Goal: Task Accomplishment & Management: Manage account settings

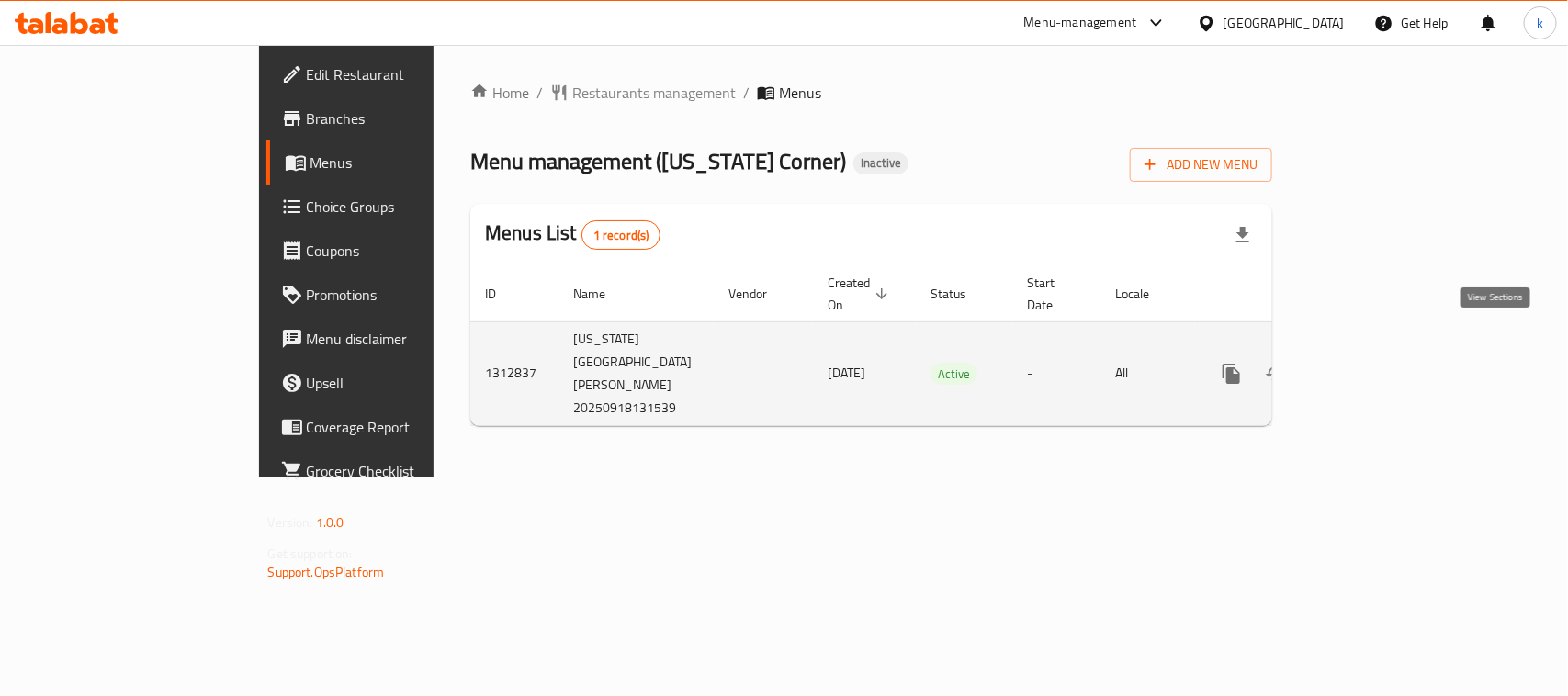
click at [1375, 363] on icon "enhanced table" at bounding box center [1364, 374] width 22 height 22
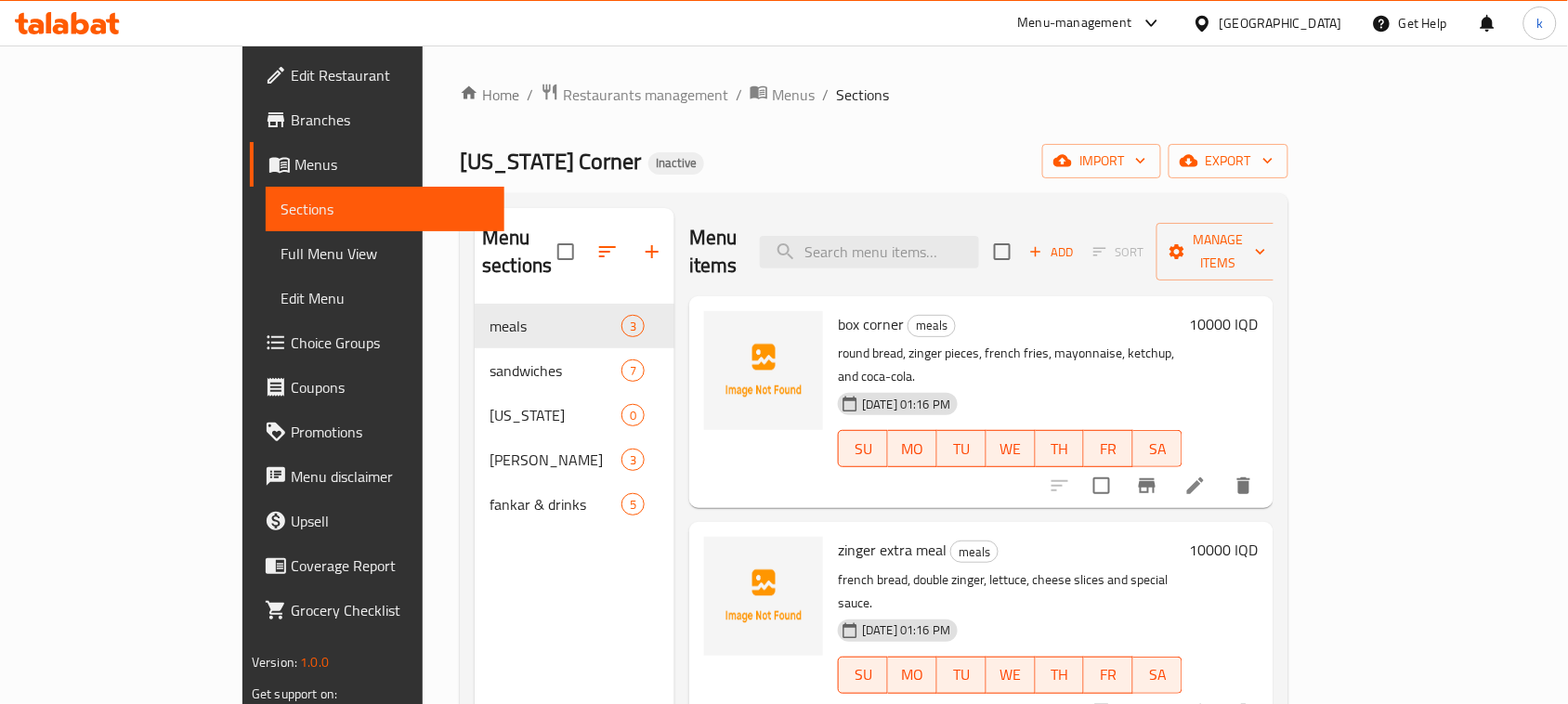
click at [294, 166] on span "Menus" at bounding box center [391, 164] width 195 height 22
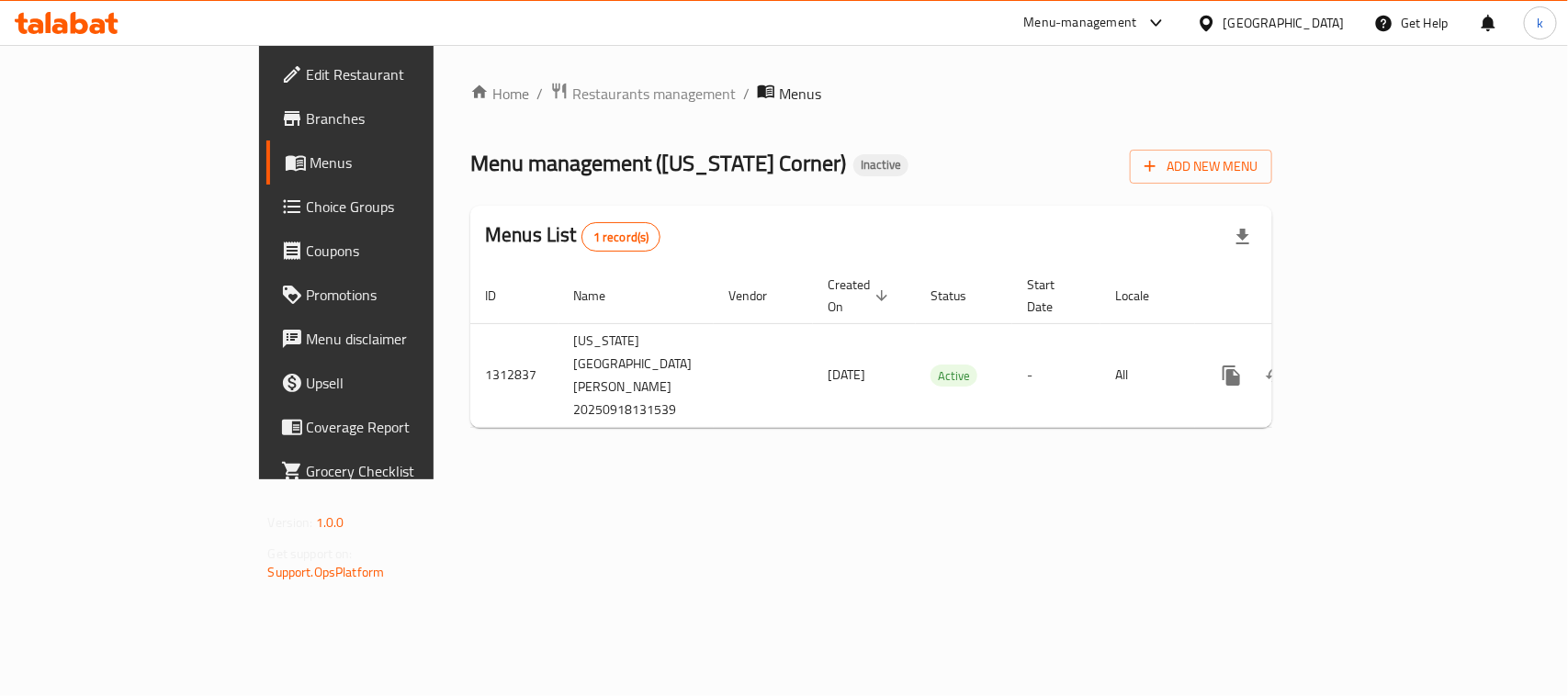
click at [311, 164] on span "Menus" at bounding box center [408, 162] width 195 height 22
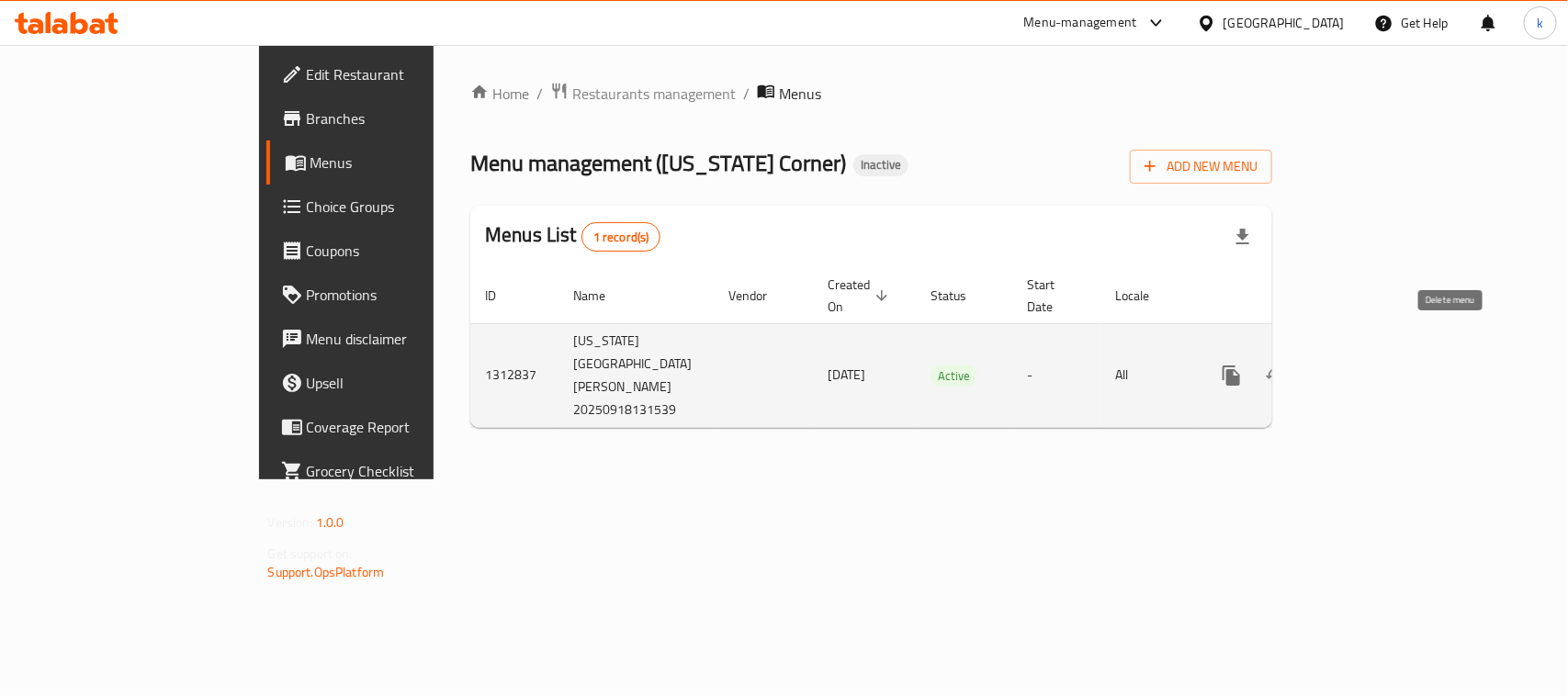
click at [1326, 368] on icon "enhanced table" at bounding box center [1319, 375] width 13 height 16
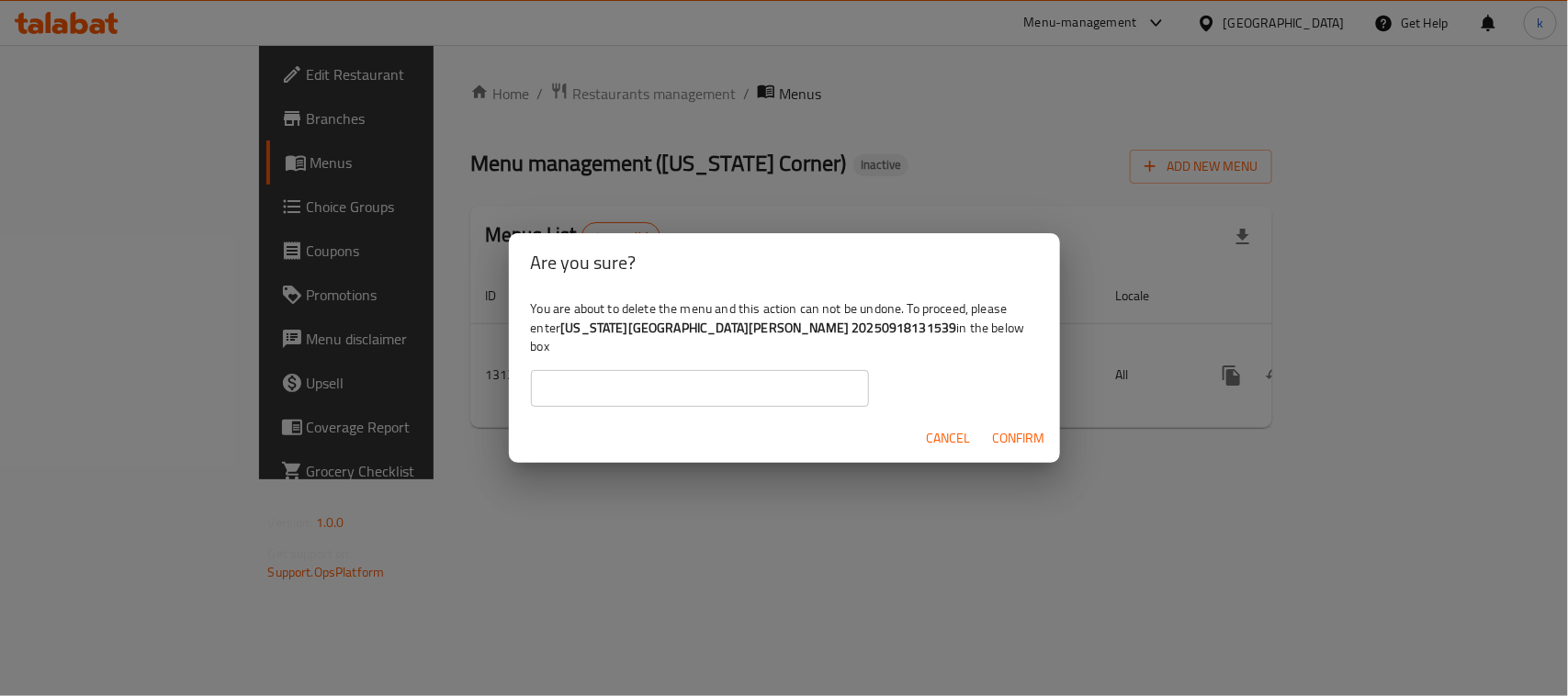
click at [656, 338] on b "kentucky Corner,Al Dora 20250918131539" at bounding box center [758, 327] width 396 height 24
drag, startPoint x: 561, startPoint y: 340, endPoint x: 797, endPoint y: 336, distance: 236.0
click at [797, 336] on div "You are about to delete the menu and this action can not be undone. To proceed,…" at bounding box center [784, 352] width 552 height 121
copy div "kentucky Corner,Al Dora 20250918131539"
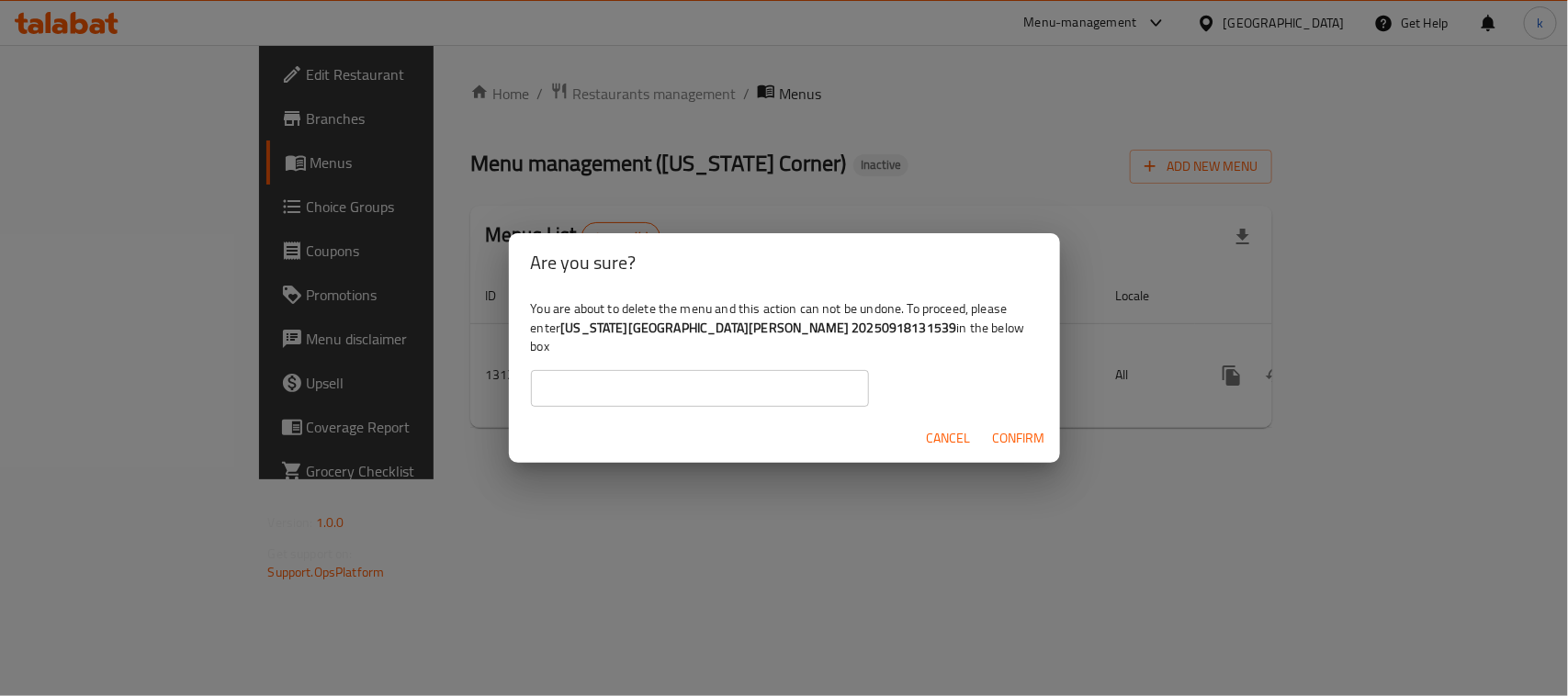
drag, startPoint x: 672, startPoint y: 374, endPoint x: 681, endPoint y: 381, distance: 11.4
click at [672, 374] on input "text" at bounding box center [700, 389] width 338 height 37
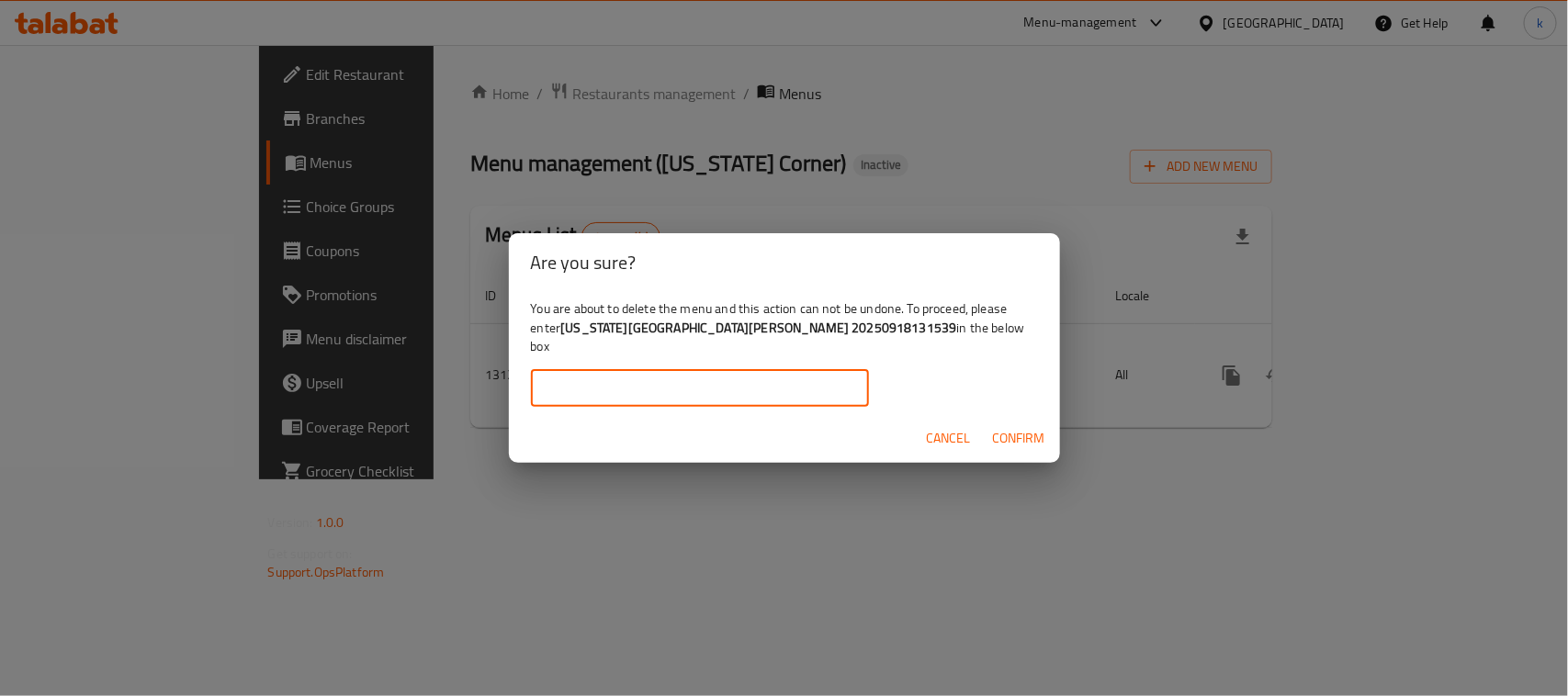
paste input "kentucky Corner,Al Dora 20250918131539"
click at [1013, 427] on span "Confirm" at bounding box center [1018, 439] width 52 height 23
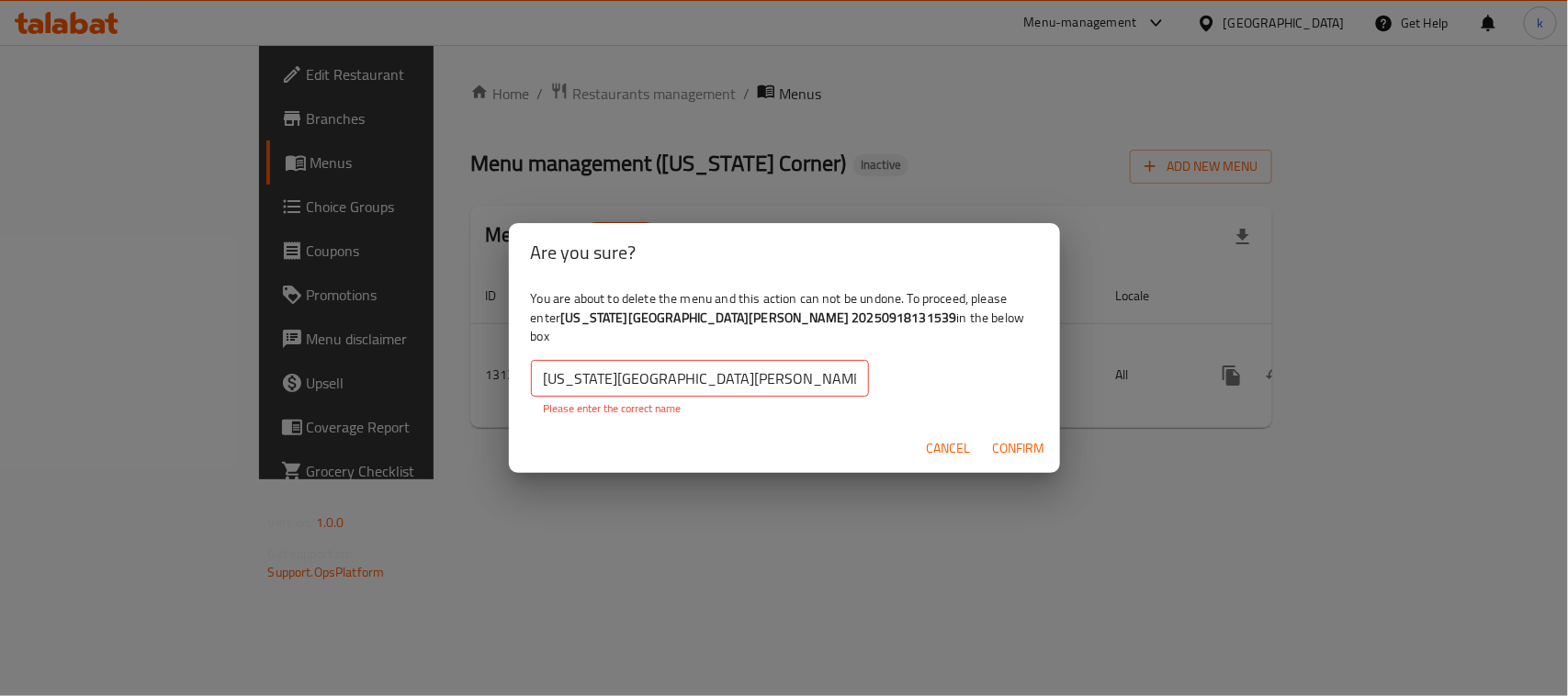
click at [543, 376] on input "kentucky Corner,Al Dora 20250918131539" at bounding box center [700, 378] width 338 height 37
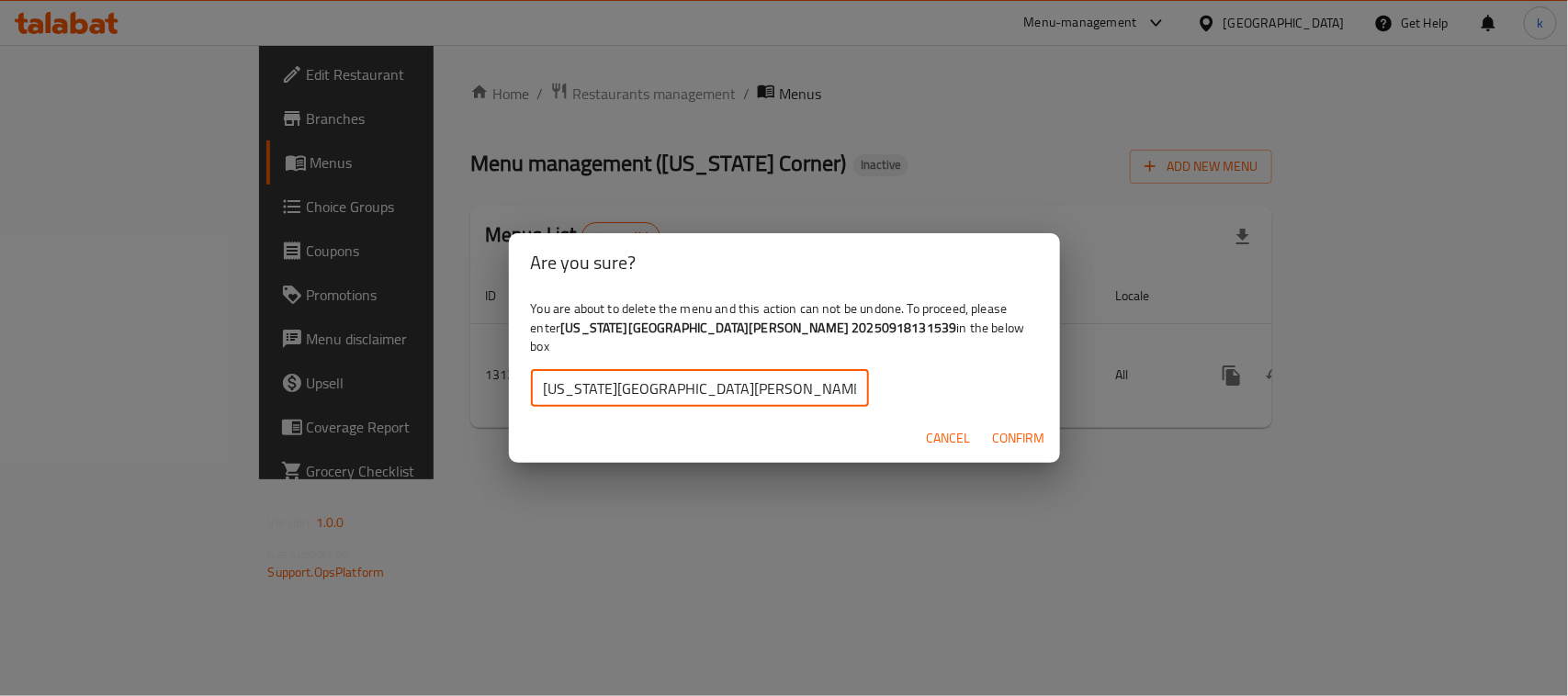
type input "kentucky Corner,Al Dora 20250918131539"
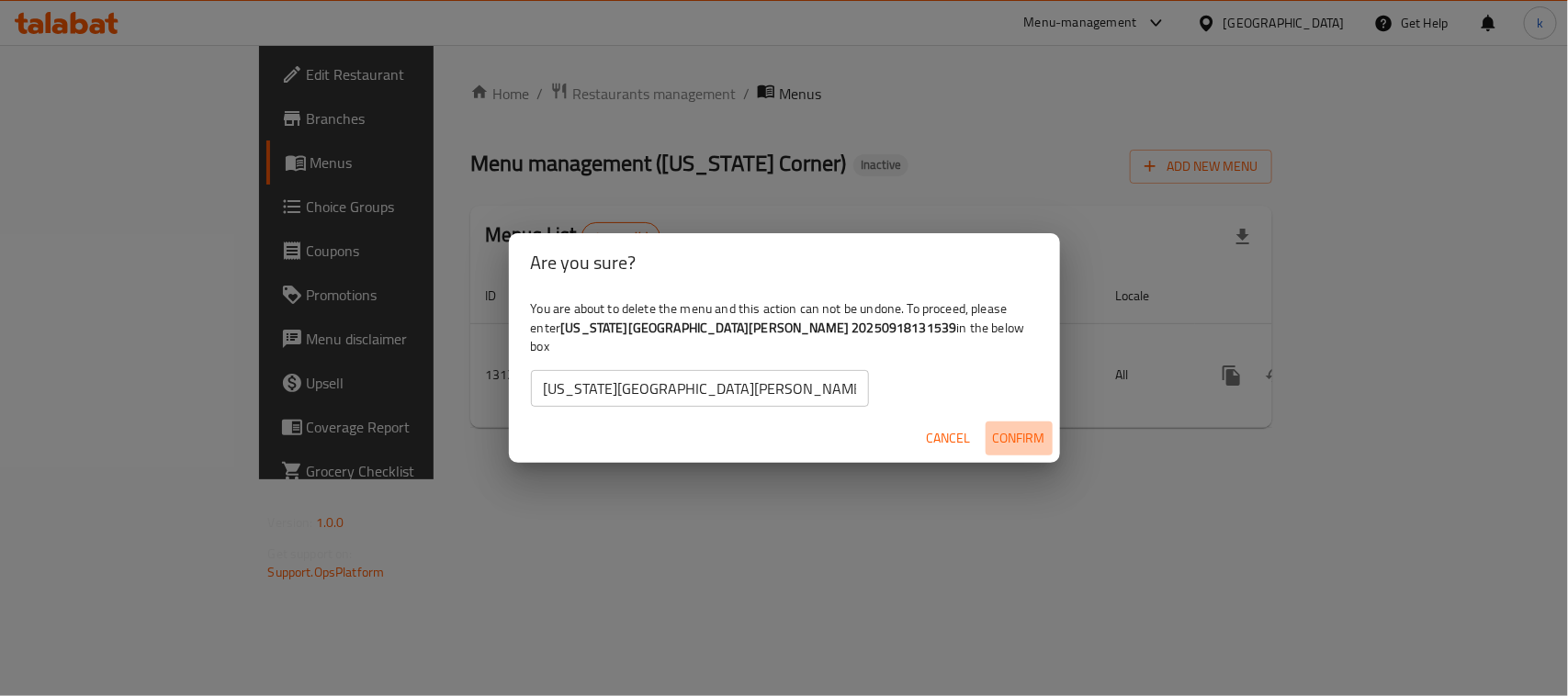
click at [1015, 428] on span "Confirm" at bounding box center [1018, 439] width 52 height 23
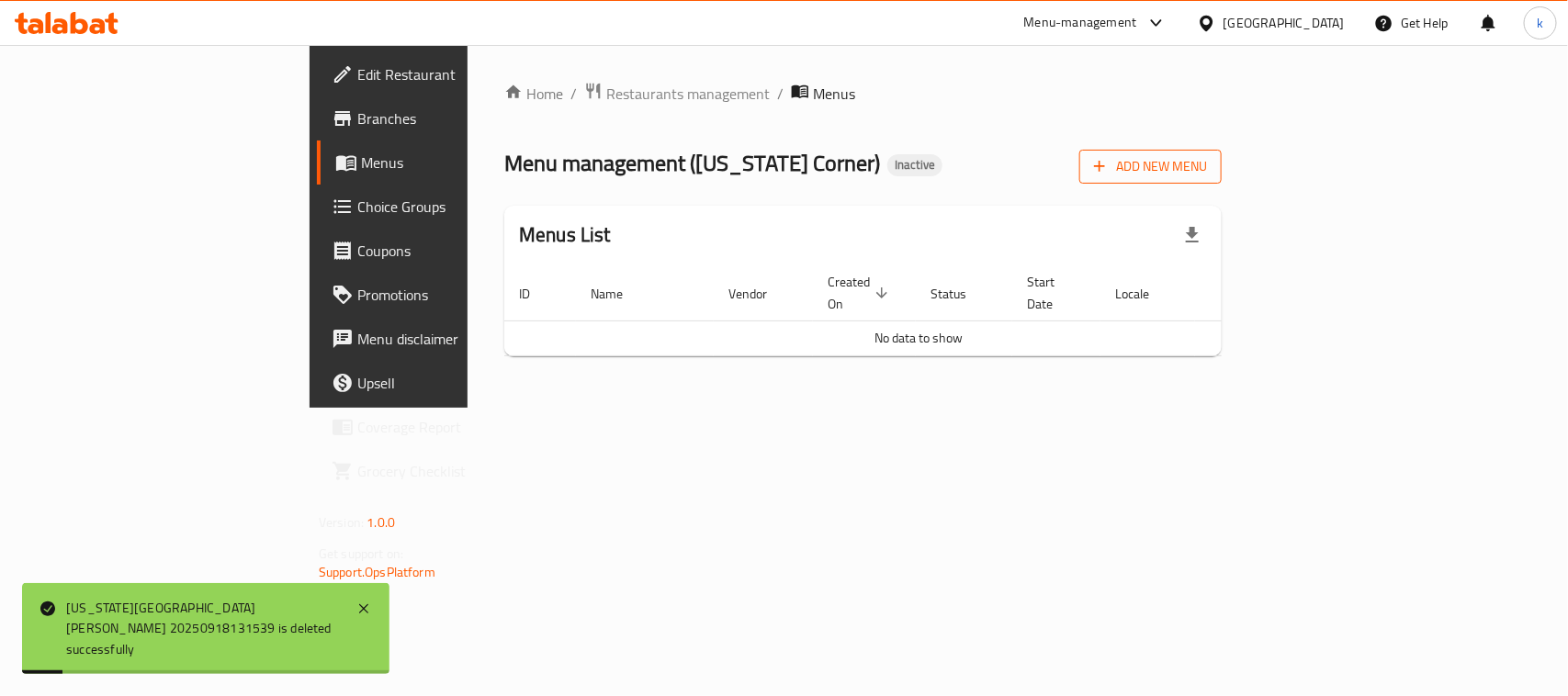
click at [1109, 168] on icon "button" at bounding box center [1099, 166] width 18 height 18
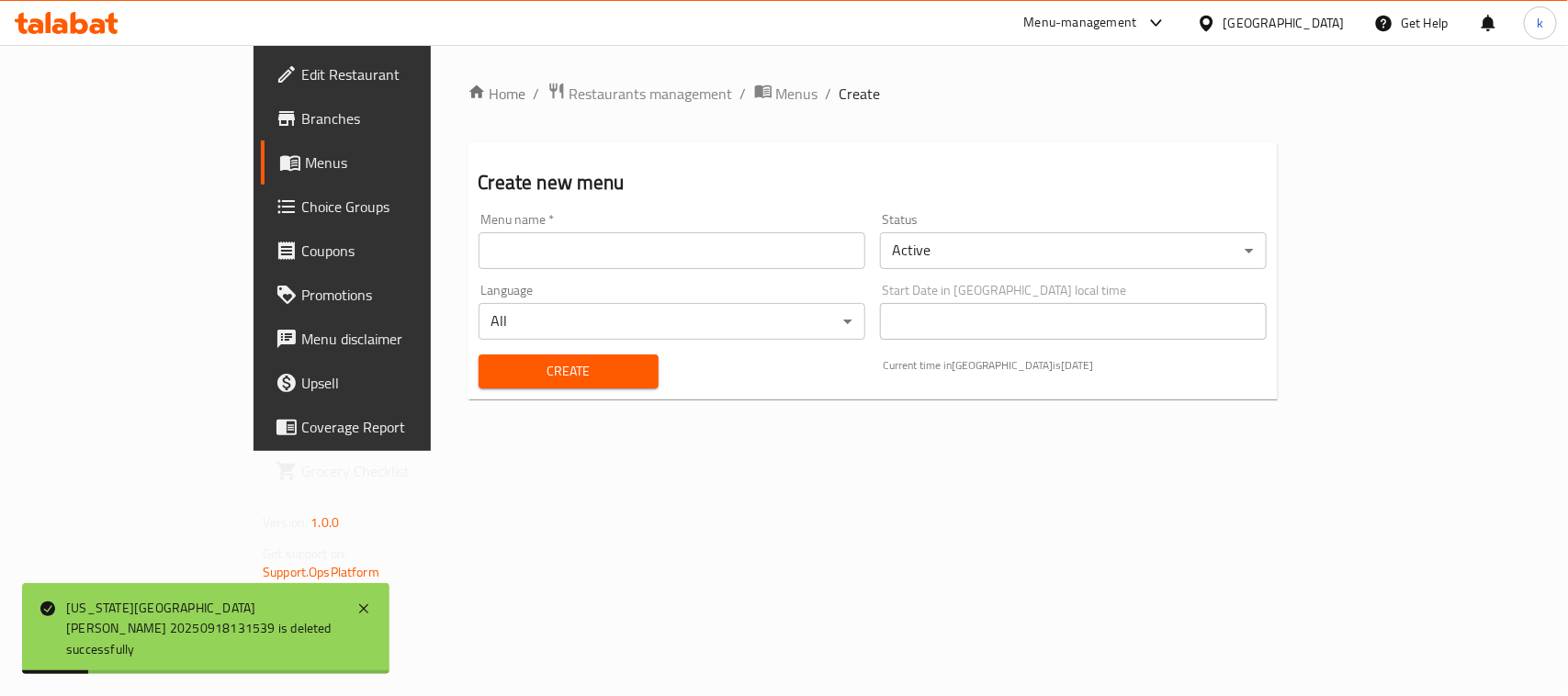
click at [478, 250] on input "text" at bounding box center [672, 250] width 387 height 37
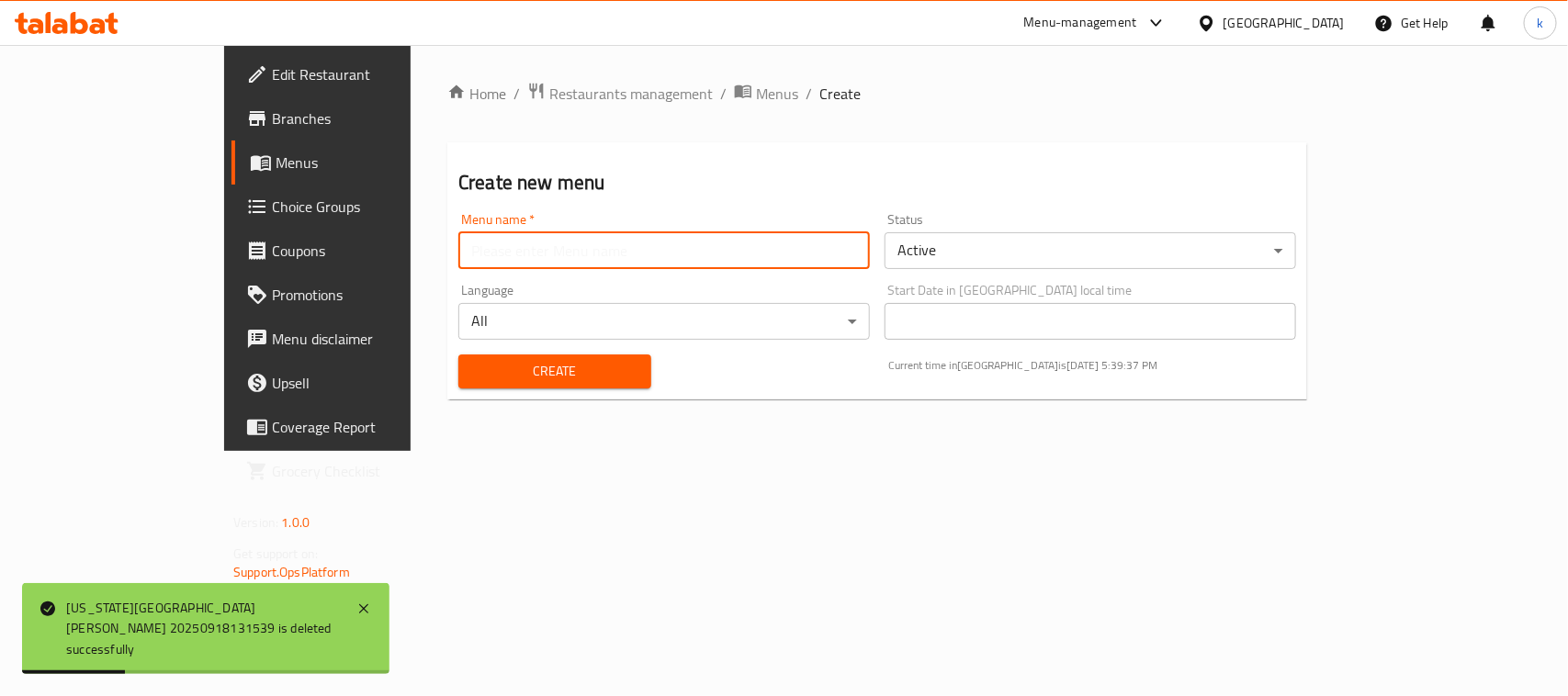
type input "Menu"
click at [473, 366] on span "Create" at bounding box center [554, 372] width 164 height 23
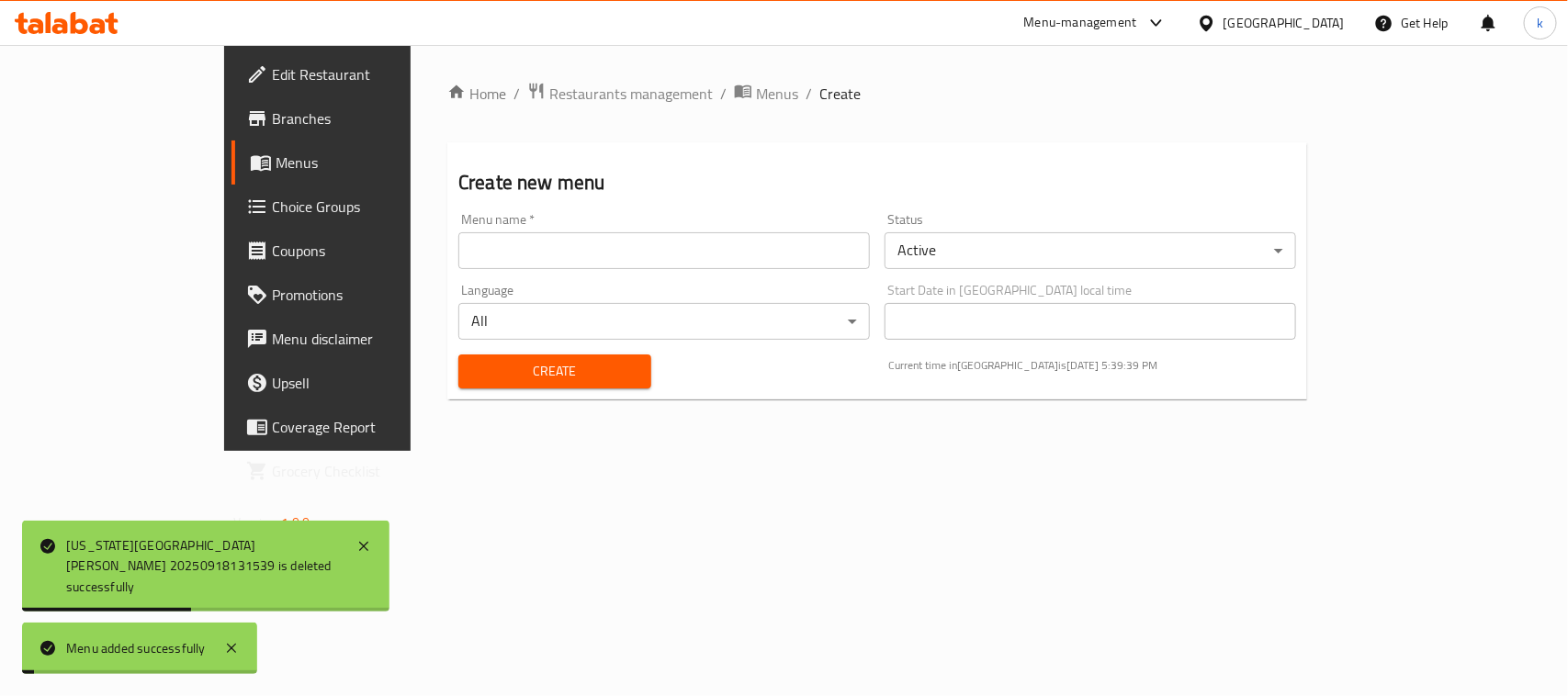
click at [275, 168] on span "Menus" at bounding box center [373, 162] width 195 height 22
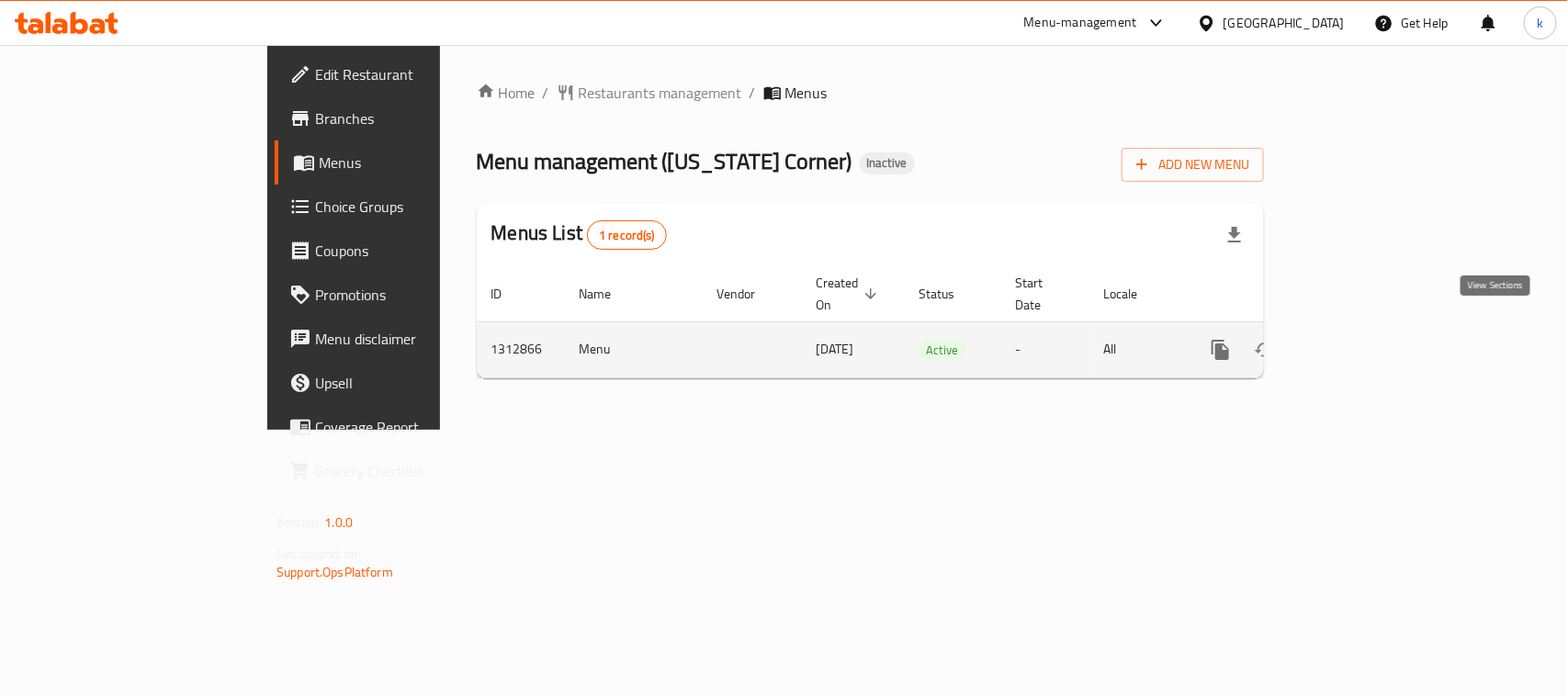
click at [1375, 336] on link "enhanced table" at bounding box center [1353, 350] width 44 height 44
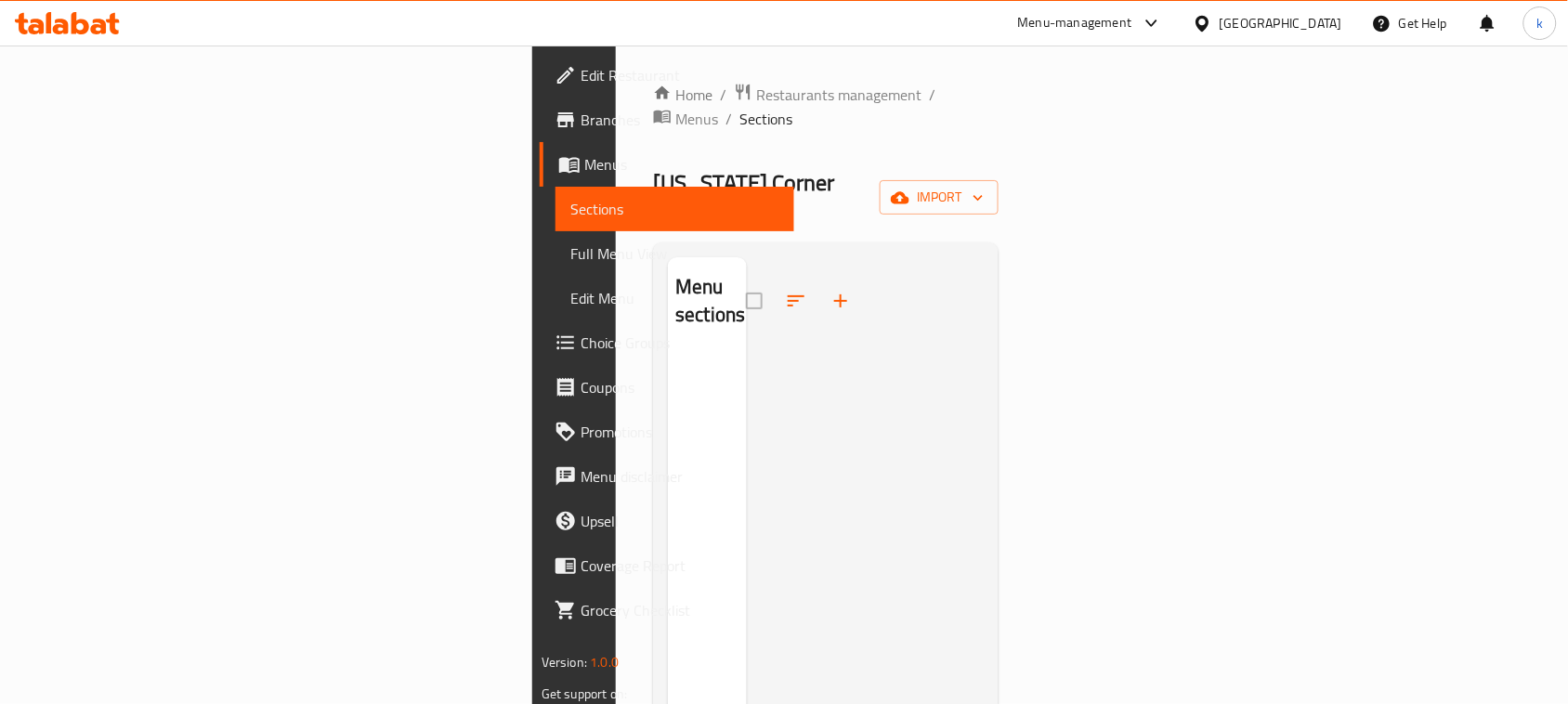
click at [999, 130] on div "Home / Restaurants management / Menus / Sections [US_STATE] Corner Inactive imp…" at bounding box center [825, 530] width 346 height 894
click at [999, 141] on div "Home / Restaurants management / Menus / Sections [US_STATE] Corner Inactive imp…" at bounding box center [825, 530] width 346 height 894
click at [983, 186] on span "import" at bounding box center [939, 198] width 90 height 23
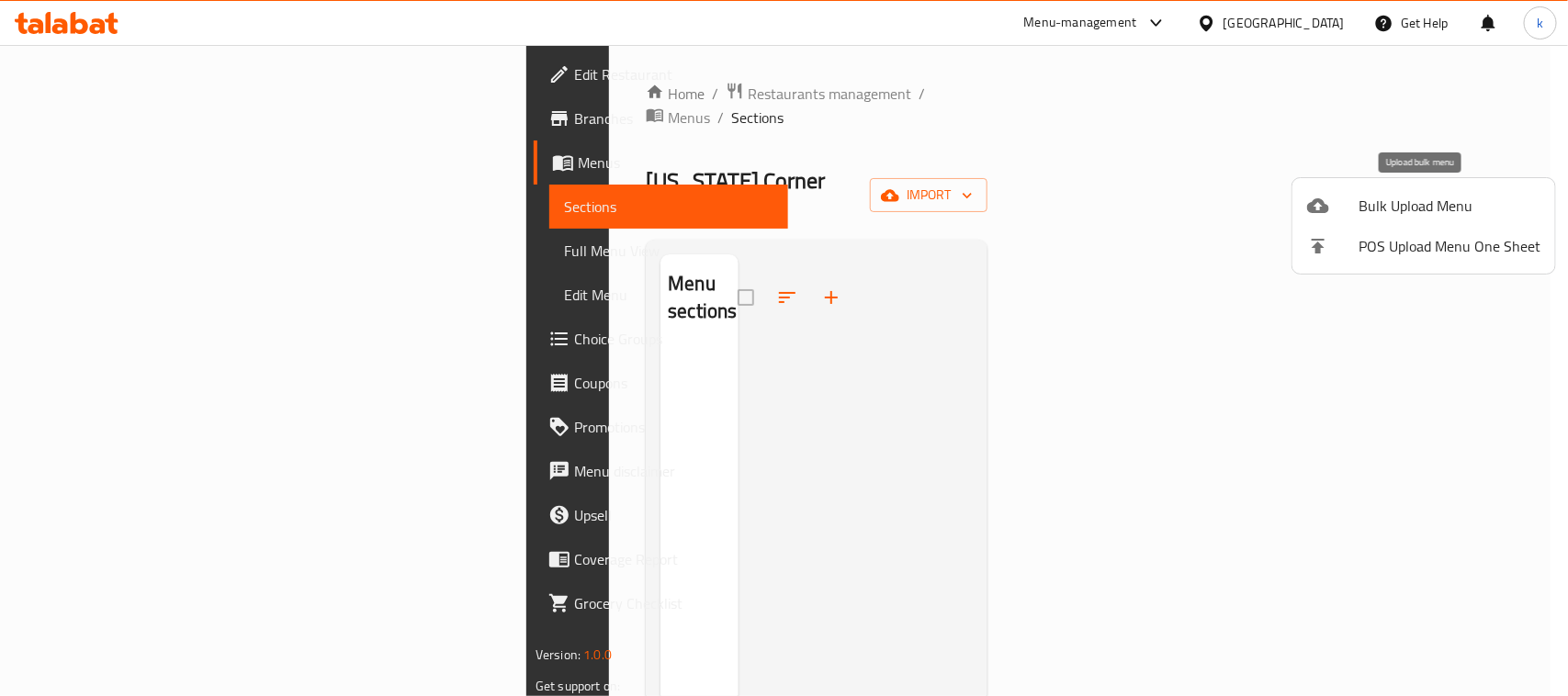
click at [1350, 204] on div at bounding box center [1332, 205] width 51 height 22
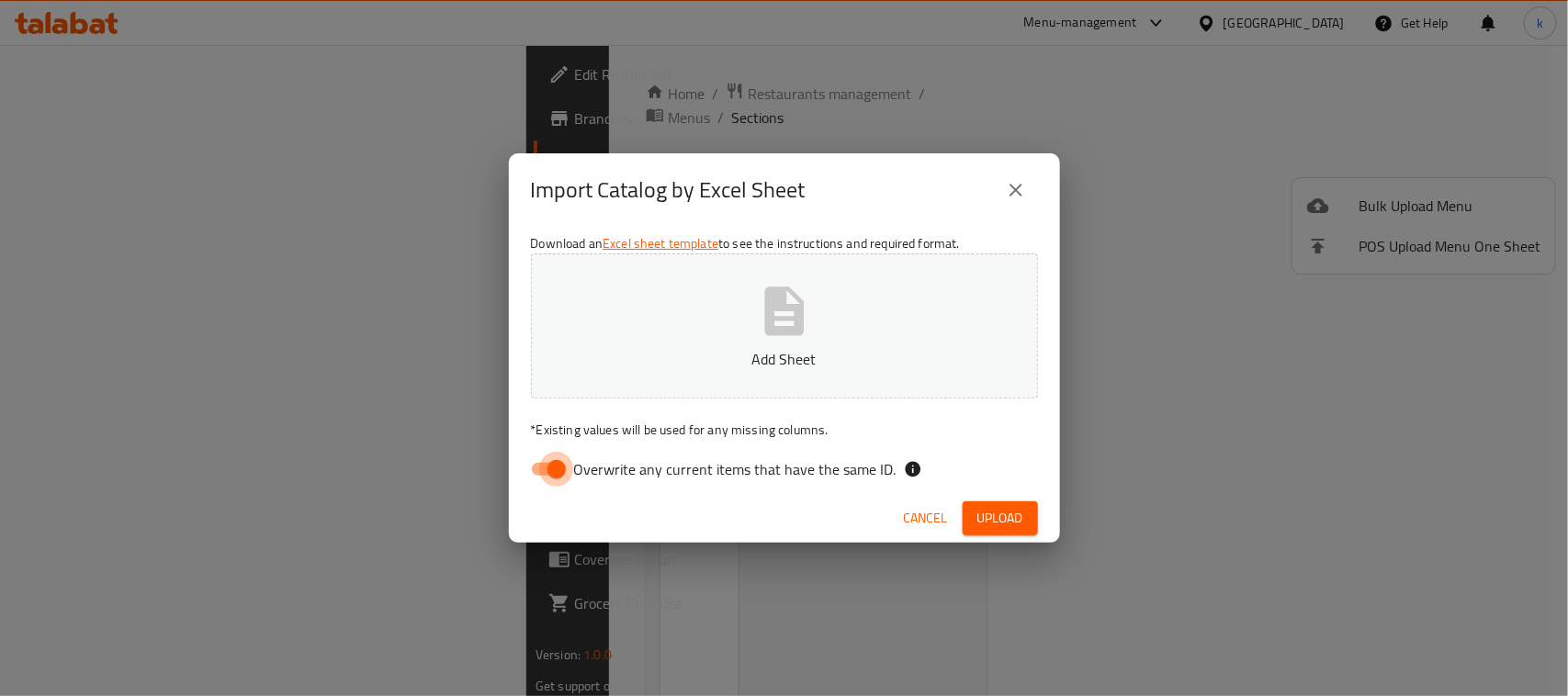
click at [540, 470] on input "Overwrite any current items that have the same ID." at bounding box center [556, 469] width 105 height 35
checkbox input "false"
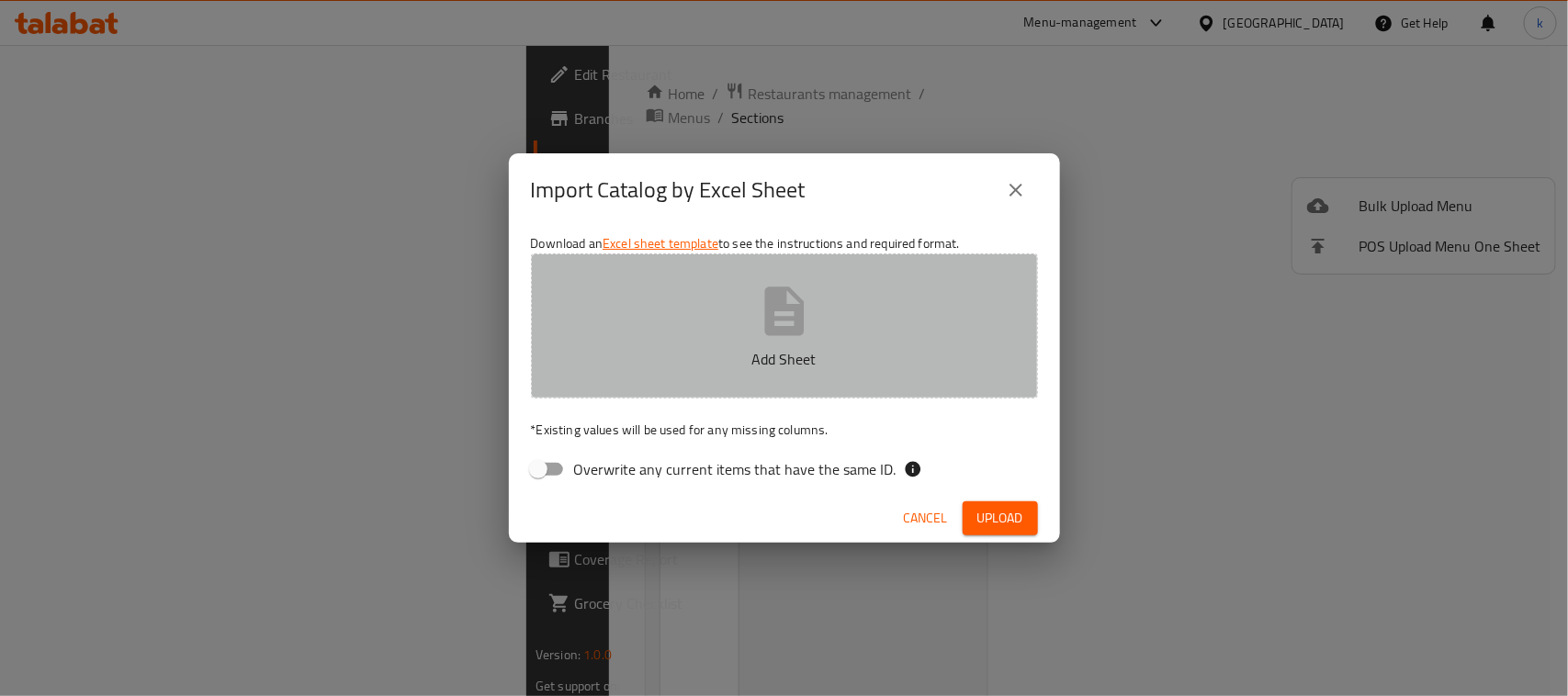
click at [772, 327] on icon "button" at bounding box center [784, 311] width 39 height 49
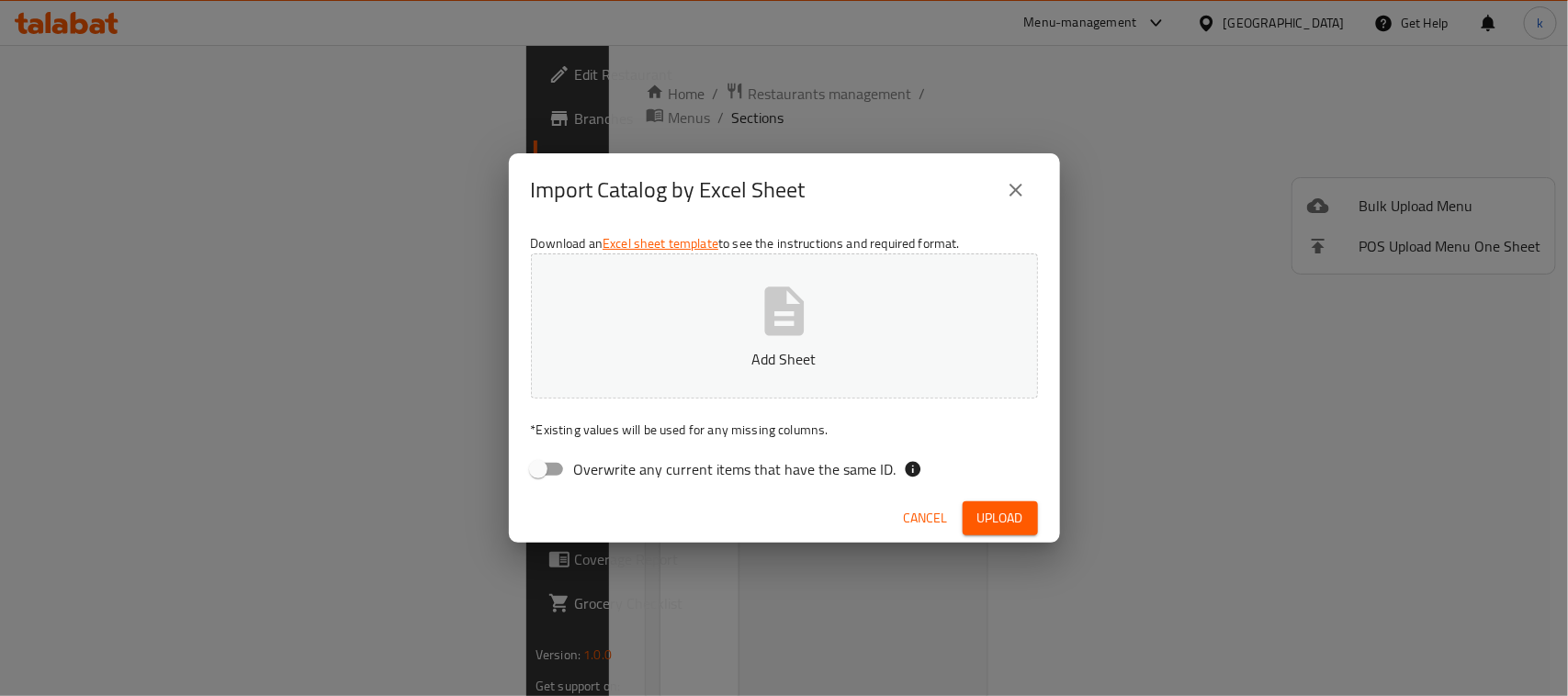
click at [268, 1] on div "Import Catalog by Excel Sheet Download an Excel sheet template to see the instr…" at bounding box center [784, 348] width 1568 height 696
click at [1013, 521] on span "Upload" at bounding box center [1000, 519] width 46 height 23
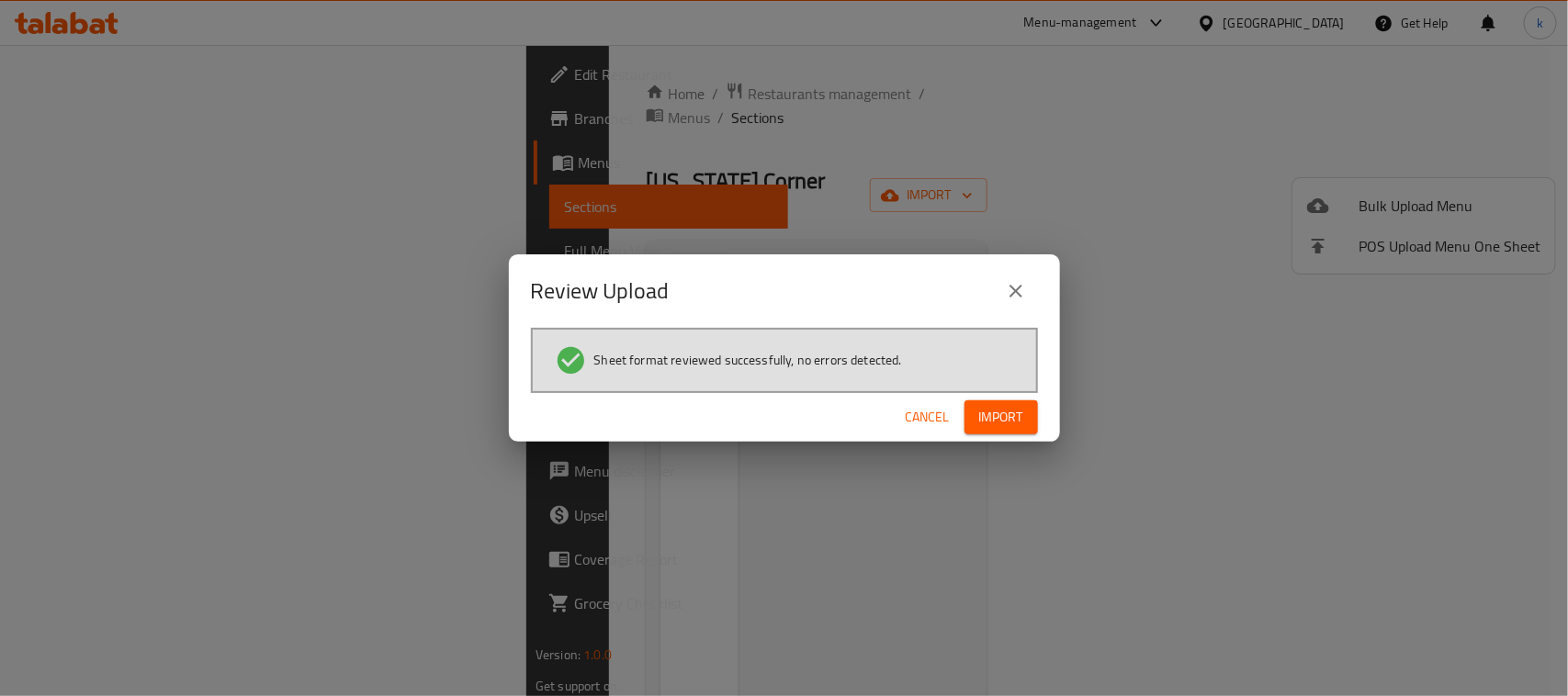
click at [1008, 411] on span "Import" at bounding box center [1001, 418] width 44 height 23
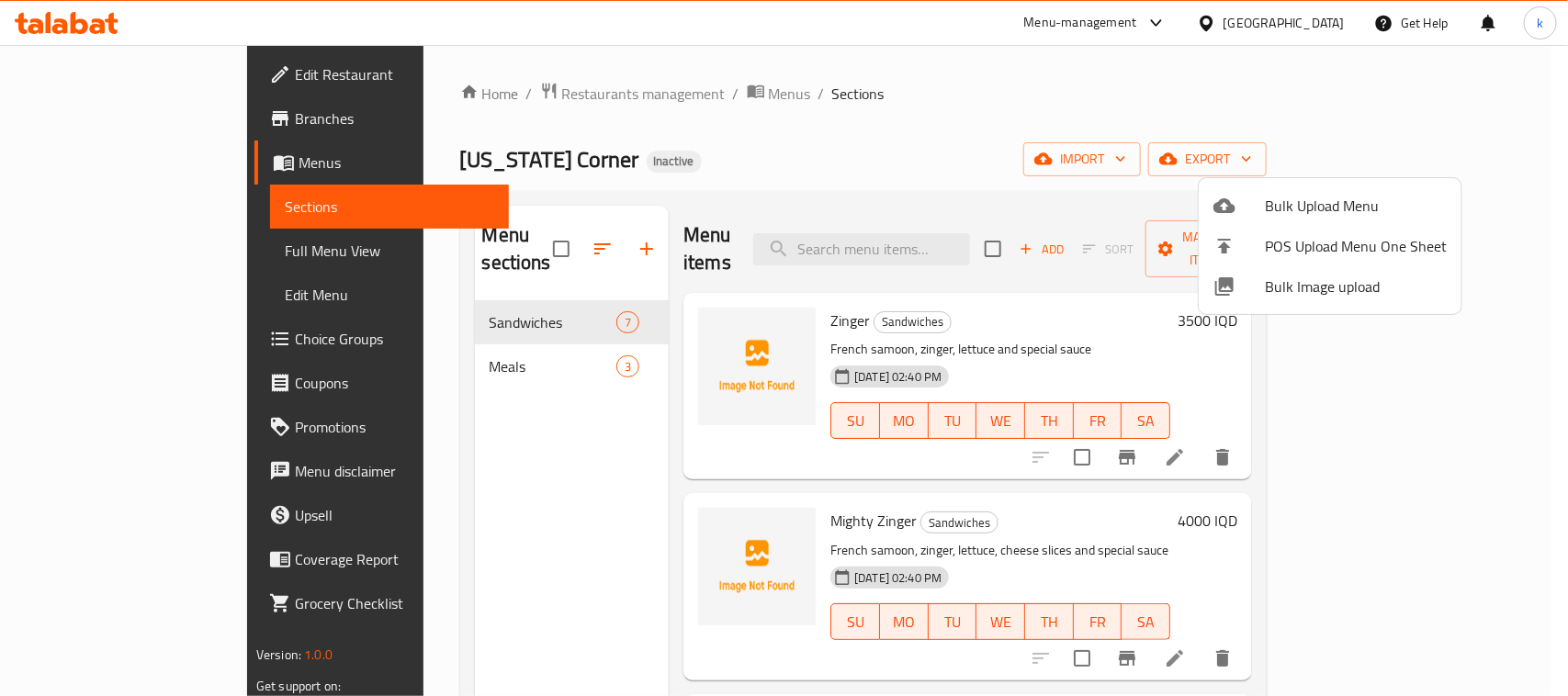
click at [834, 104] on div at bounding box center [784, 348] width 1568 height 696
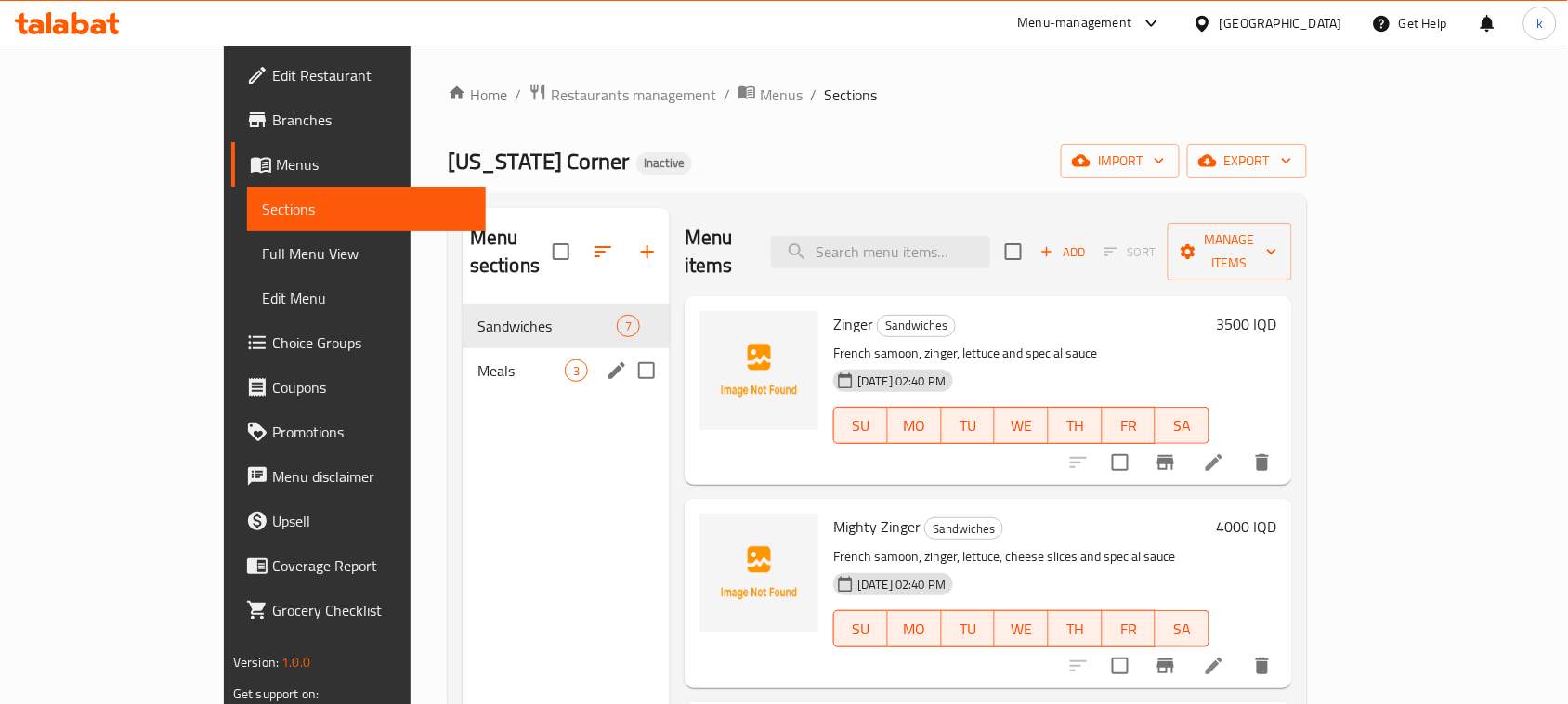
click at [477, 359] on span "Meals" at bounding box center [521, 370] width 88 height 22
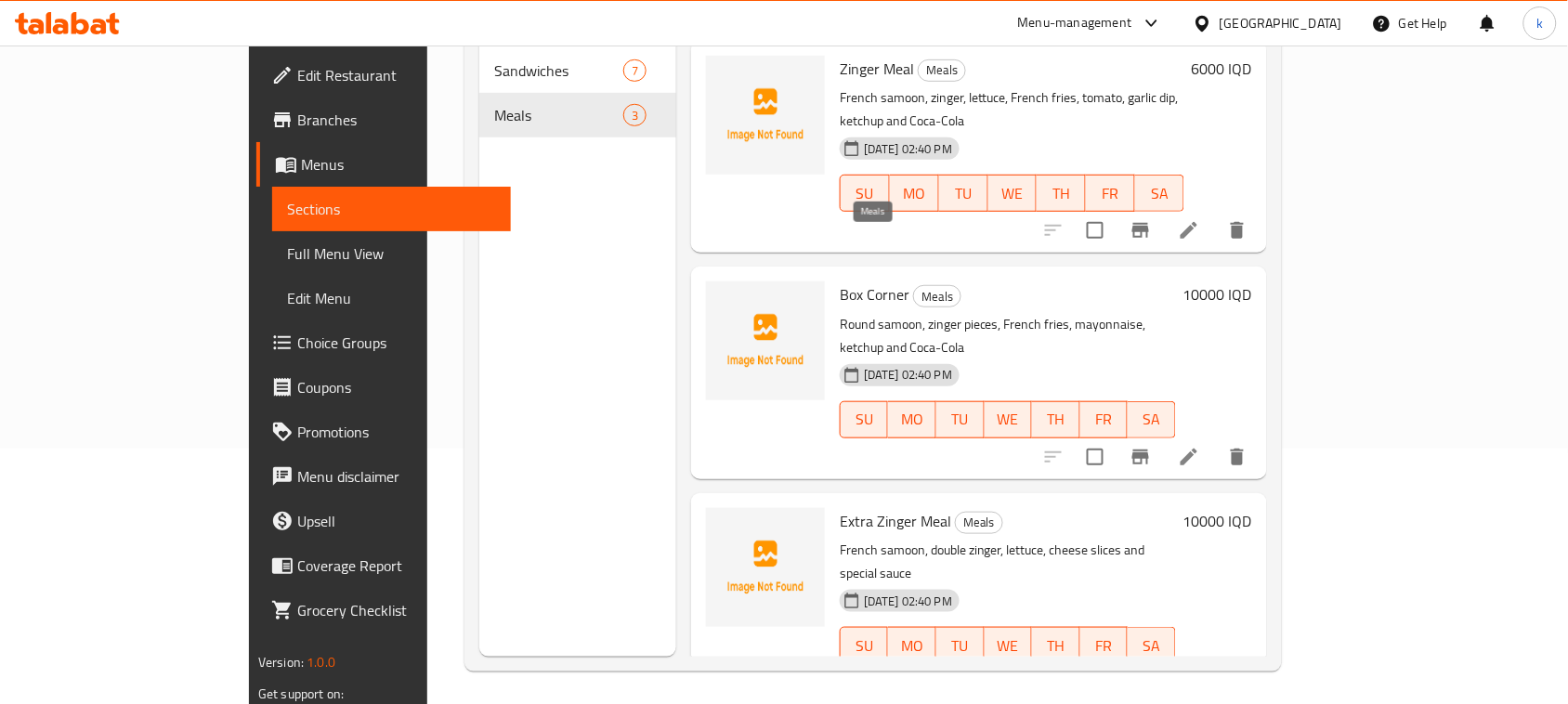
scroll to position [261, 0]
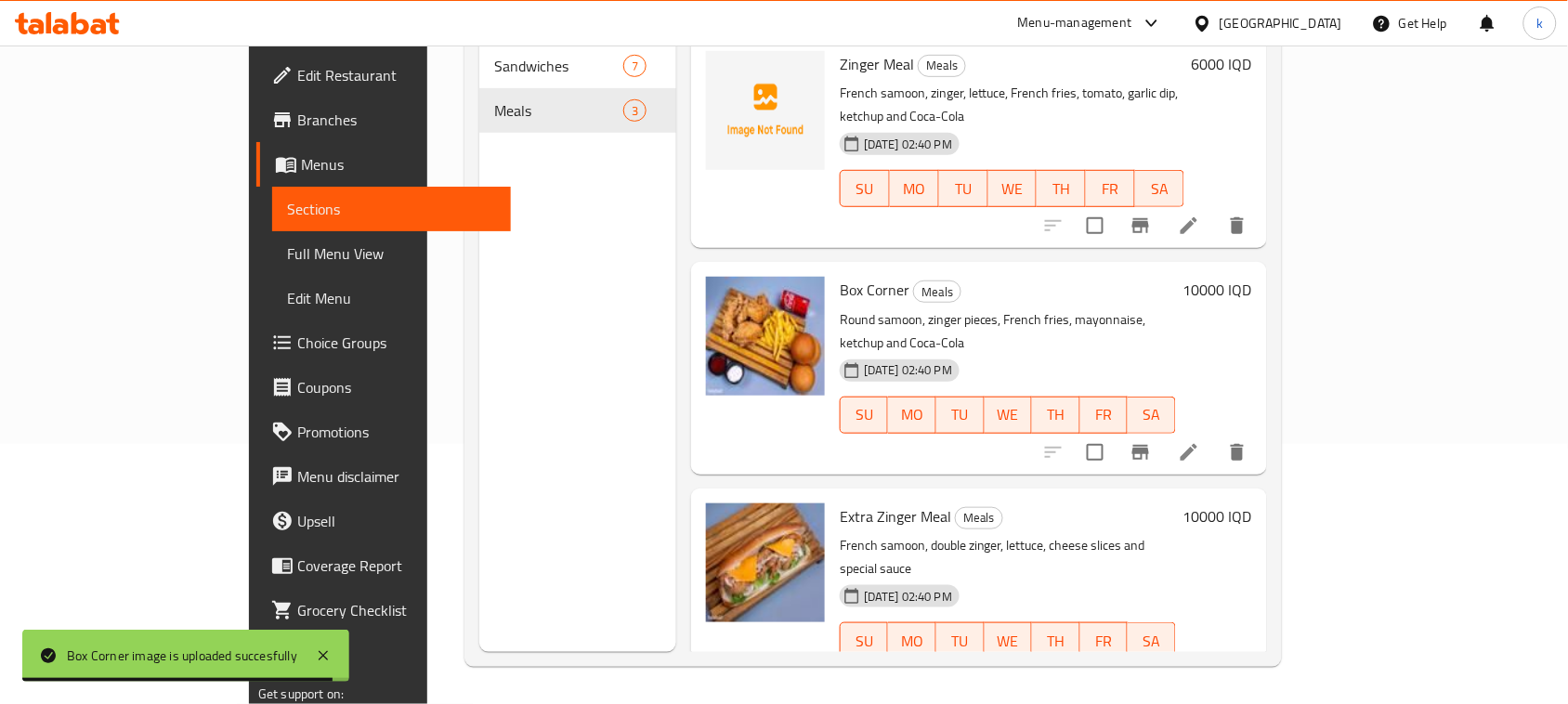
click at [994, 200] on div "Menu items Add Sort Manage items Zinger Meal Meals French samoon, zinger, lettu…" at bounding box center [971, 300] width 591 height 704
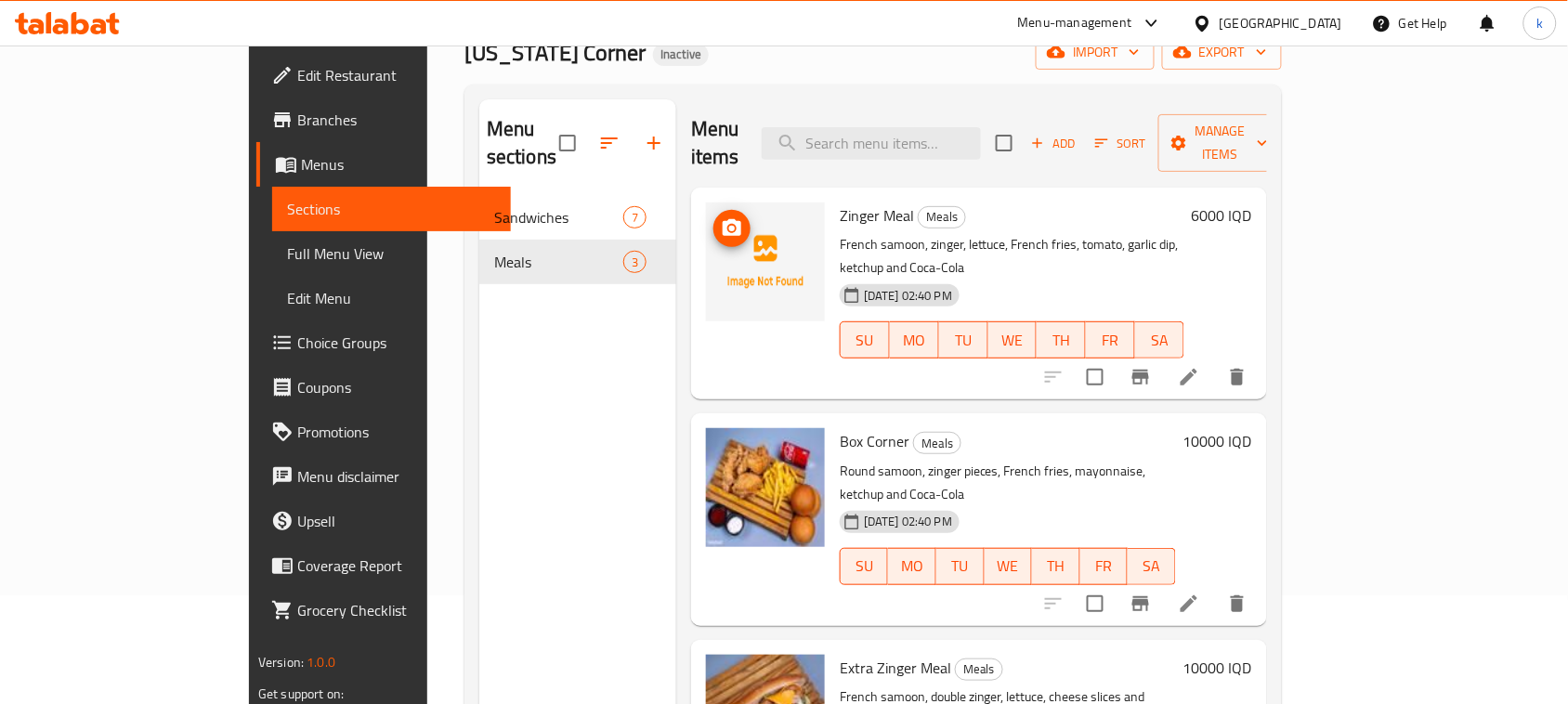
scroll to position [0, 0]
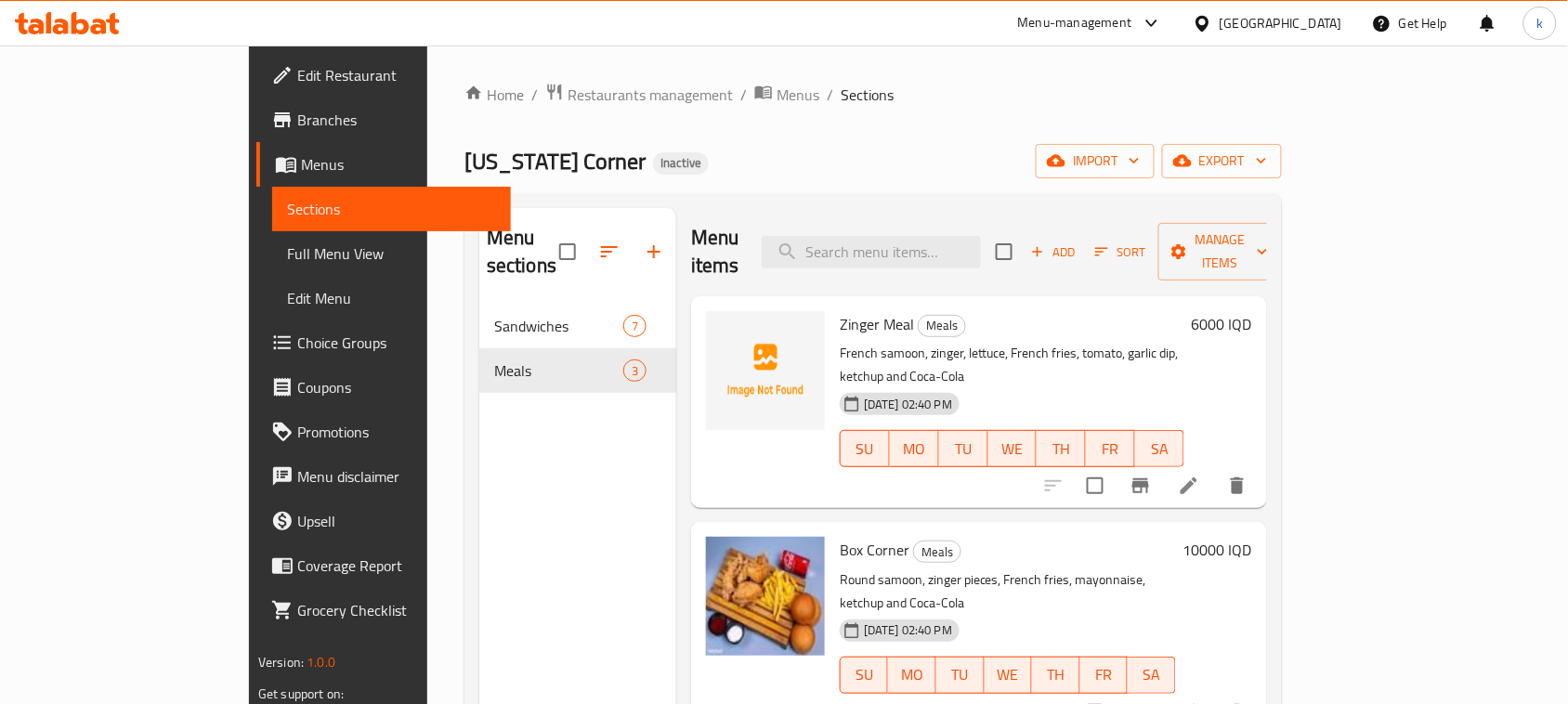
click at [777, 240] on div "Menu items Add Sort Manage items" at bounding box center [979, 252] width 576 height 89
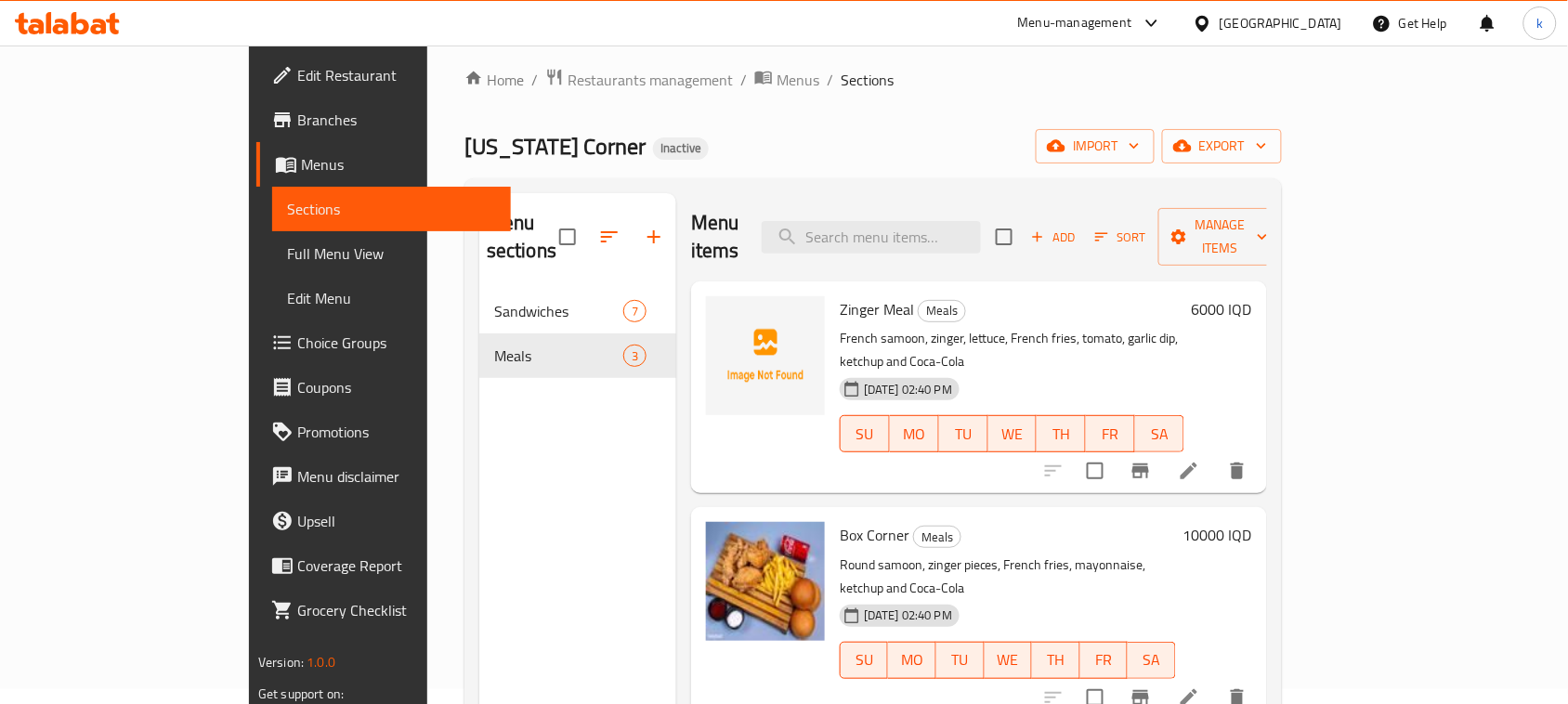
scroll to position [233, 0]
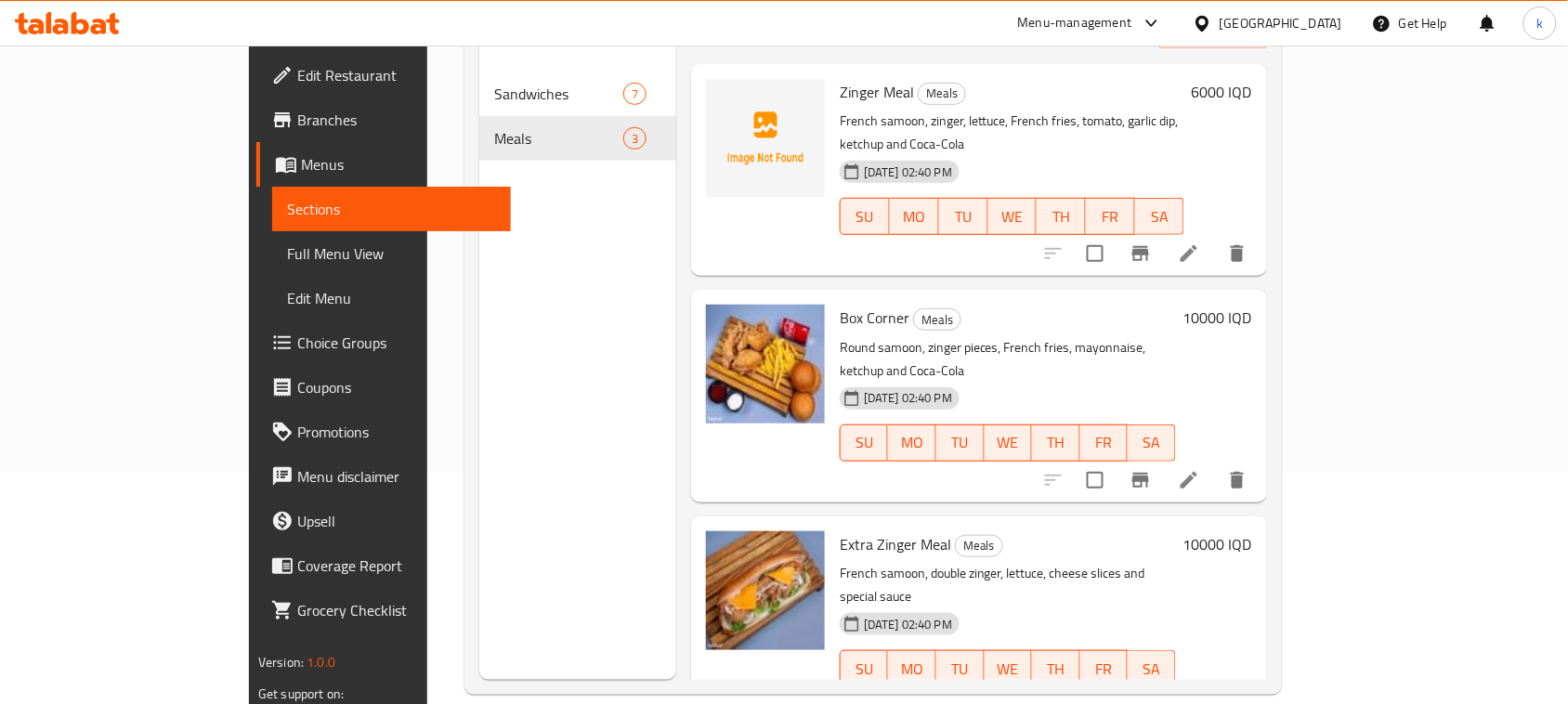
click at [947, 235] on div "Menu items Add Sort Manage items Zinger Meal Meals French samoon, zinger, lettu…" at bounding box center [971, 327] width 591 height 704
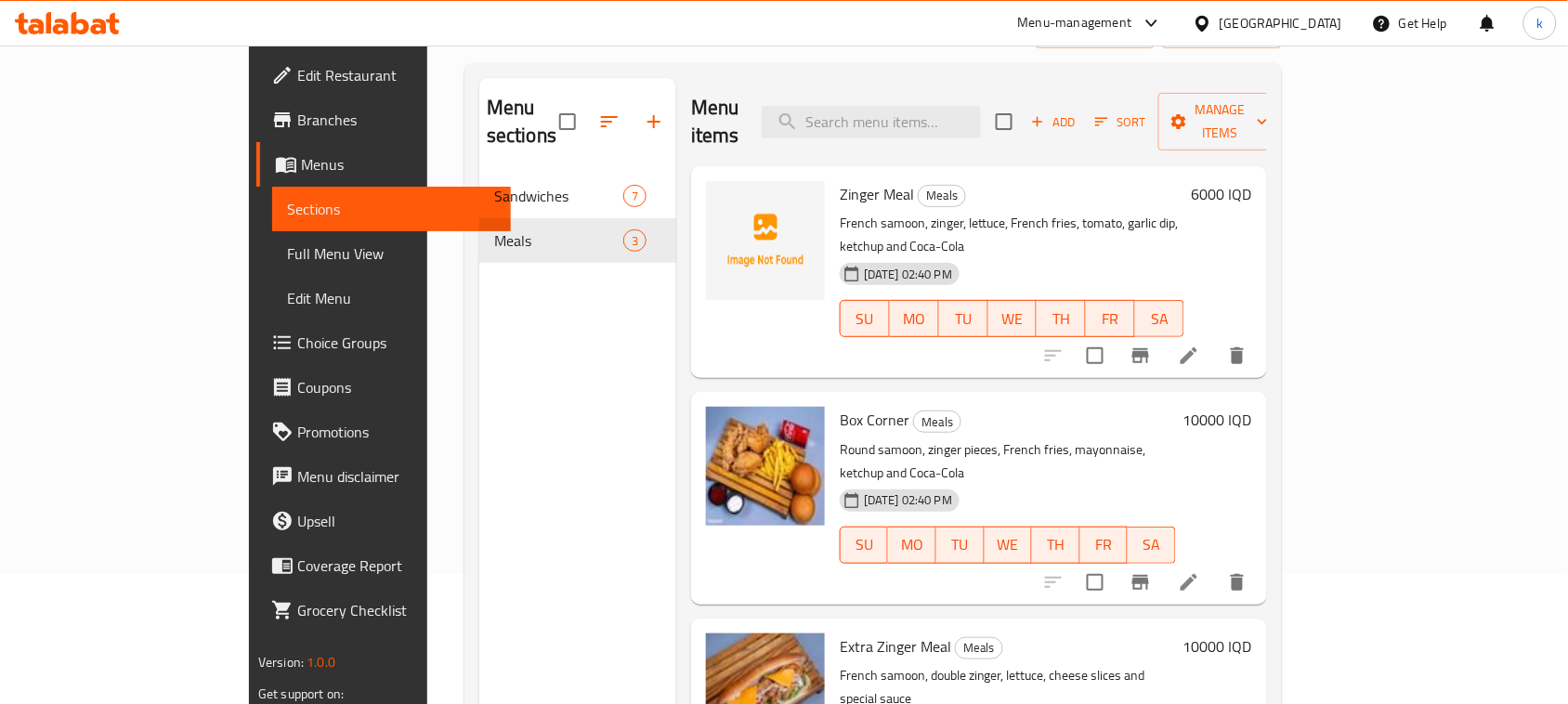
scroll to position [0, 0]
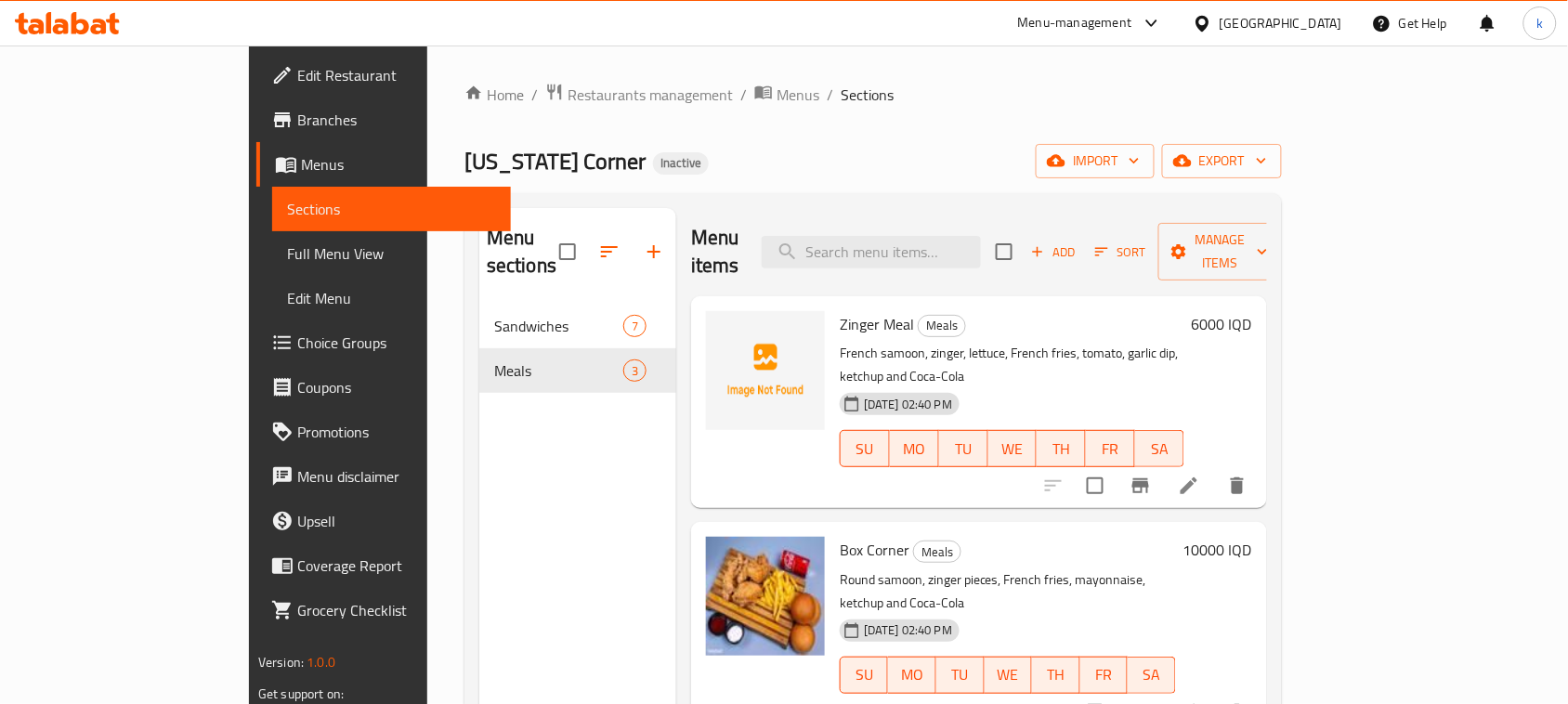
click at [781, 131] on div "Home / Restaurants management / Menus / Sections kentucky Corner Inactive impor…" at bounding box center [873, 504] width 818 height 844
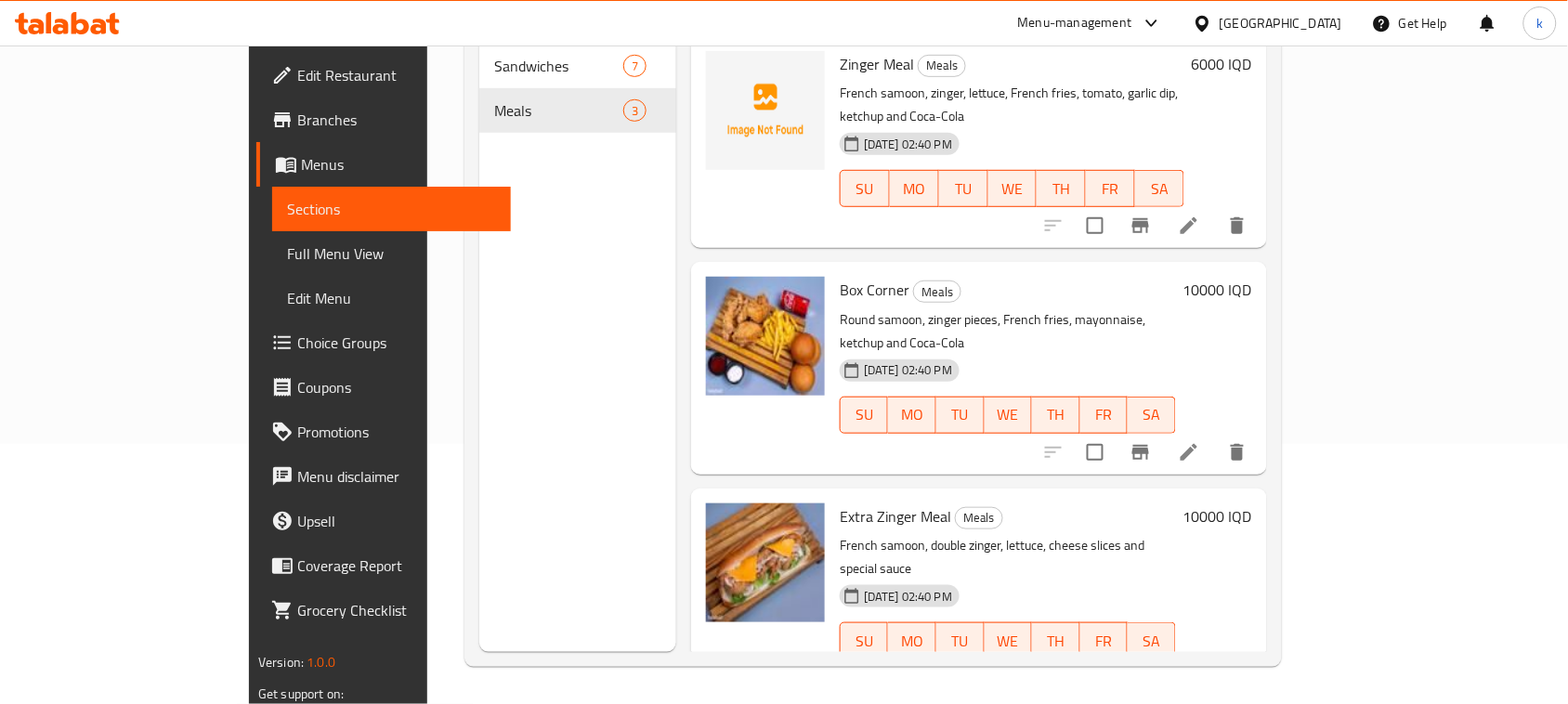
scroll to position [261, 0]
drag, startPoint x: 1055, startPoint y: 381, endPoint x: 996, endPoint y: 400, distance: 62.0
click at [1055, 381] on div "Box Corner Meals Round samoon, zinger pieces, French fries, mayonnaise, ketchup…" at bounding box center [1007, 368] width 351 height 197
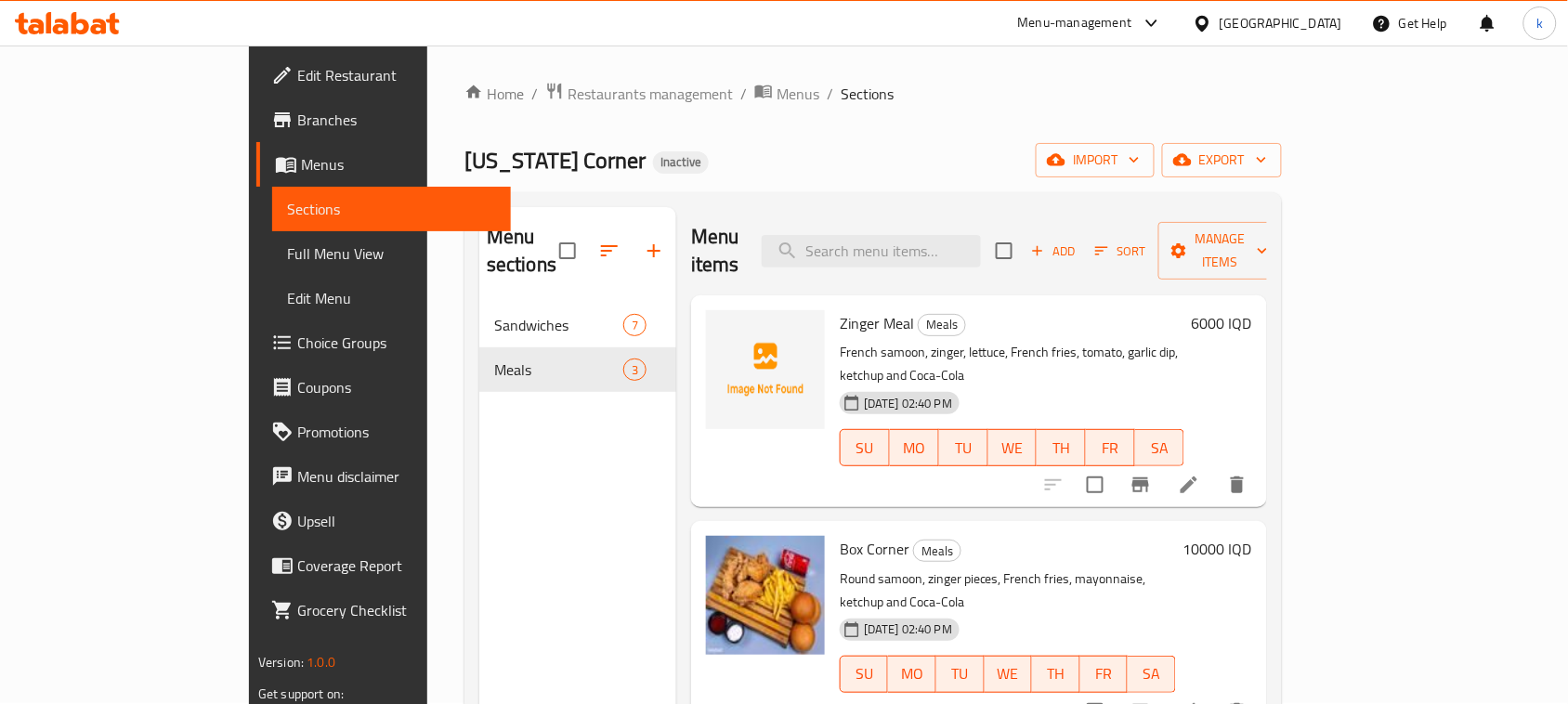
scroll to position [0, 0]
click at [865, 131] on div "Home / Restaurants management / Menus / Sections kentucky Corner Inactive impor…" at bounding box center [873, 504] width 818 height 844
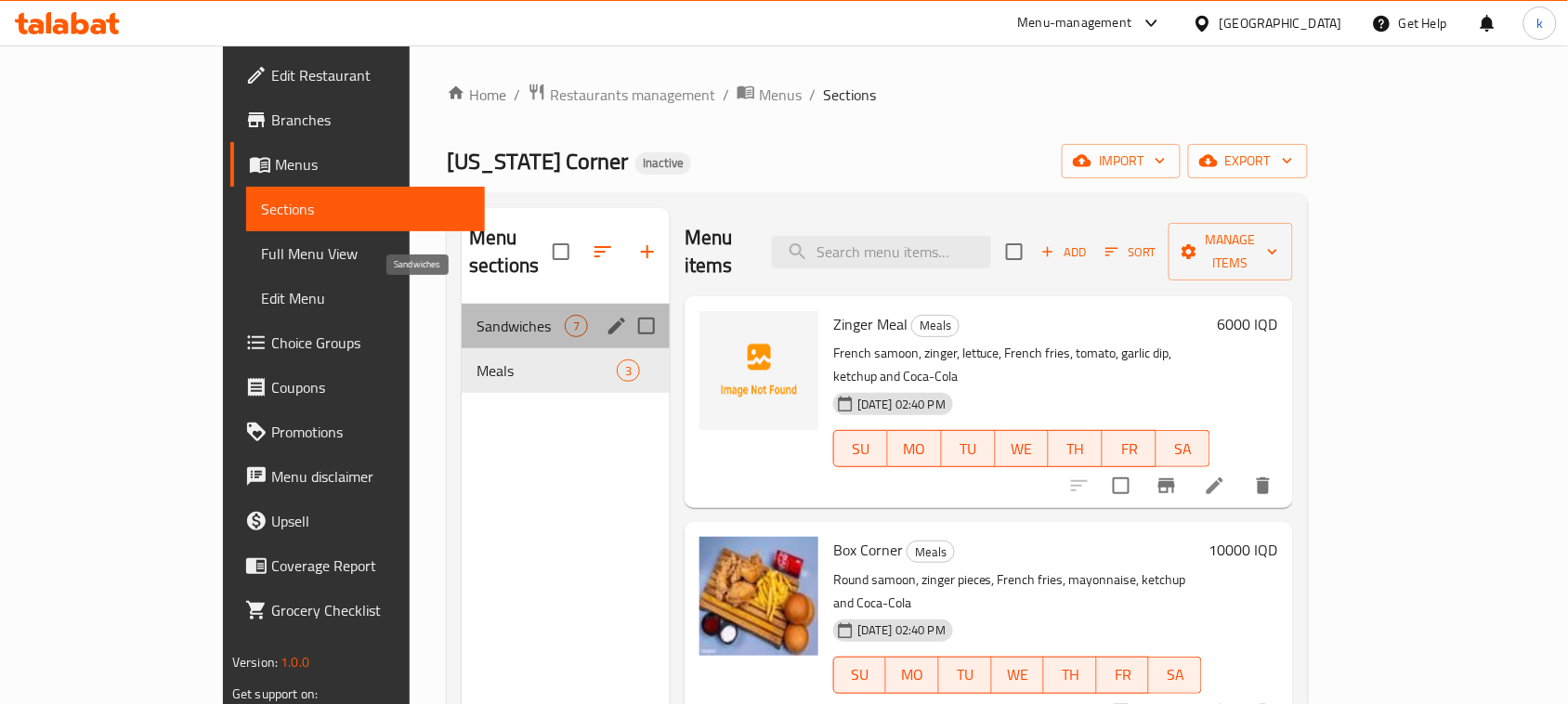
click at [476, 315] on span "Sandwiches" at bounding box center [520, 325] width 89 height 22
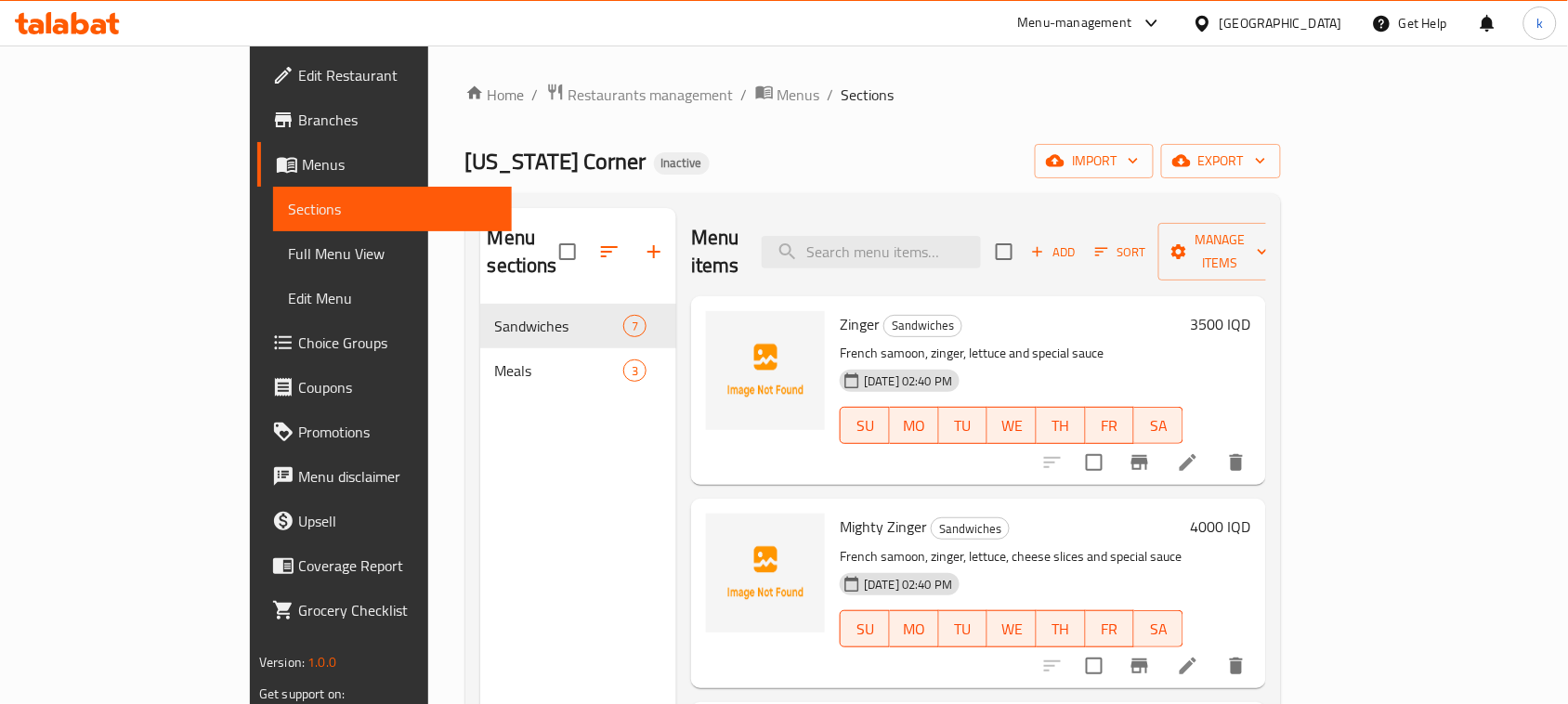
click at [784, 165] on div "kentucky Corner Inactive import export" at bounding box center [873, 161] width 816 height 34
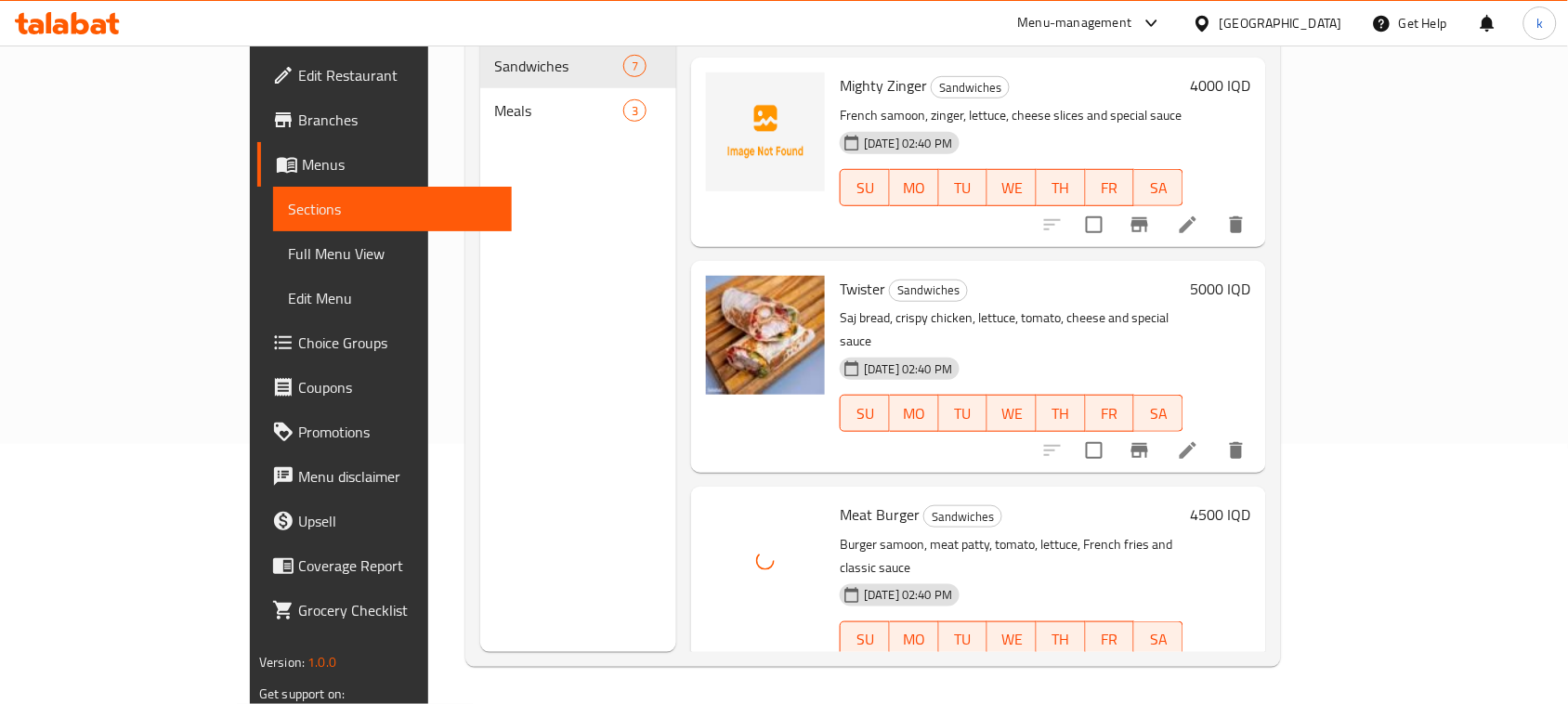
scroll to position [65, 0]
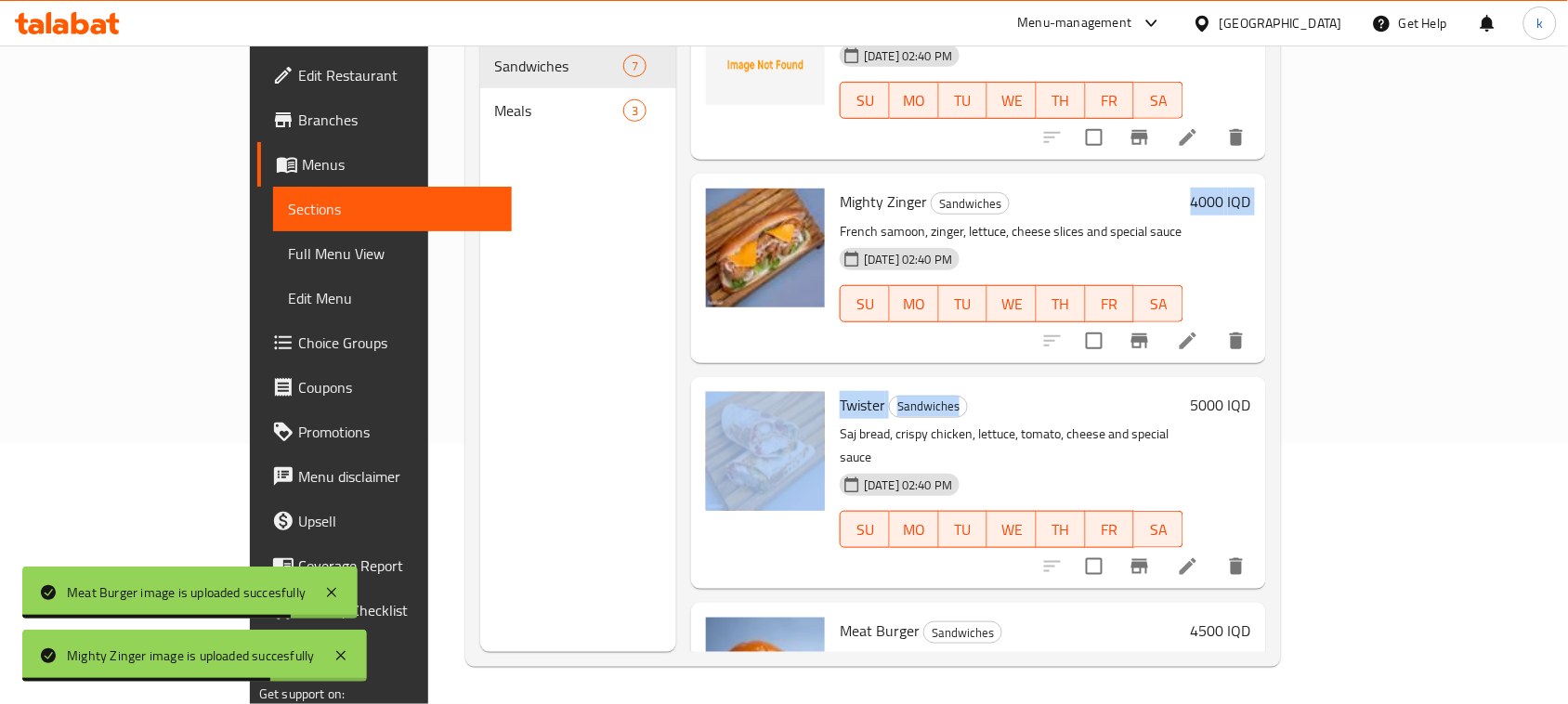
click at [1018, 335] on div "Menu items Add Sort Manage items Zinger Sandwiches French samoon, zinger, lettu…" at bounding box center [971, 300] width 590 height 704
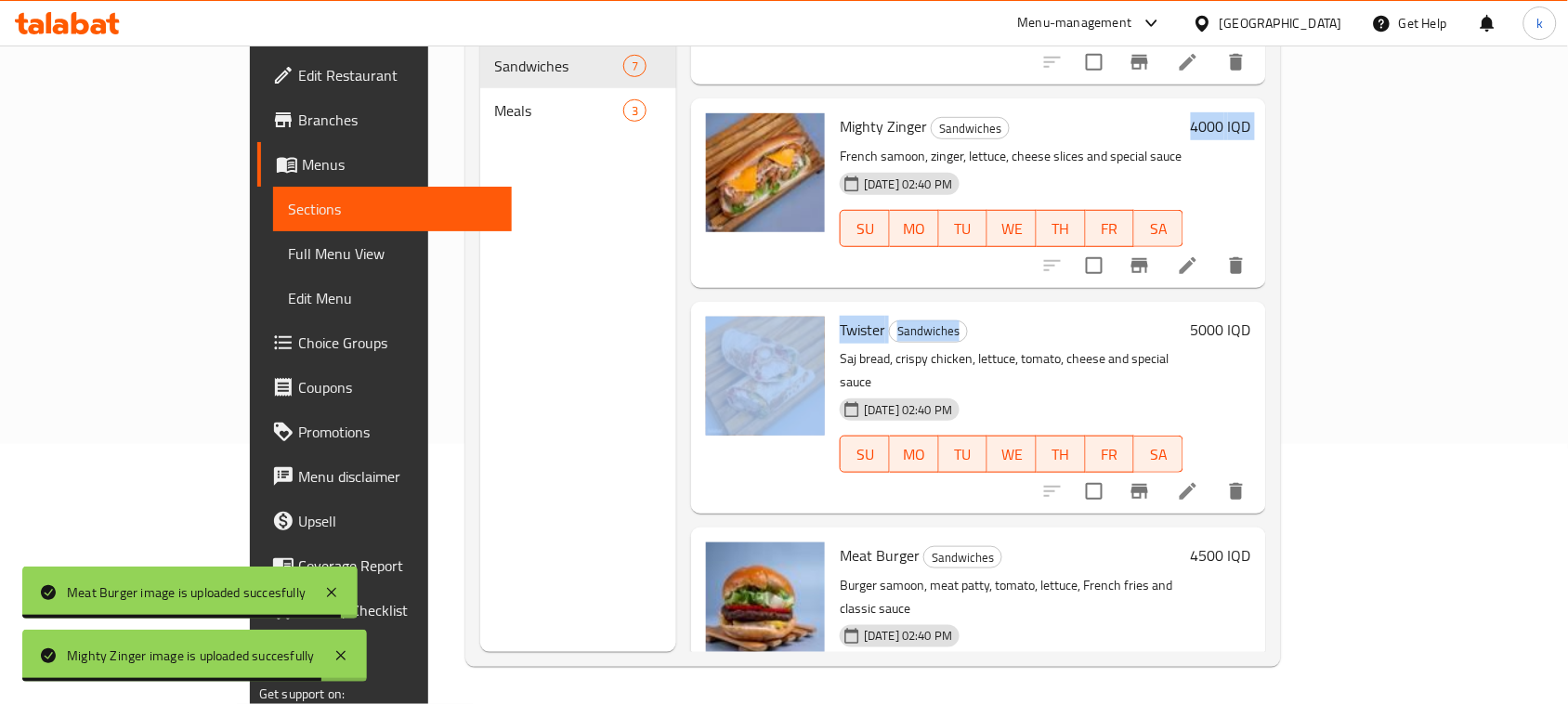
scroll to position [181, 0]
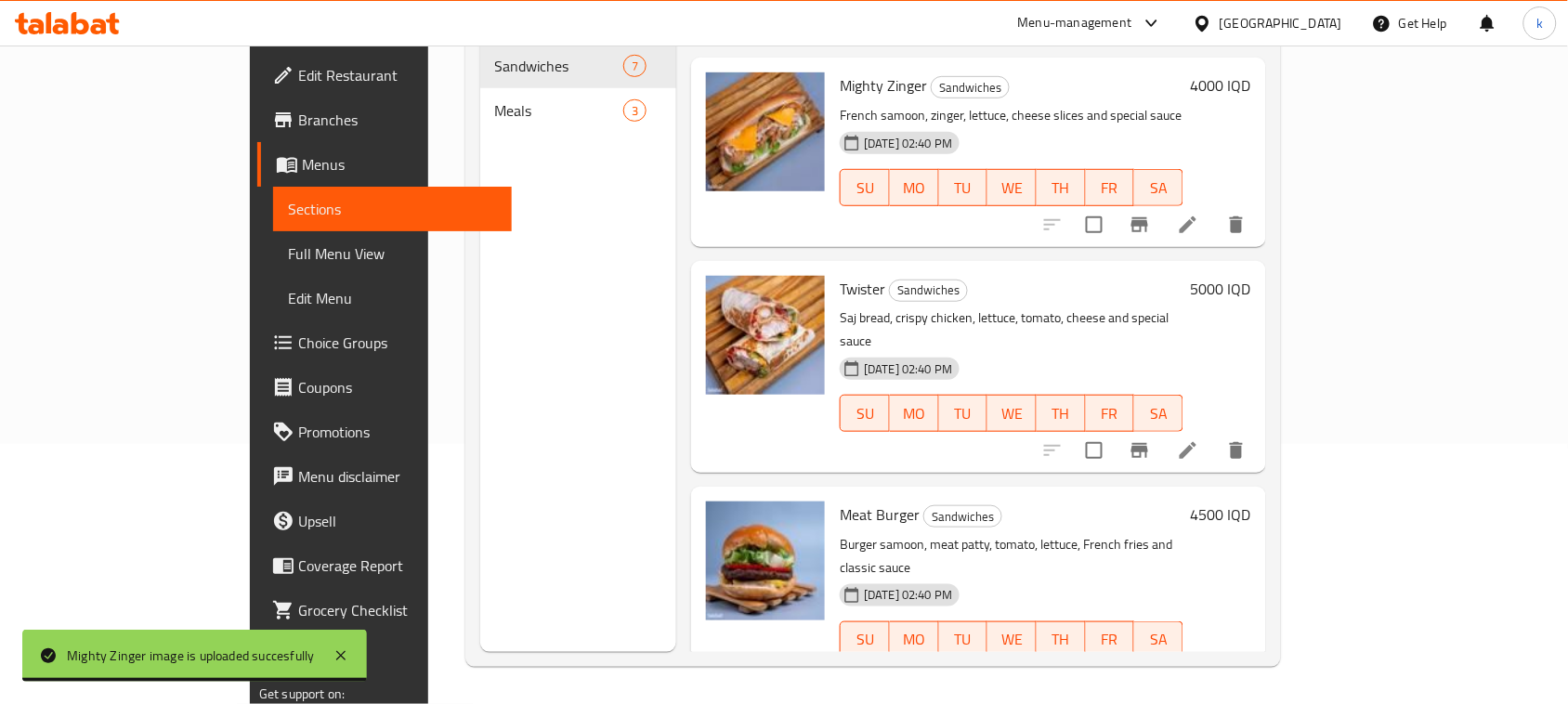
click at [1170, 501] on h6 "Meat Burger Sandwiches" at bounding box center [1011, 514] width 344 height 26
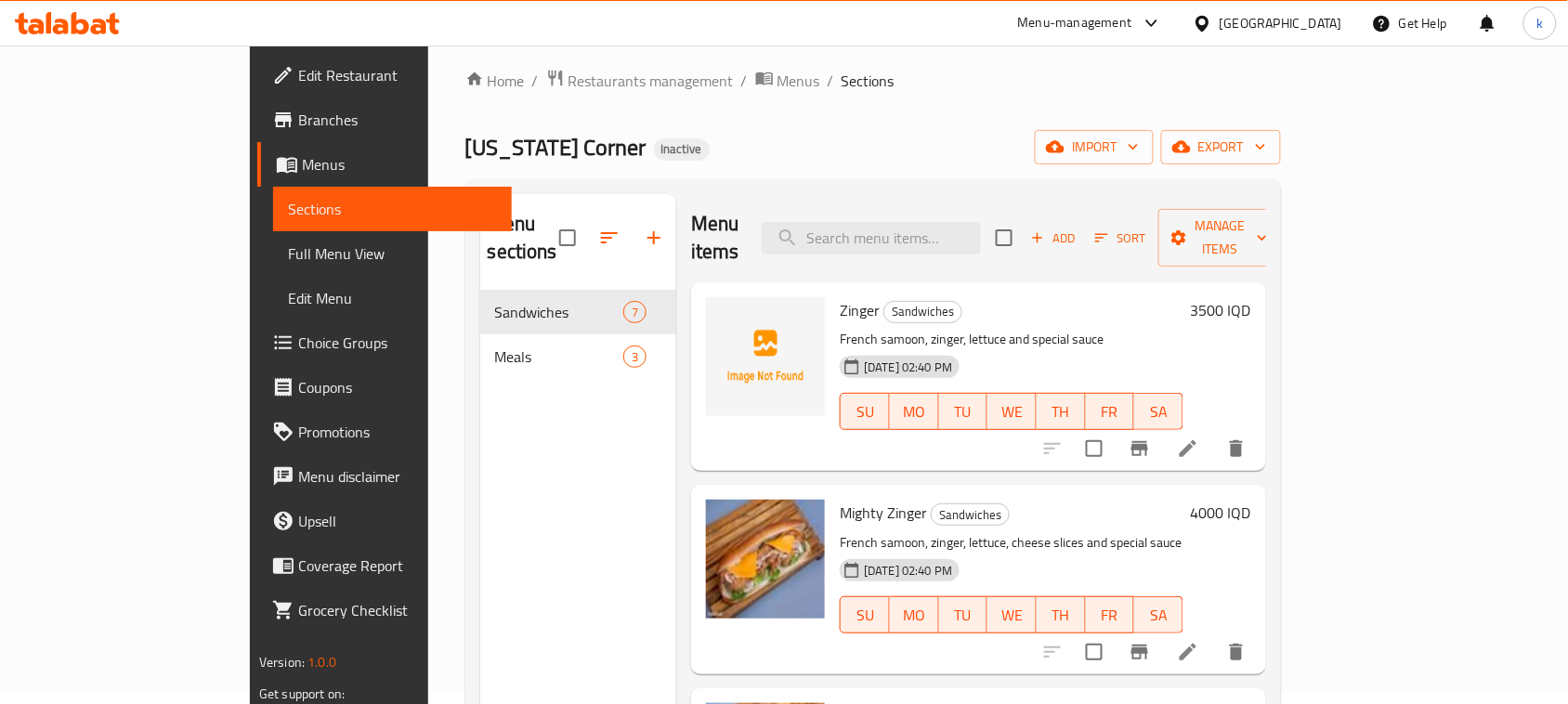
scroll to position [0, 0]
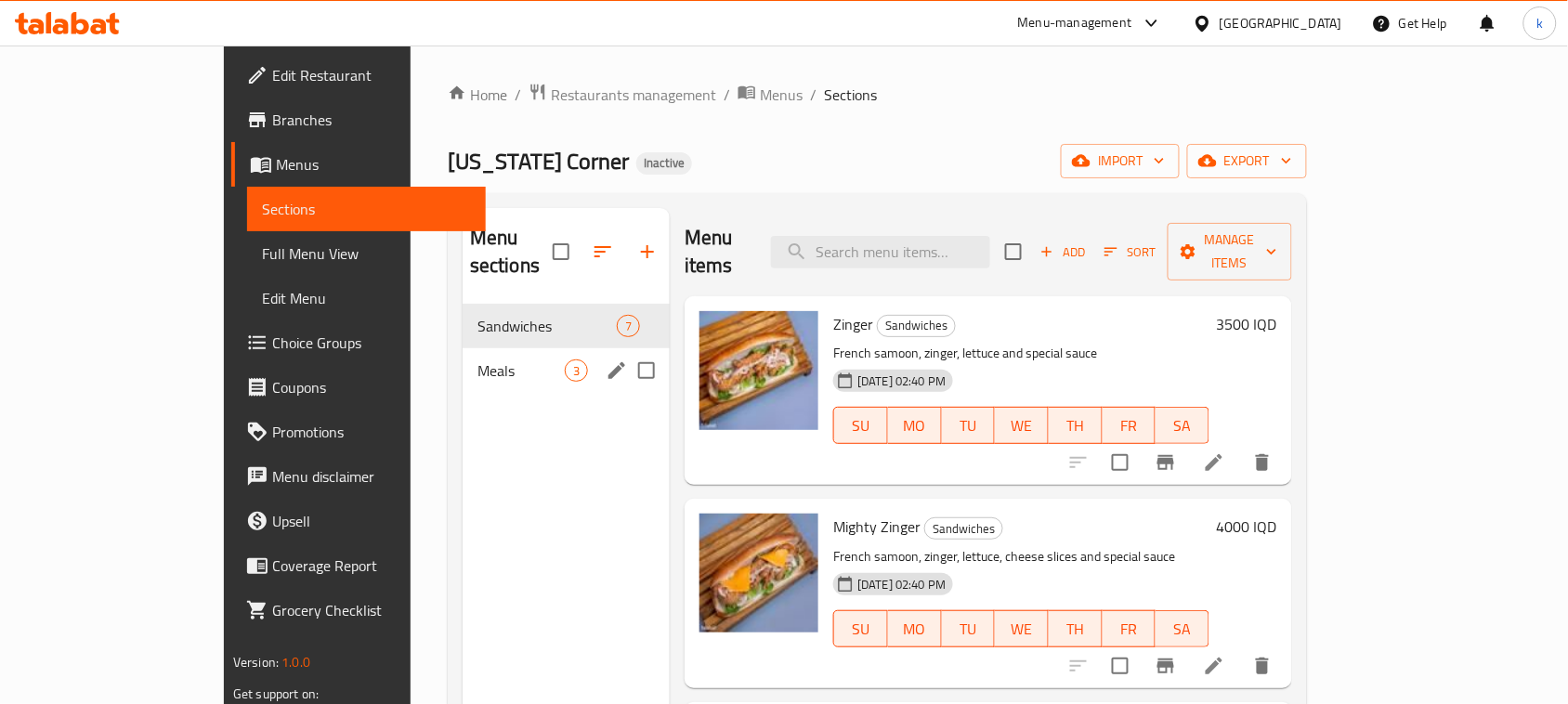
click at [477, 359] on span "Meals" at bounding box center [521, 370] width 88 height 22
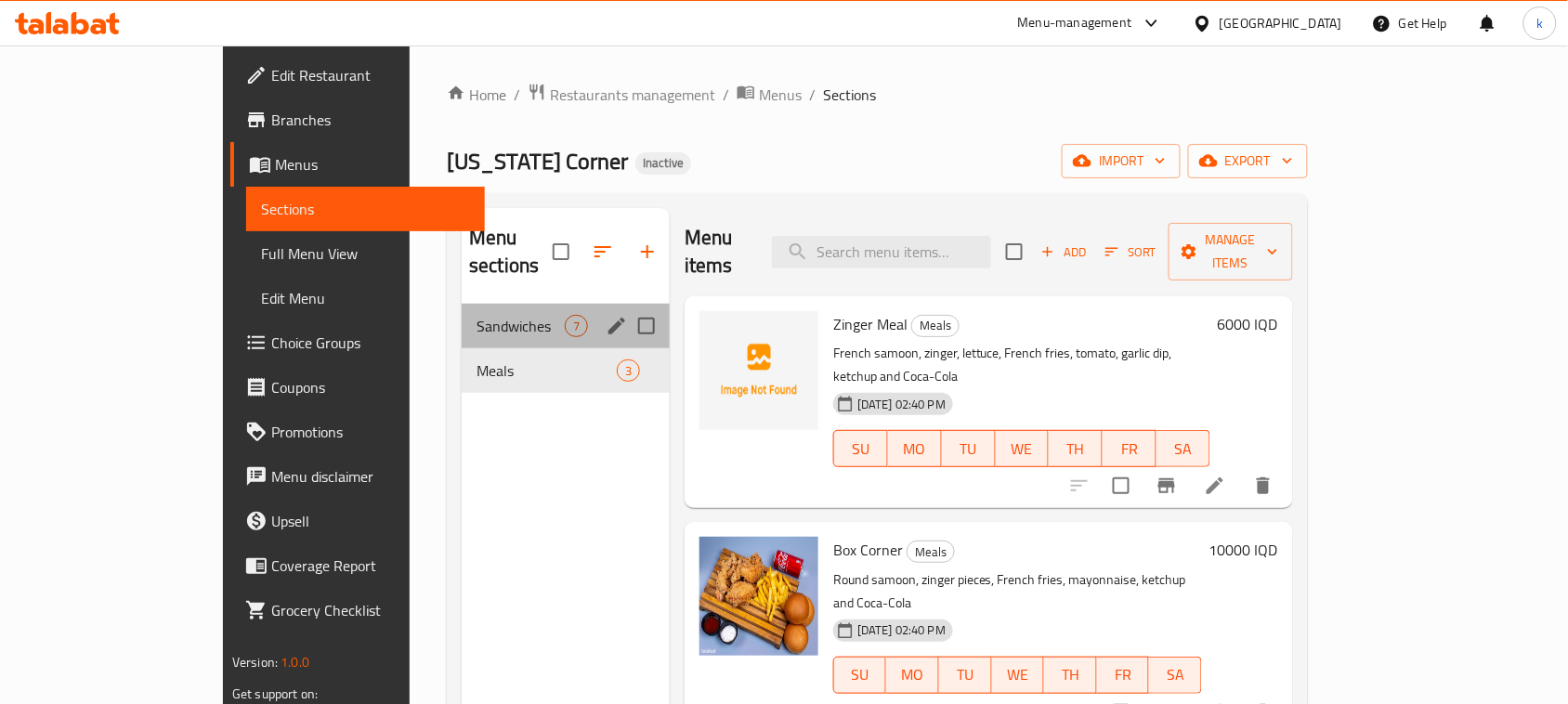
click at [461, 304] on div "Sandwiches 7" at bounding box center [565, 326] width 208 height 45
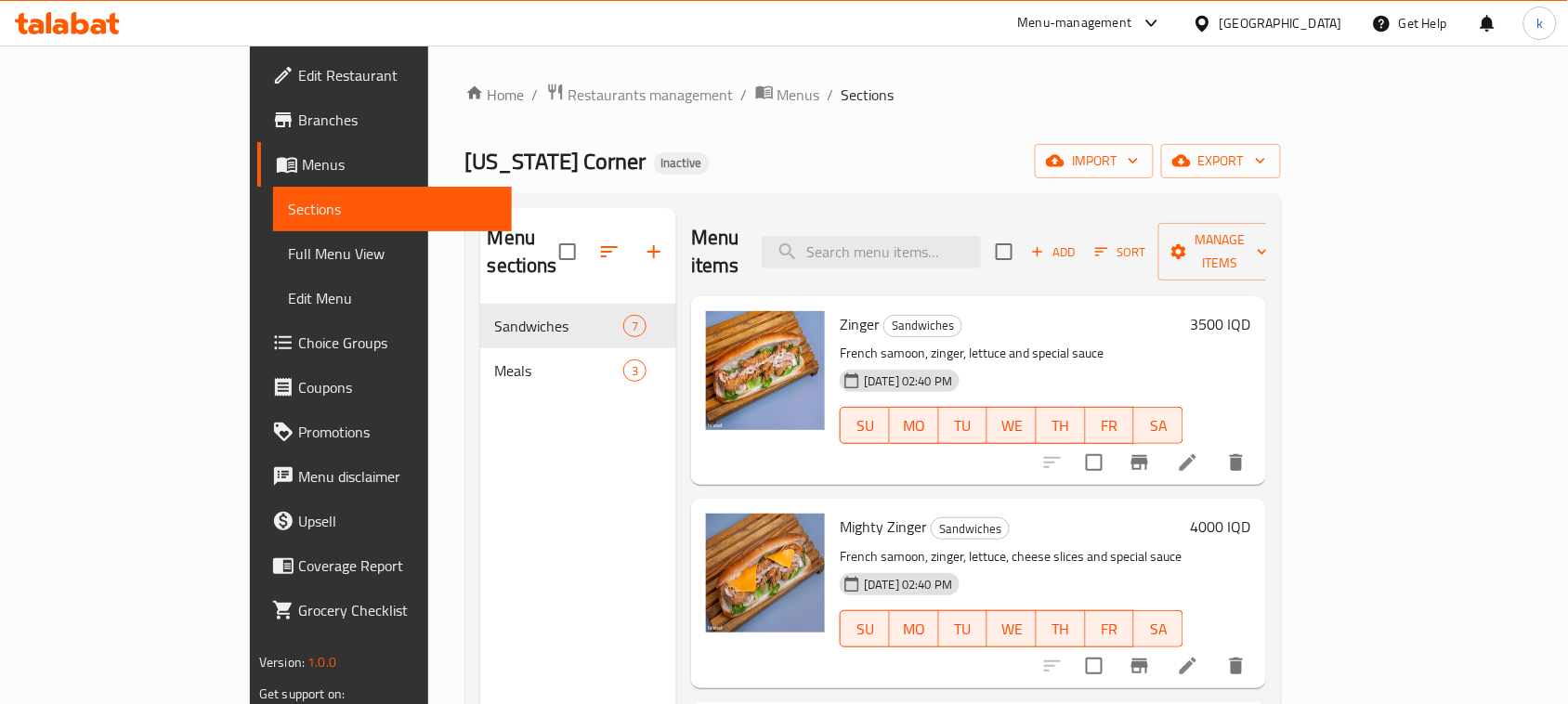
click at [298, 68] on span "Edit Restaurant" at bounding box center [397, 75] width 199 height 22
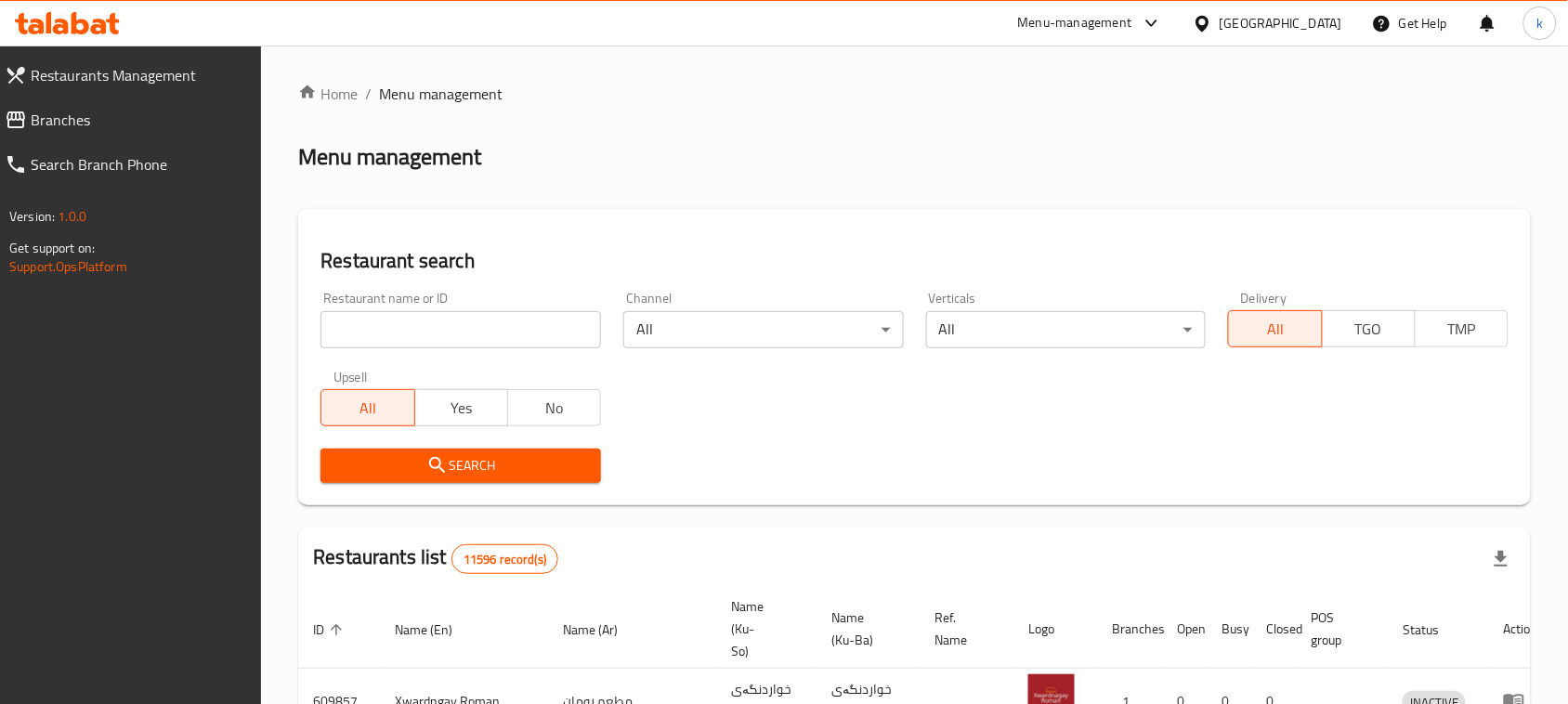
click at [342, 325] on input "search" at bounding box center [460, 330] width 280 height 37
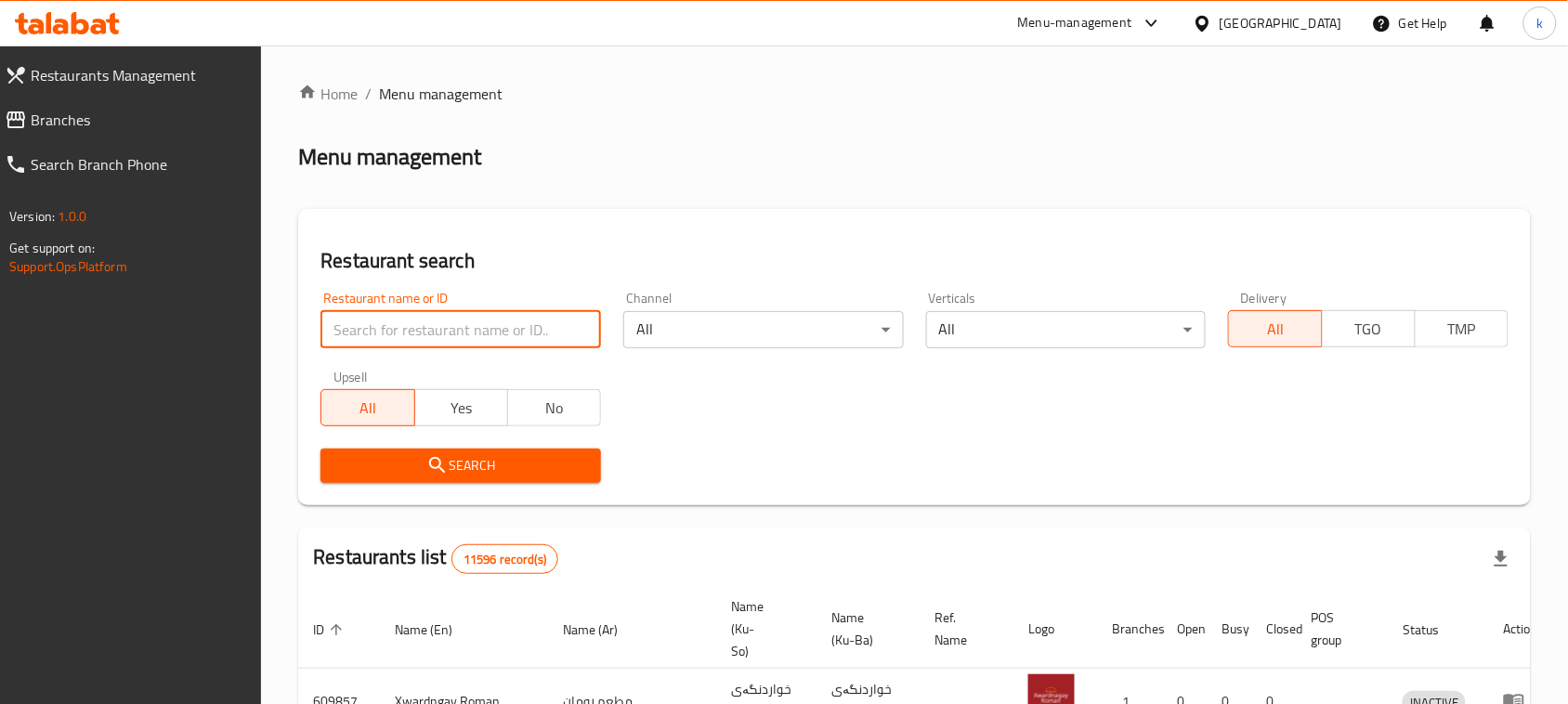
paste input "[US_STATE] Corner"
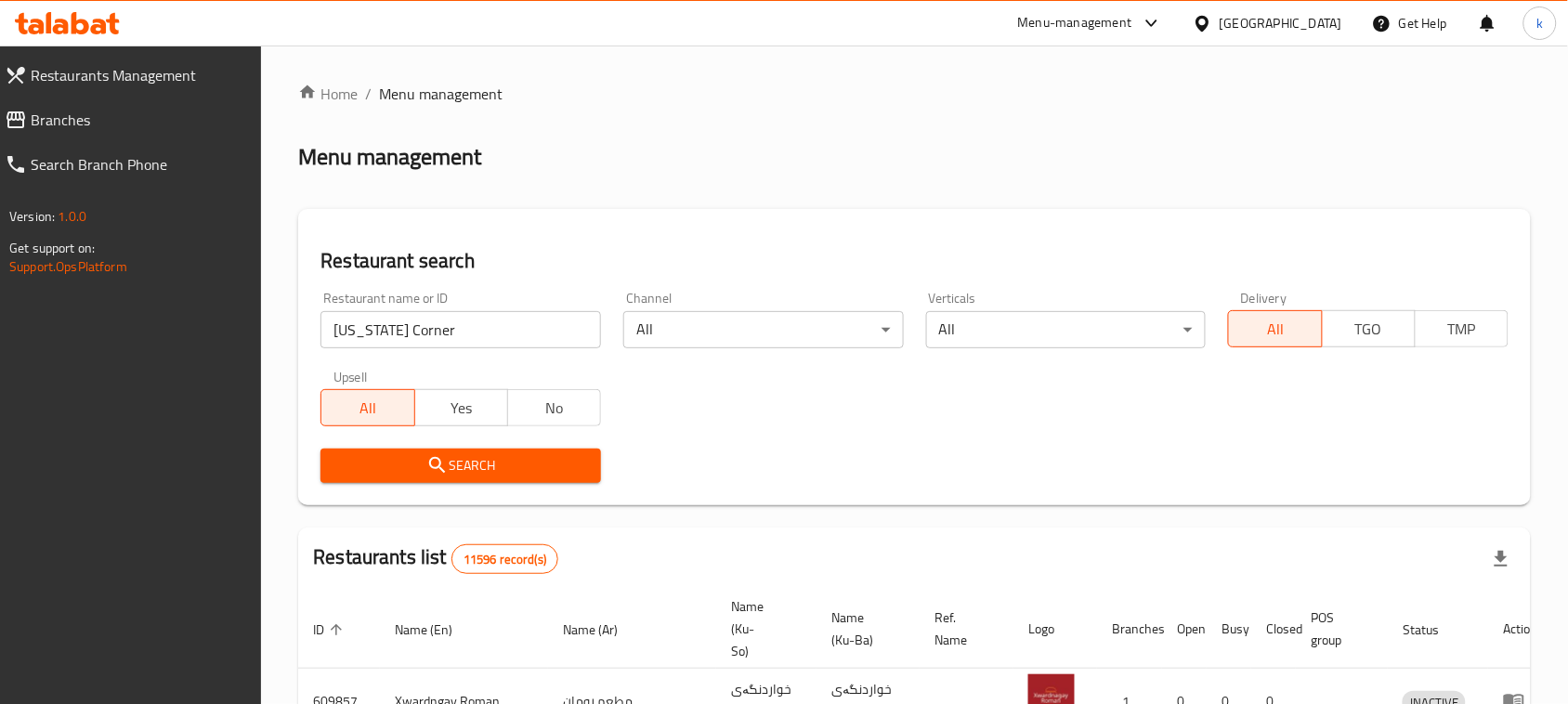
click at [437, 457] on icon "submit" at bounding box center [437, 465] width 22 height 22
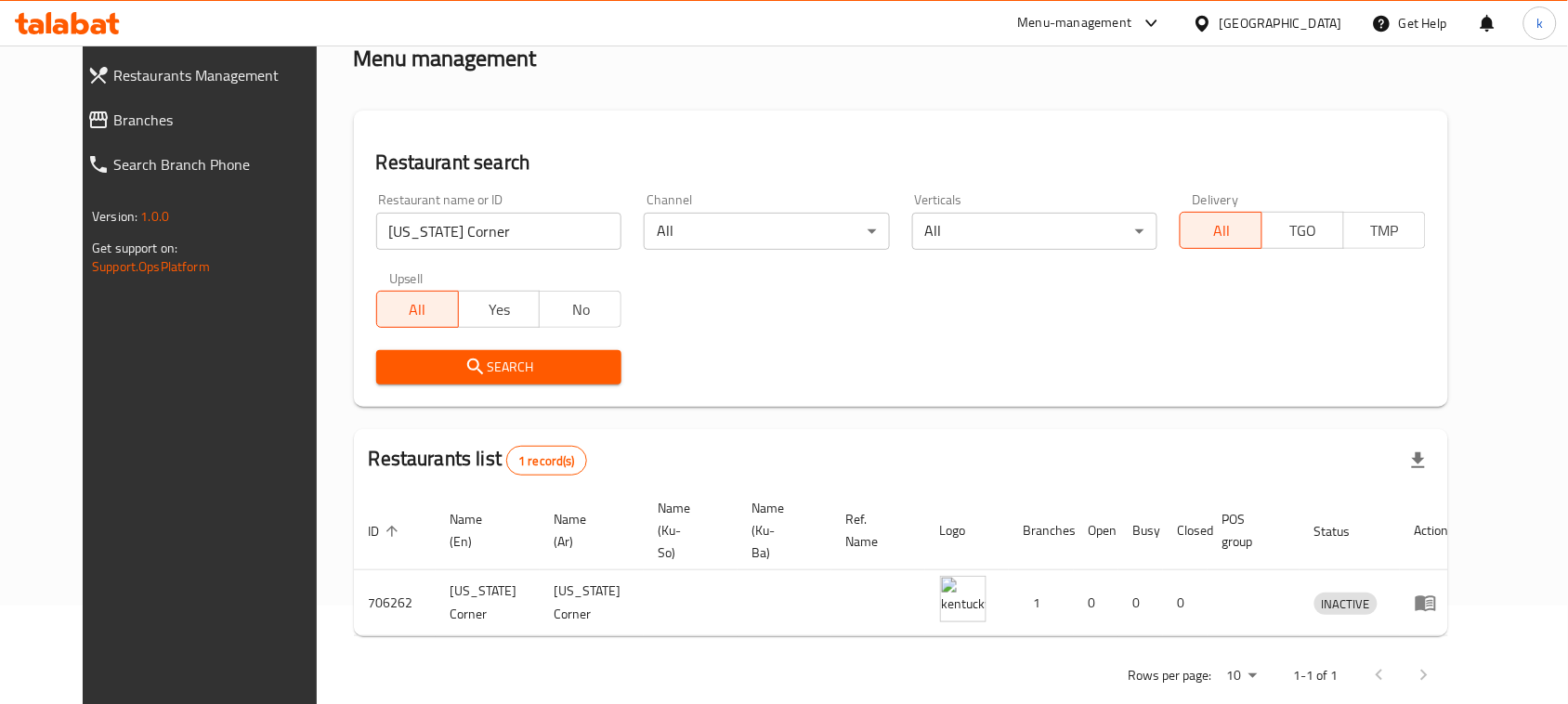
scroll to position [109, 0]
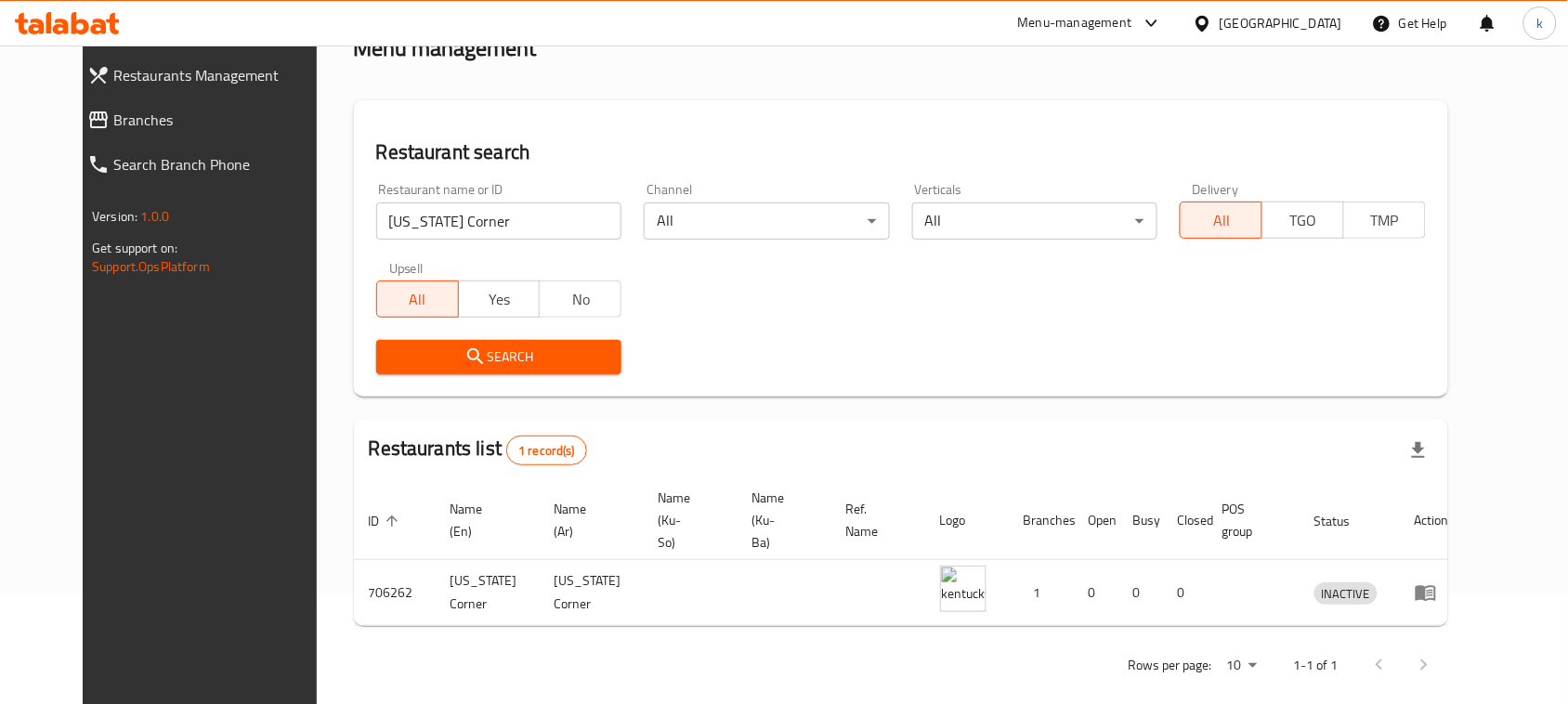
click at [409, 214] on input "[US_STATE] Corner" at bounding box center [498, 221] width 246 height 37
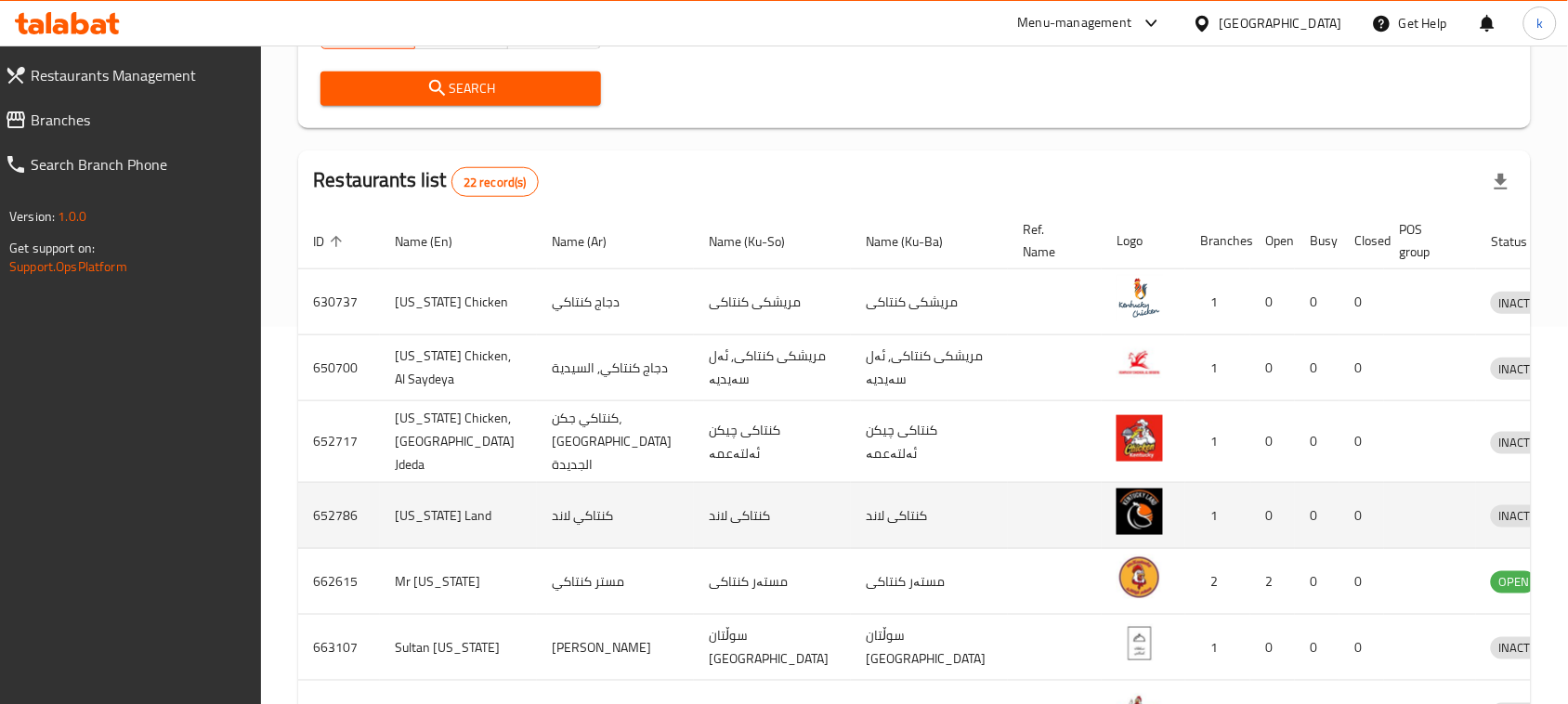
scroll to position [457, 0]
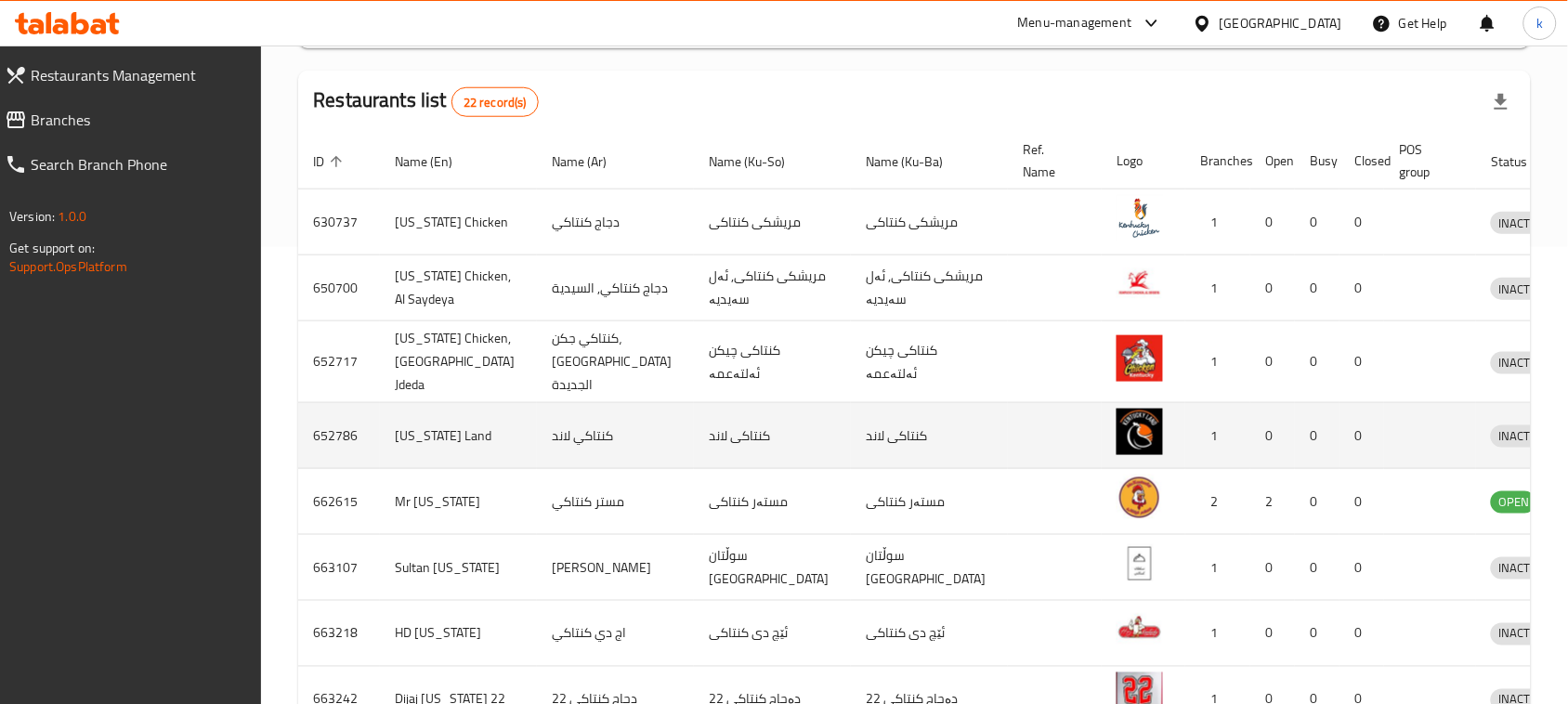
click at [578, 452] on td "كنتاكي لاند" at bounding box center [615, 436] width 157 height 66
copy td "كنتاكي"
click at [694, 458] on td "کنتاکی لاند" at bounding box center [772, 436] width 157 height 66
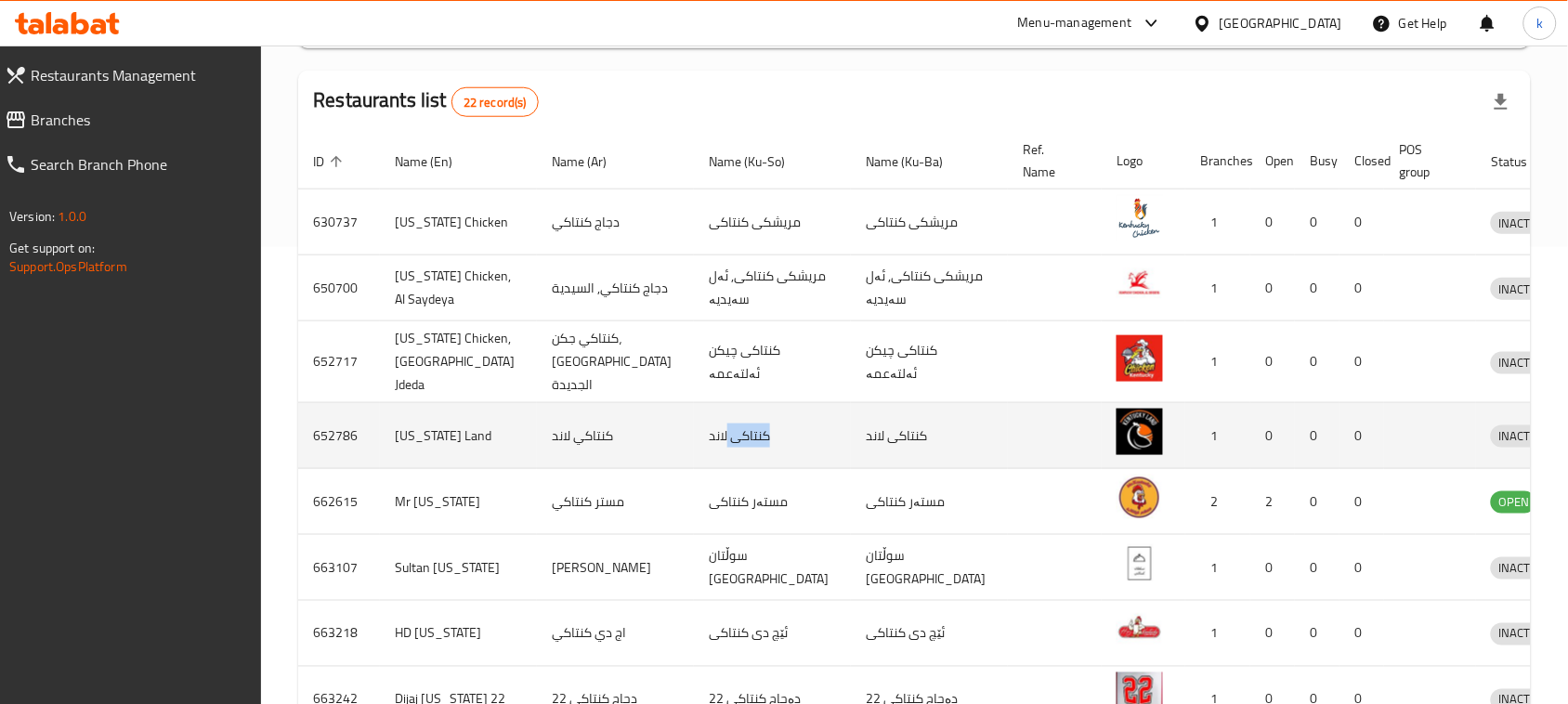
copy td "[GEOGRAPHIC_DATA]"
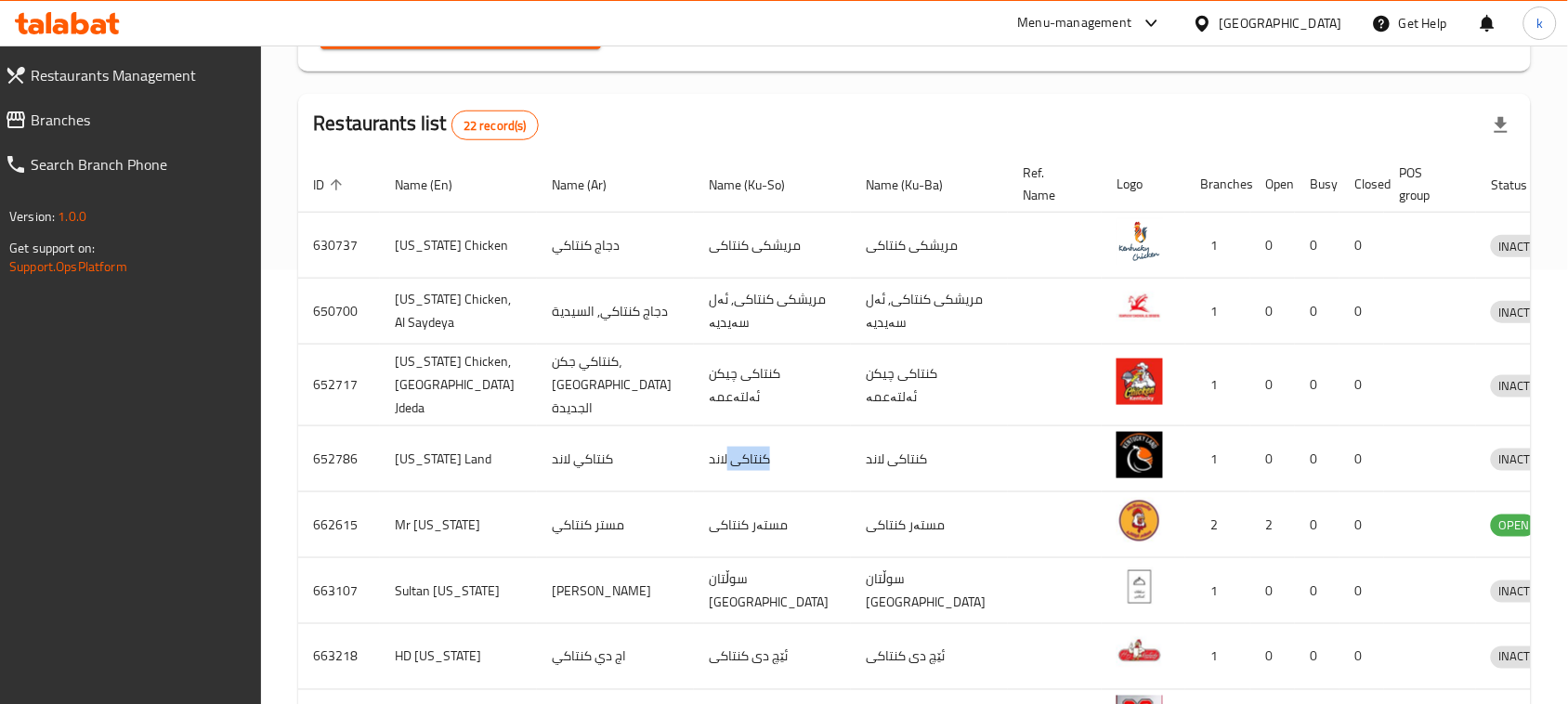
scroll to position [0, 0]
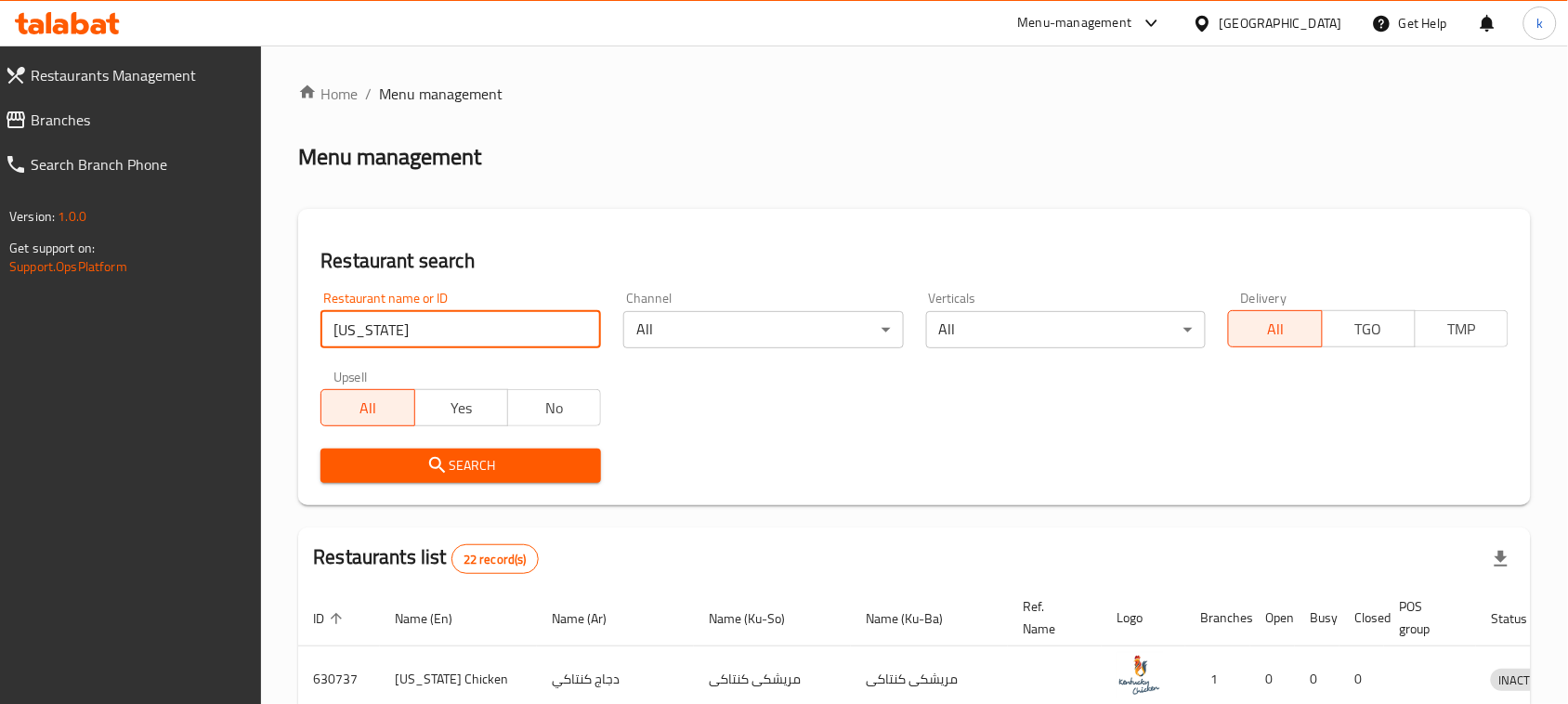
drag, startPoint x: 441, startPoint y: 330, endPoint x: 210, endPoint y: 351, distance: 232.0
paste input "Corner"
drag, startPoint x: 395, startPoint y: 335, endPoint x: 265, endPoint y: 349, distance: 130.8
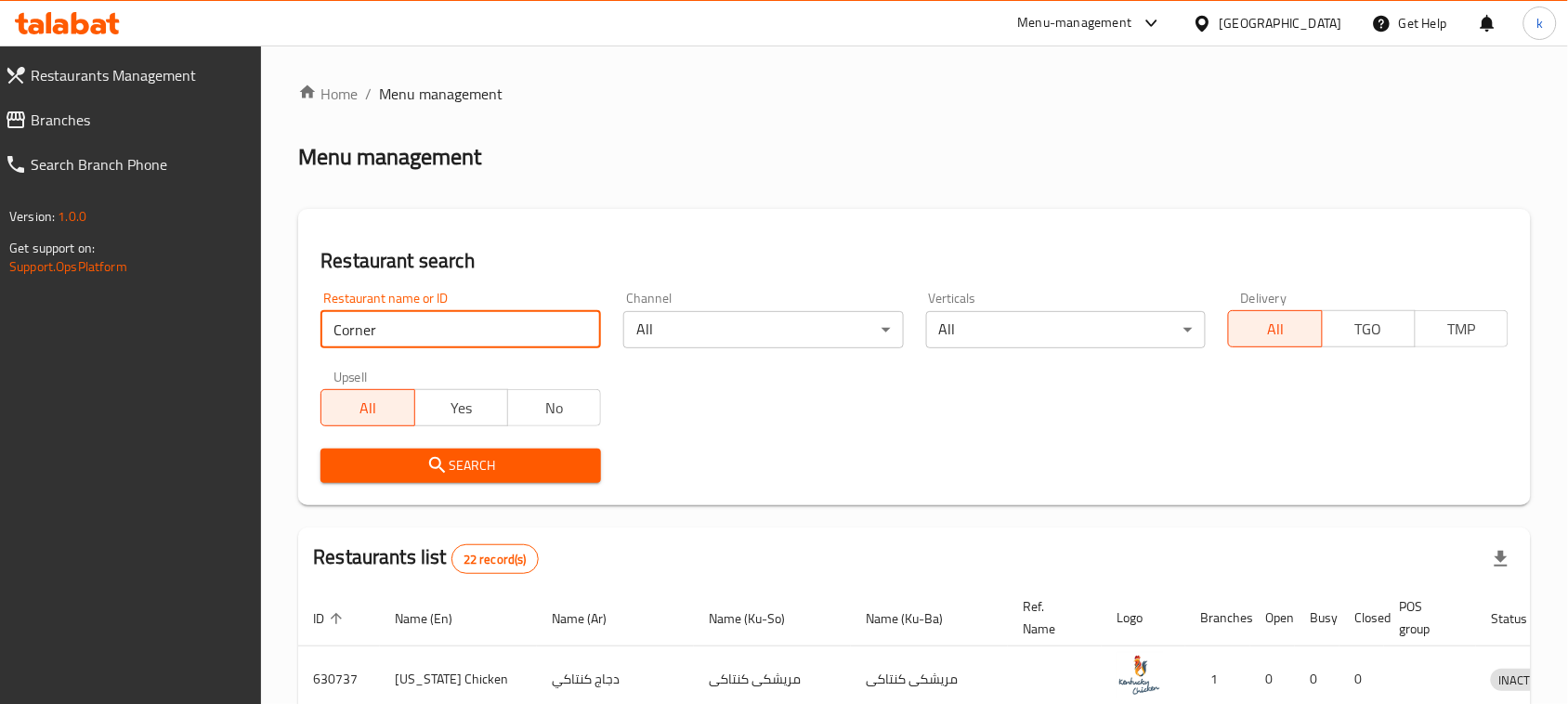
type input "Corner"
click button "Search" at bounding box center [460, 465] width 280 height 34
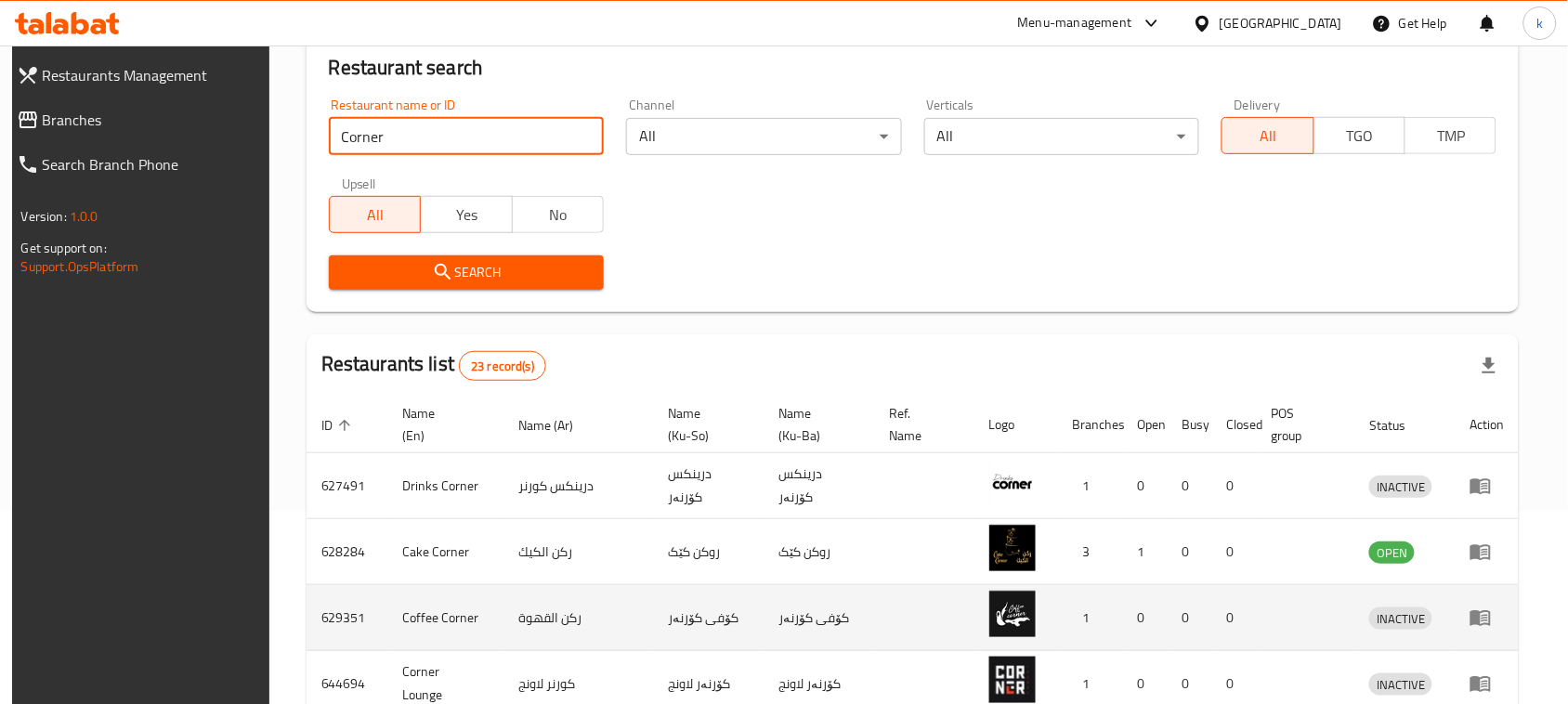
scroll to position [233, 0]
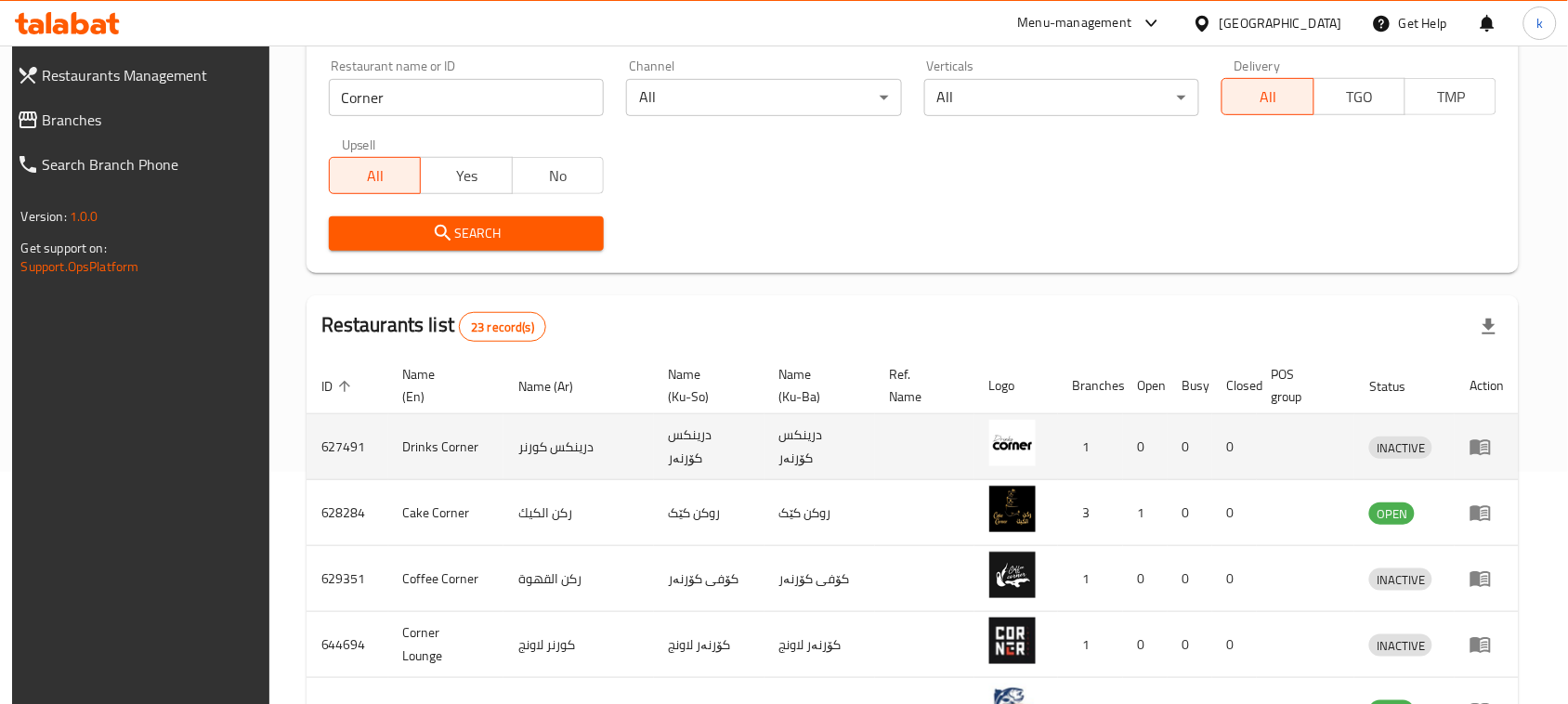
click at [786, 449] on td "درينكس کۆرنەر" at bounding box center [820, 448] width 111 height 66
copy td "کۆرنەر"
click at [546, 444] on td "درينكس كورنر" at bounding box center [578, 448] width 151 height 66
click at [545, 444] on td "درينكس كورنر" at bounding box center [578, 448] width 151 height 66
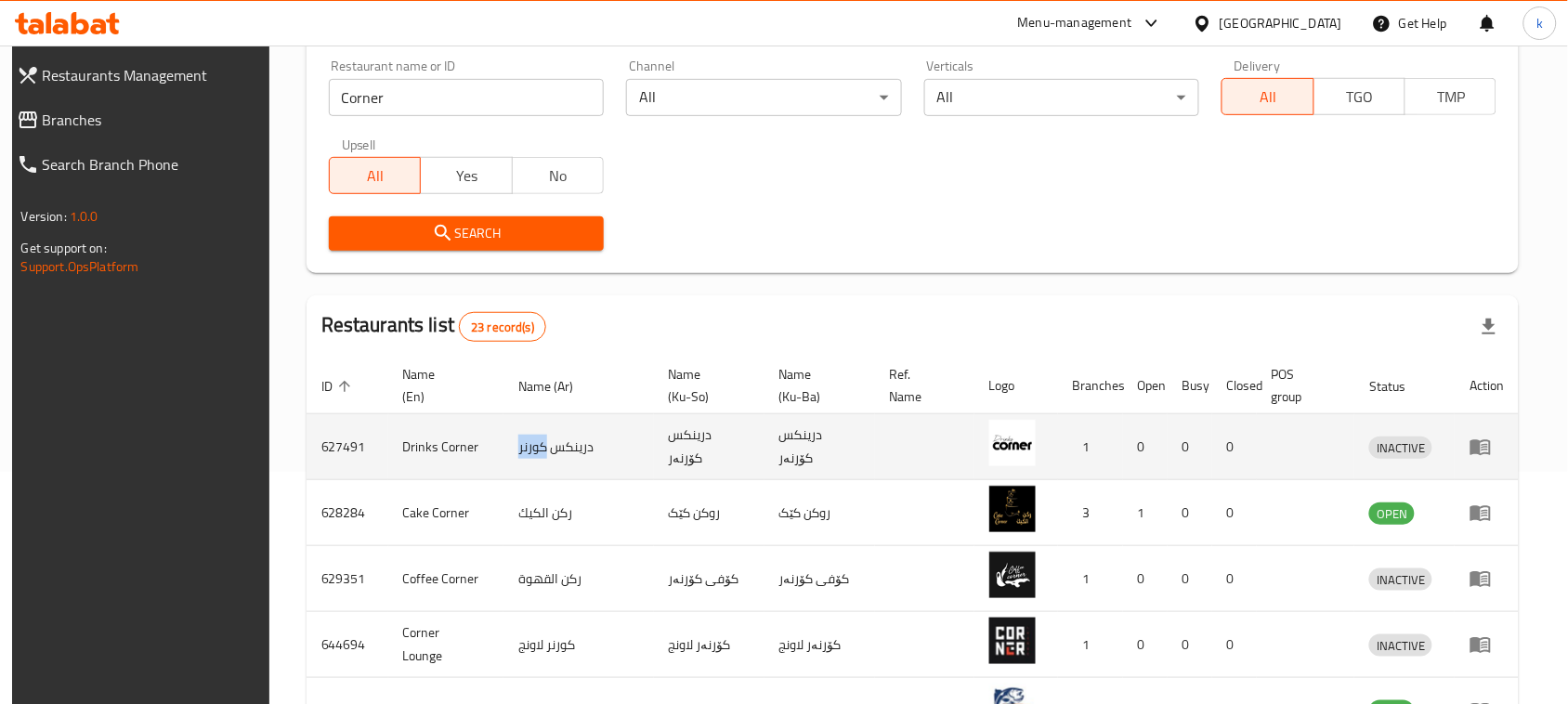
copy td "كورنر"
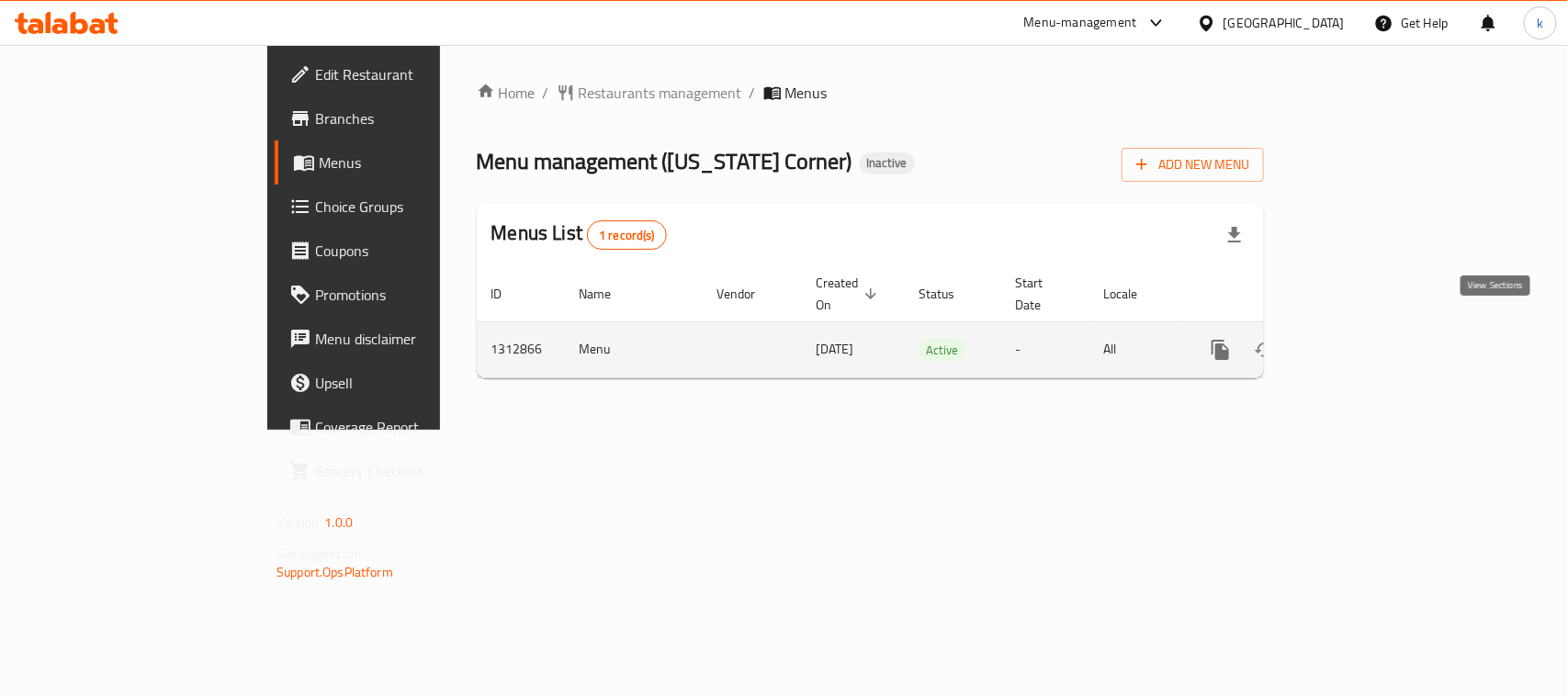
click at [1375, 328] on link "enhanced table" at bounding box center [1353, 350] width 44 height 44
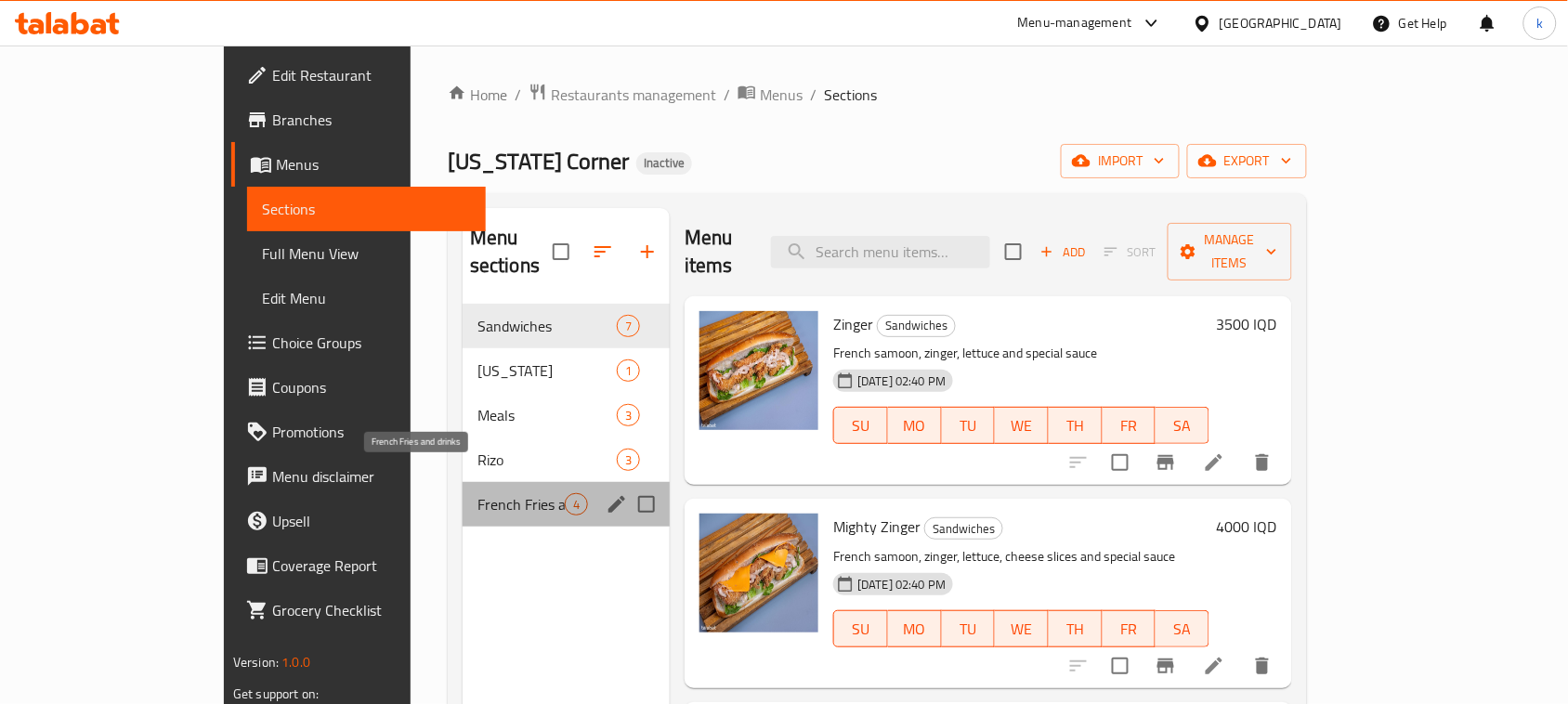
click at [477, 494] on span "French Fries and drinks" at bounding box center [521, 504] width 88 height 22
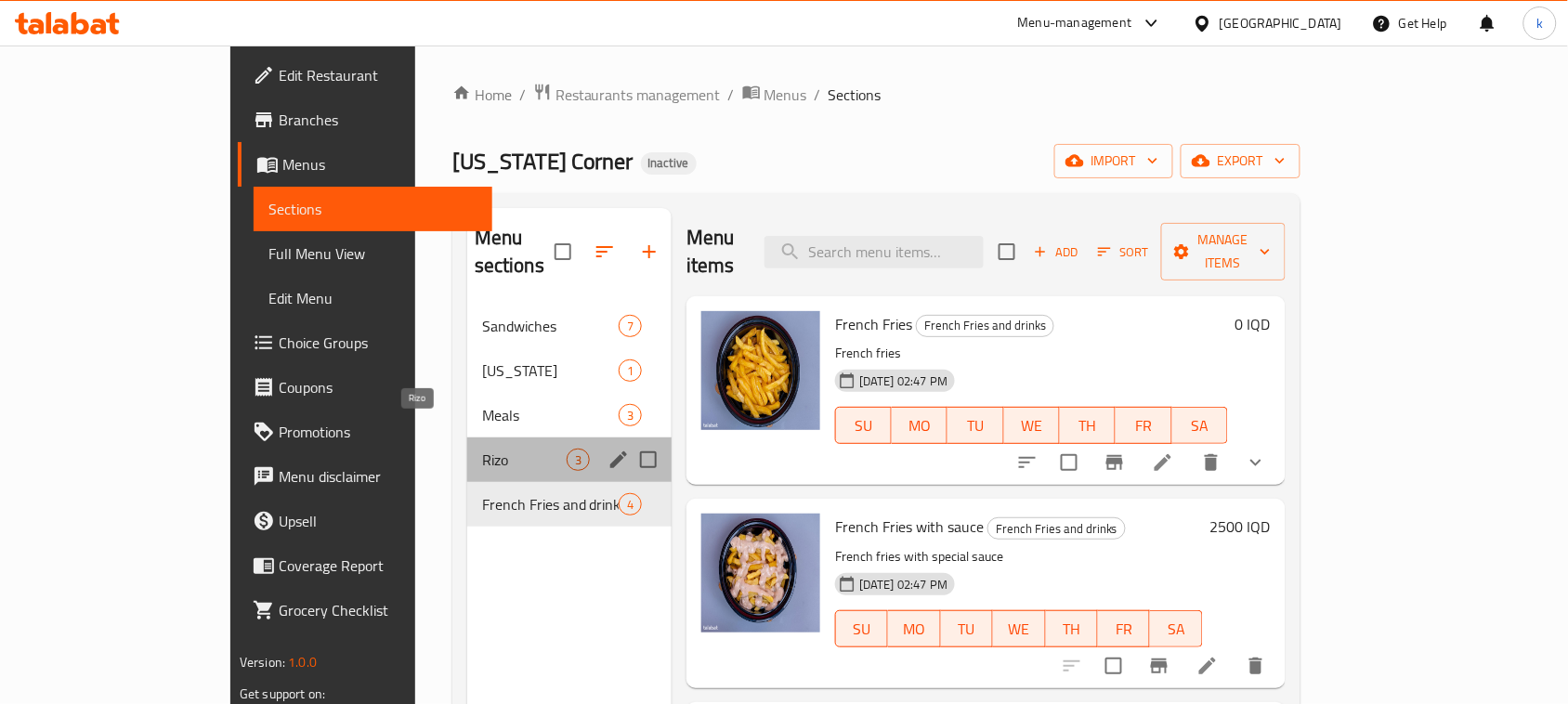
click at [482, 449] on span "Rizo" at bounding box center [524, 460] width 85 height 22
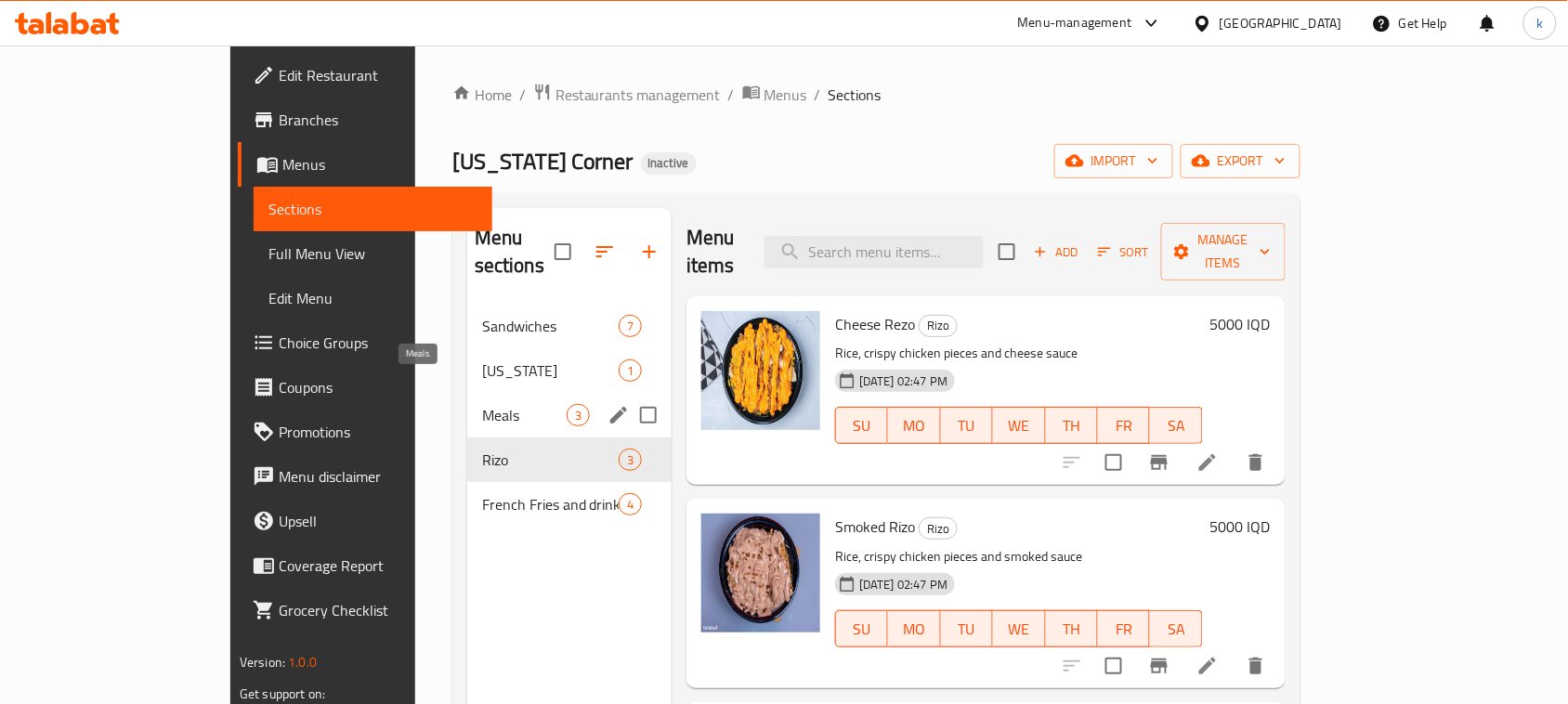
click at [482, 404] on span "Meals" at bounding box center [524, 415] width 85 height 22
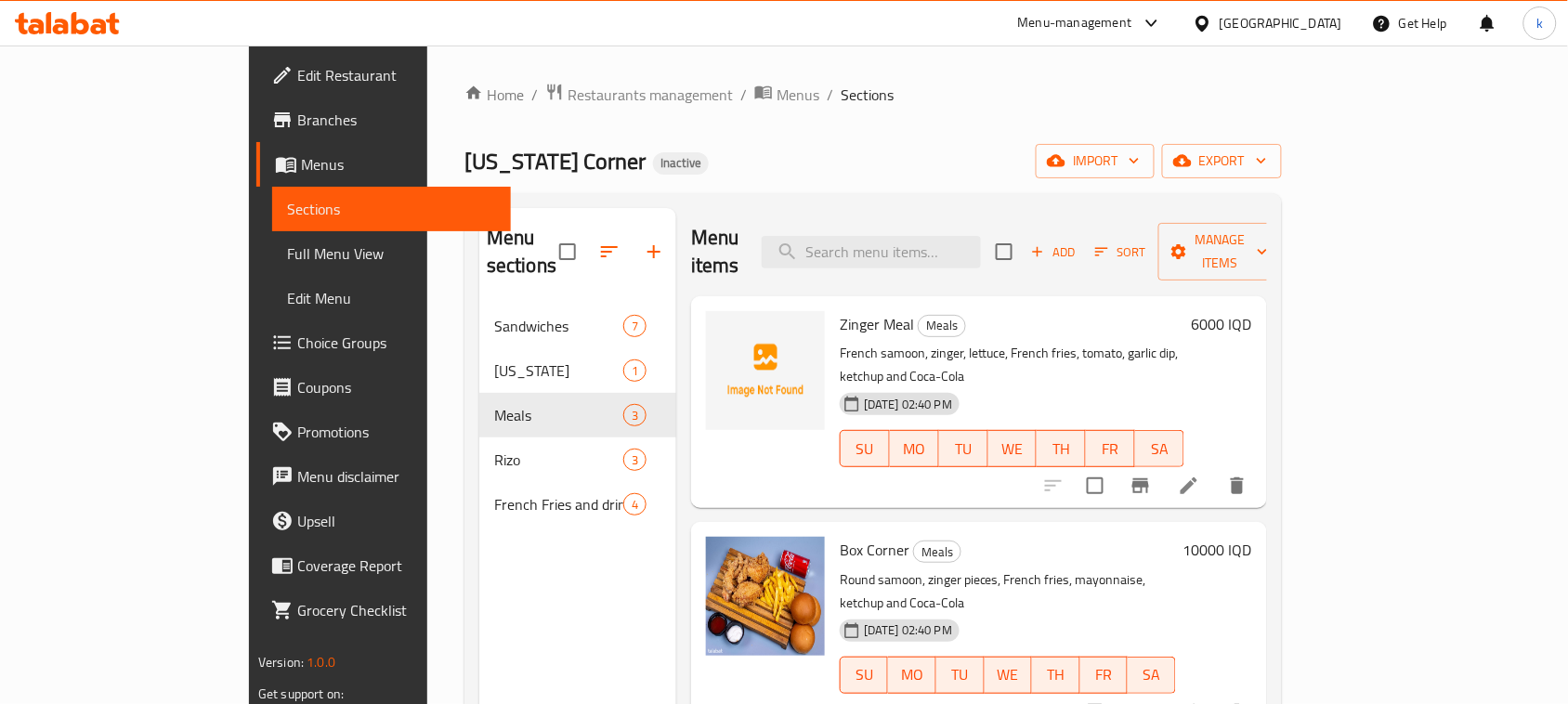
click at [840, 311] on span "Zinger Meal" at bounding box center [877, 324] width 74 height 28
drag, startPoint x: 1394, startPoint y: 480, endPoint x: 1369, endPoint y: 485, distance: 25.5
click at [1184, 530] on div "Box Corner Meals Round samoon, zinger pieces, French fries, mayonnaise, ketchup…" at bounding box center [1007, 628] width 351 height 197
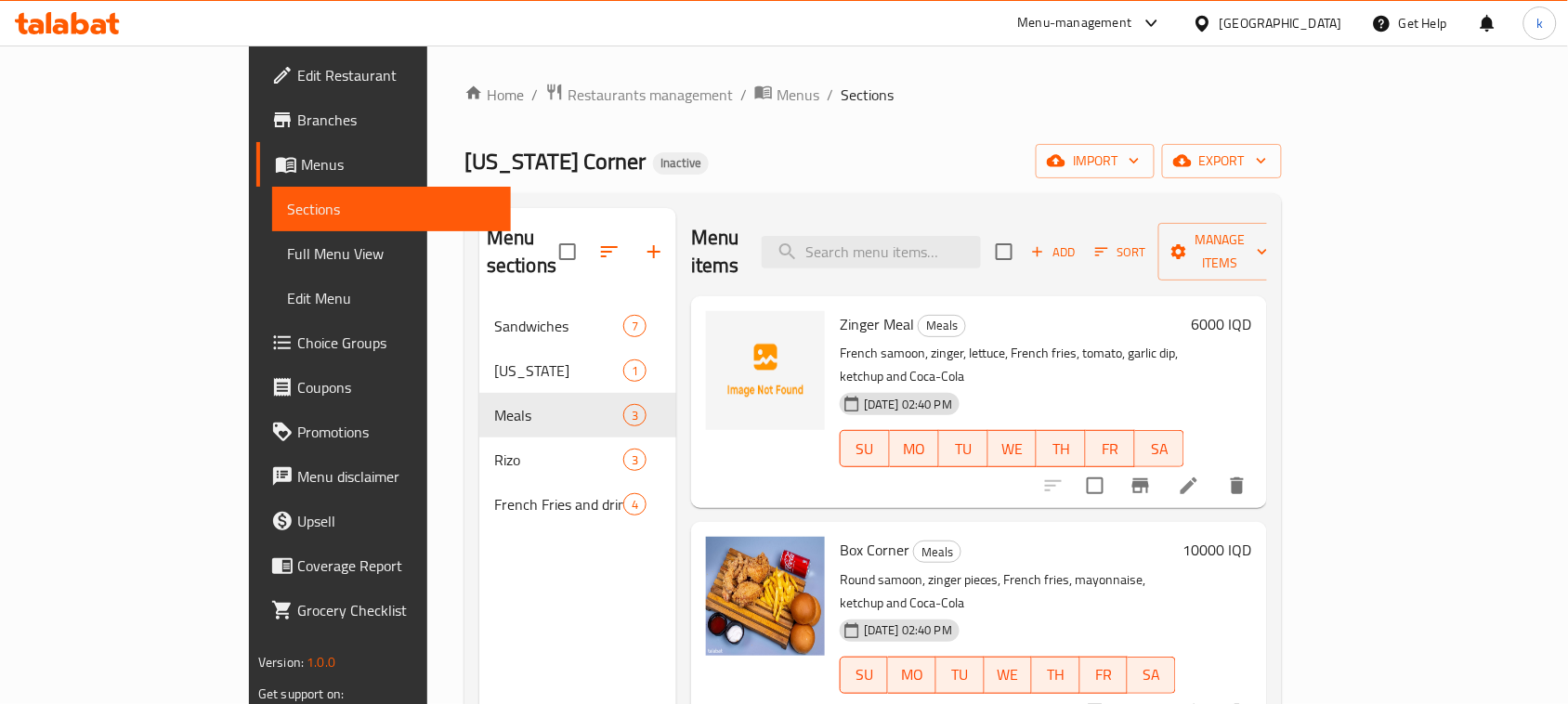
click at [840, 311] on span "Zinger Meal" at bounding box center [877, 324] width 74 height 28
copy h6 "Zinger Meal"
click at [752, 196] on div "Menu sections Sandwiches 7 Kentucky 1 Meals 3 Rizo 3 French Fries and drinks 4 …" at bounding box center [873, 560] width 818 height 734
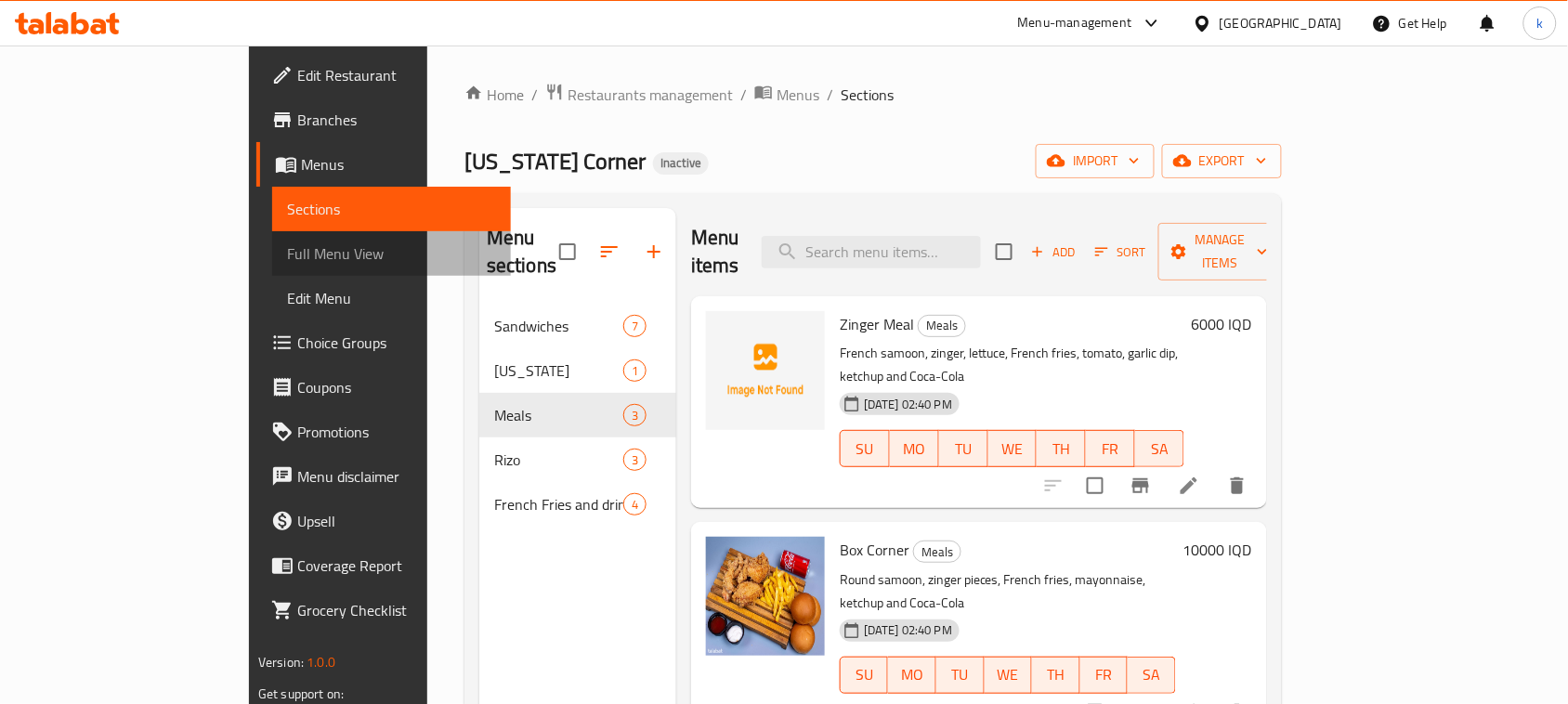
click at [287, 242] on span "Full Menu View" at bounding box center [391, 253] width 209 height 22
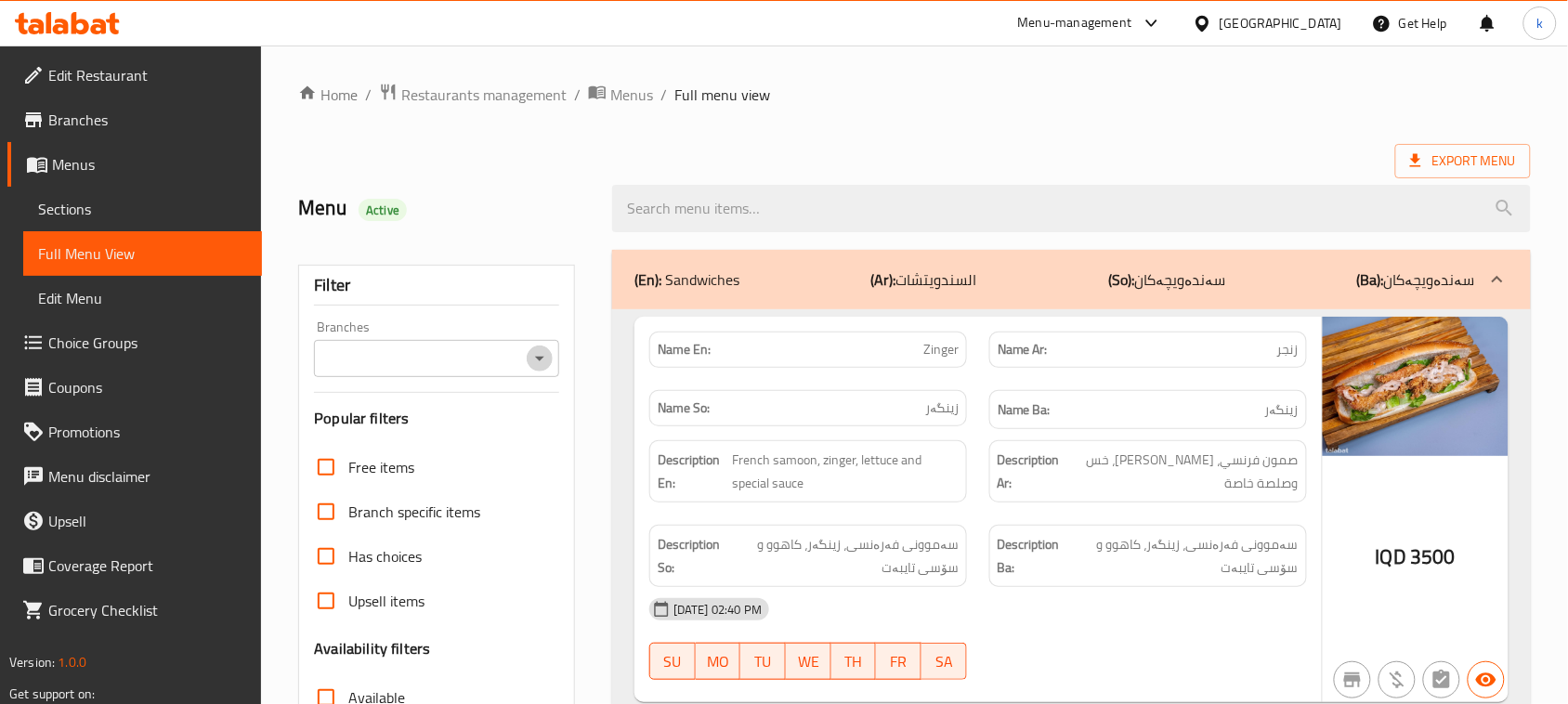
click at [544, 360] on icon "Open" at bounding box center [539, 358] width 22 height 22
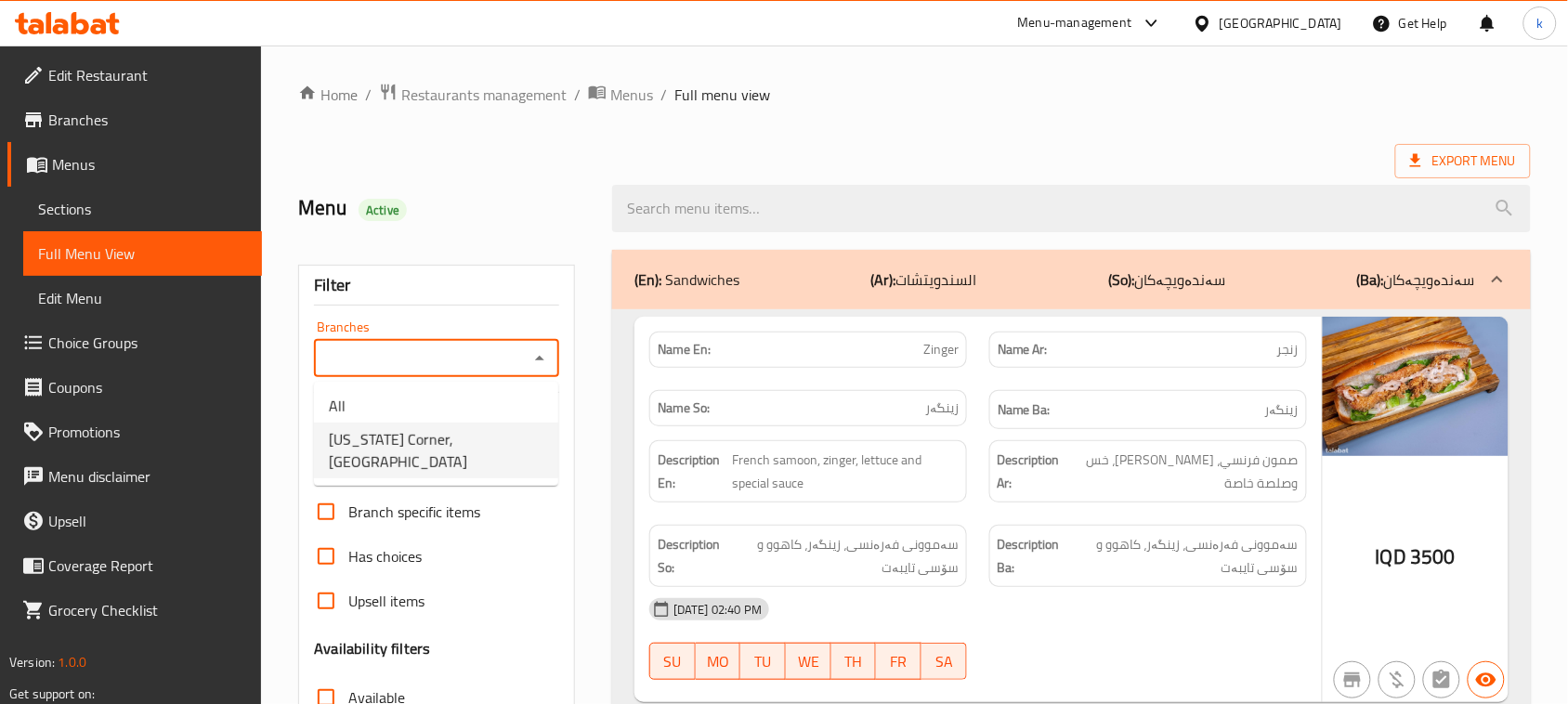
click at [447, 428] on span "kentucky Corner, Al Dora" at bounding box center [436, 451] width 214 height 45
type input "kentucky Corner, Al Dora"
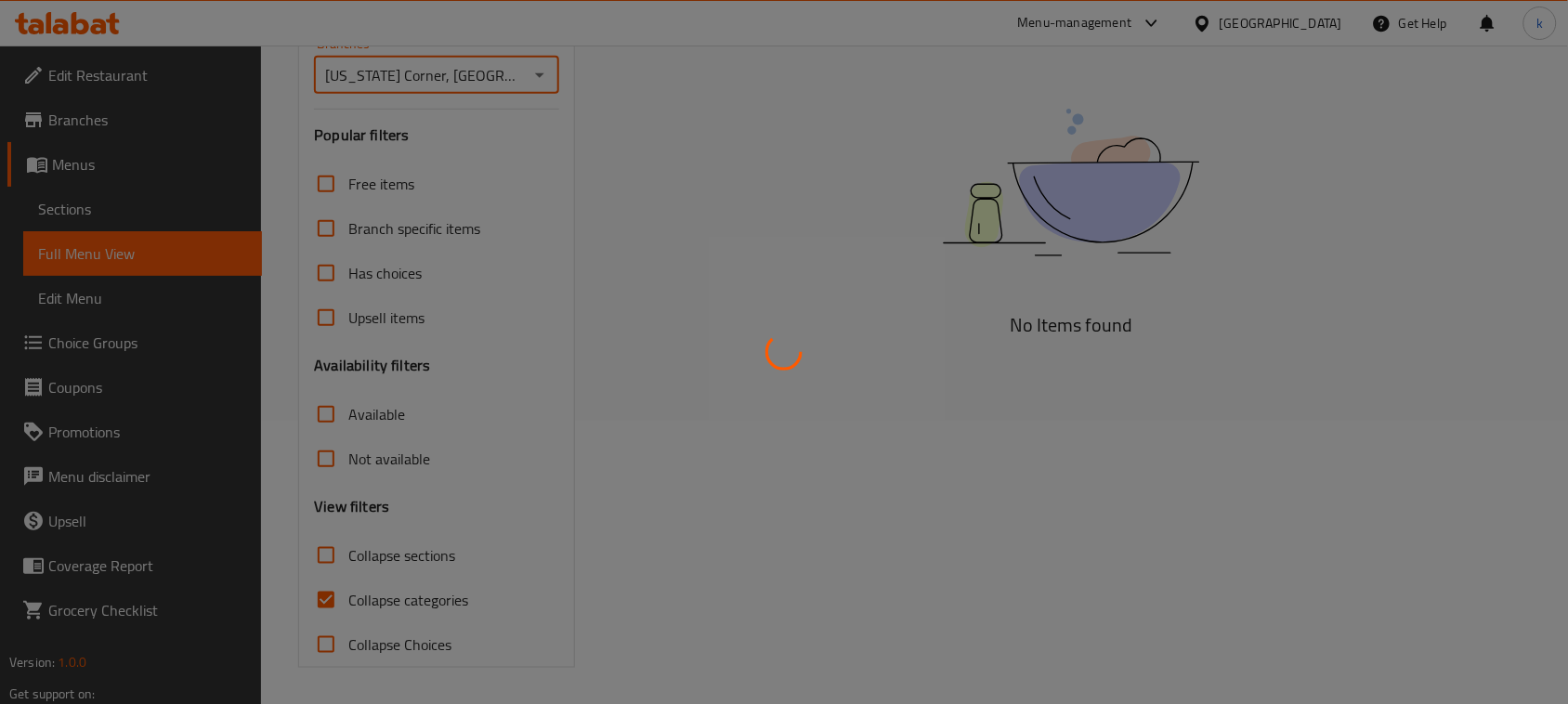
scroll to position [284, 0]
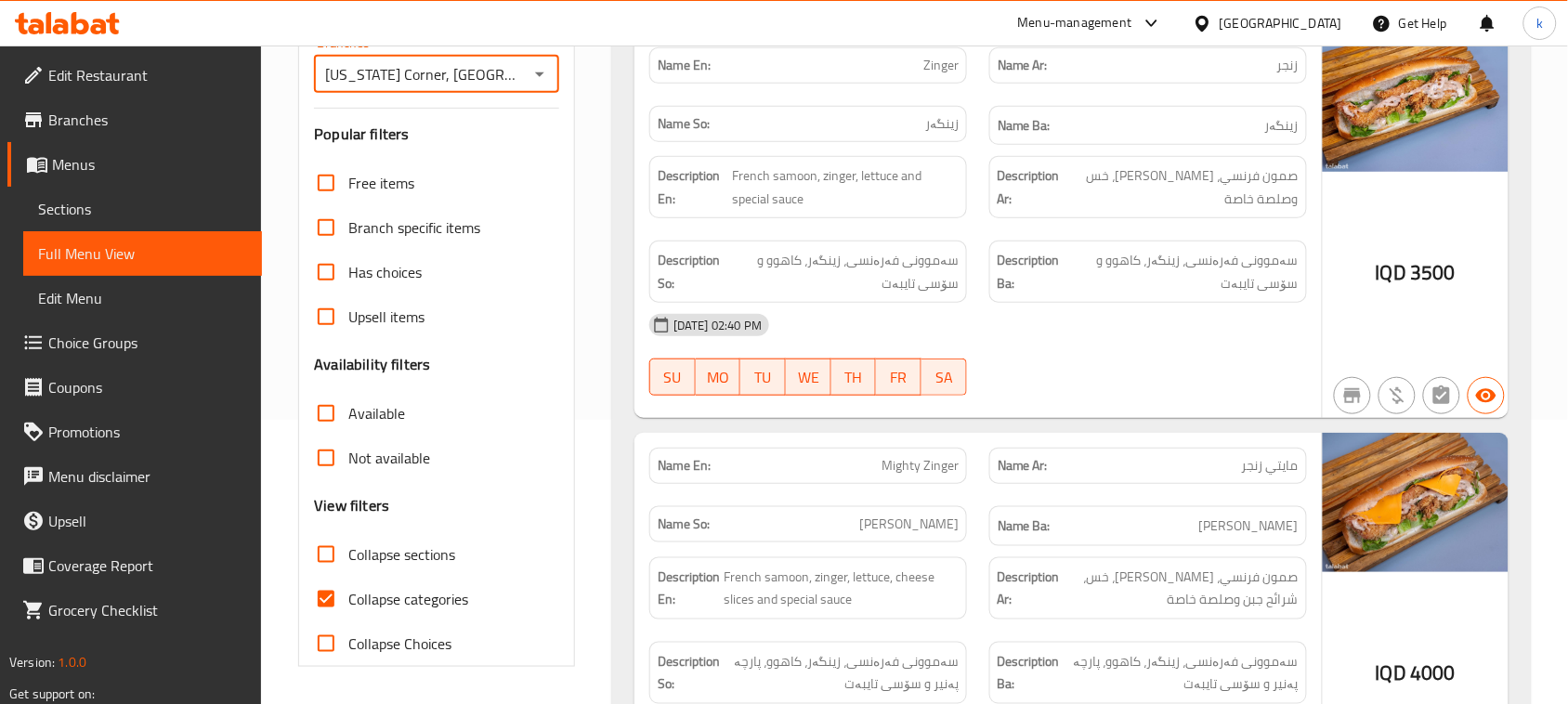
click at [332, 596] on input "Collapse categories" at bounding box center [326, 600] width 45 height 45
checkbox input "false"
click at [328, 558] on input "Collapse sections" at bounding box center [326, 555] width 45 height 45
checkbox input "true"
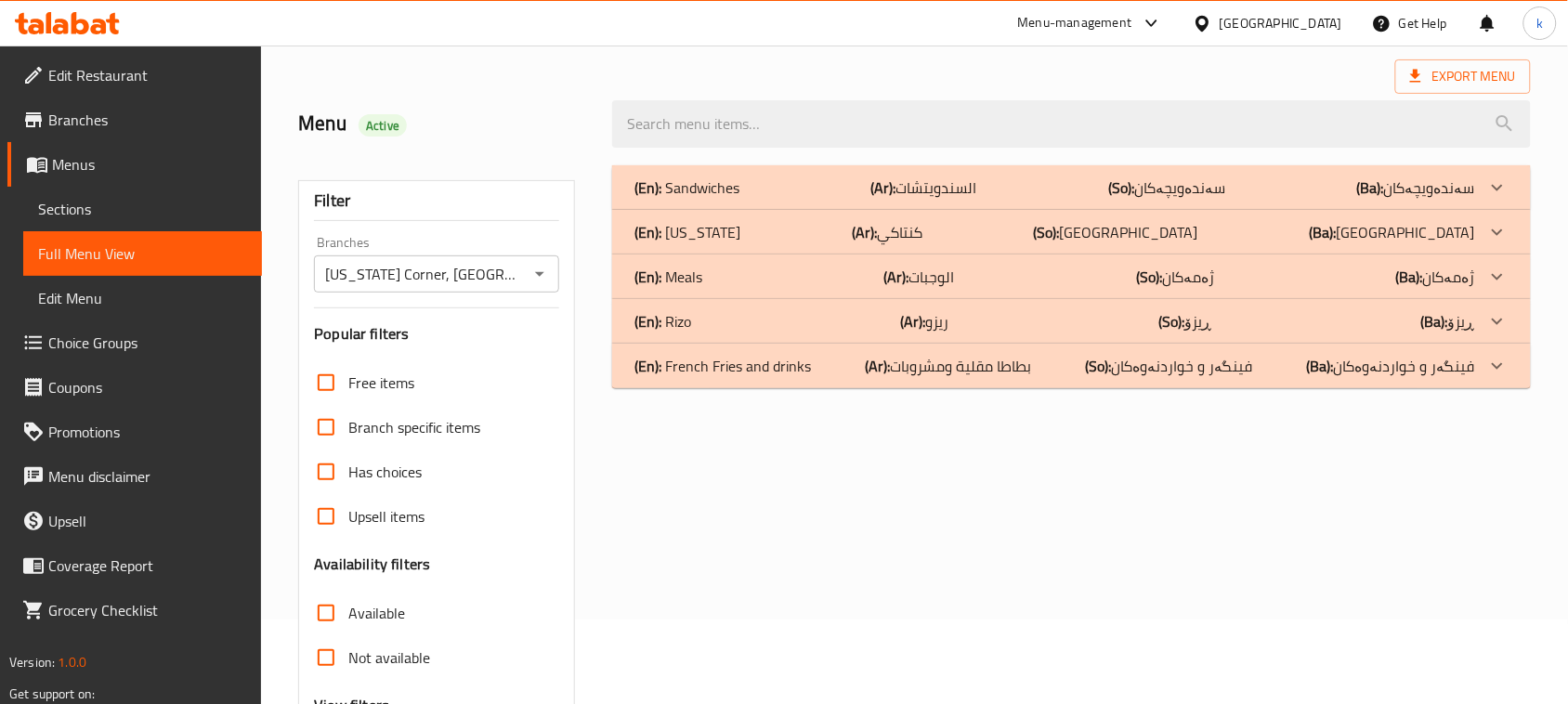
scroll to position [0, 0]
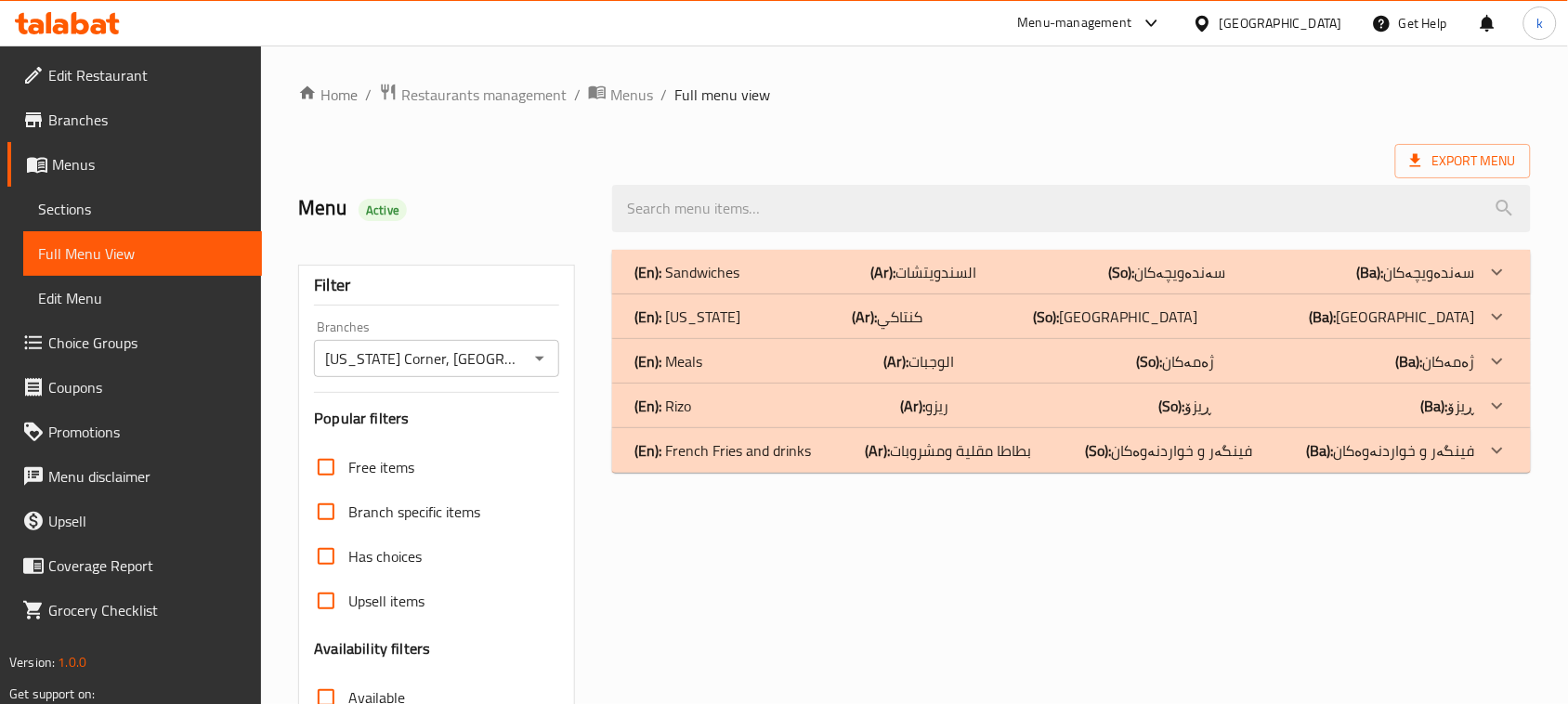
click at [699, 359] on p "(En): Meals" at bounding box center [669, 361] width 68 height 22
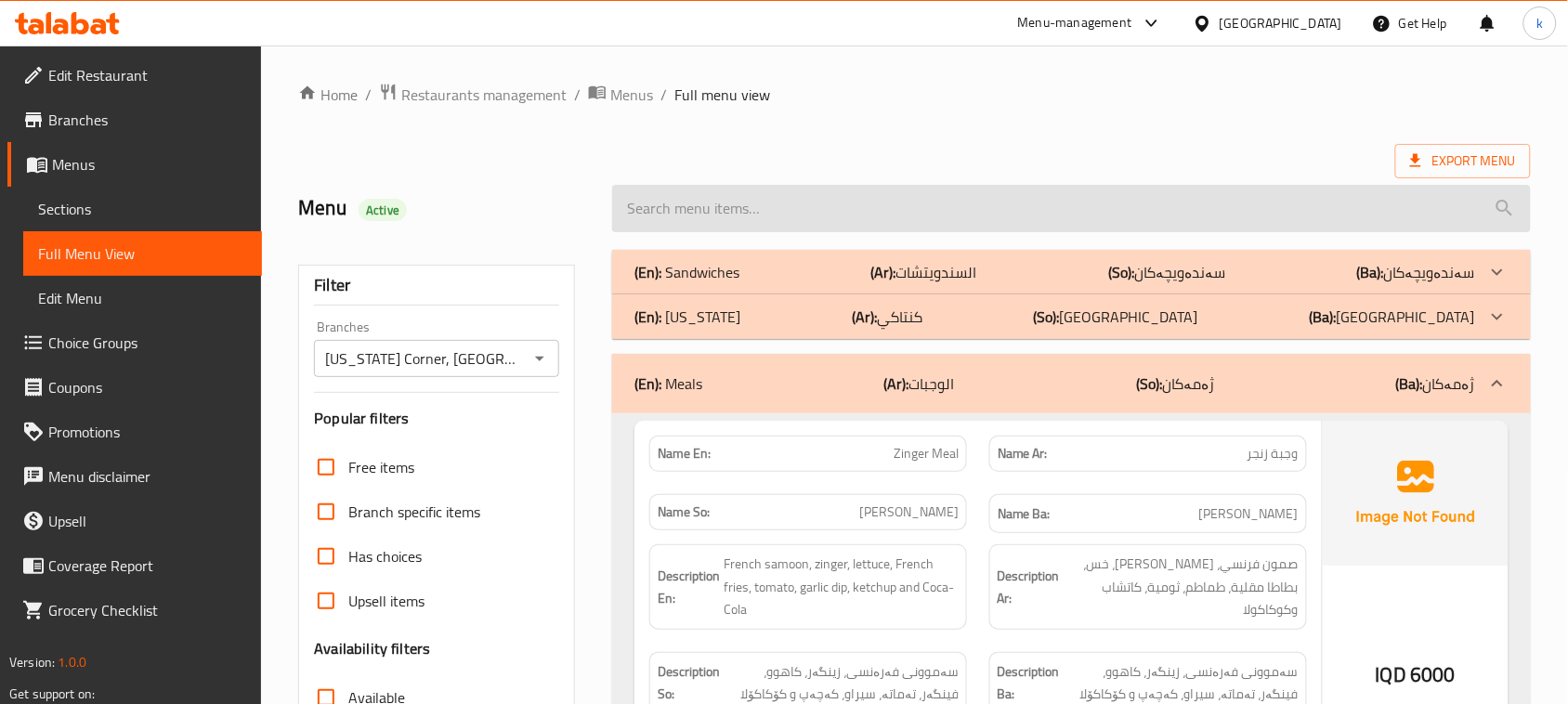
click at [707, 231] on input "search" at bounding box center [1072, 208] width 919 height 48
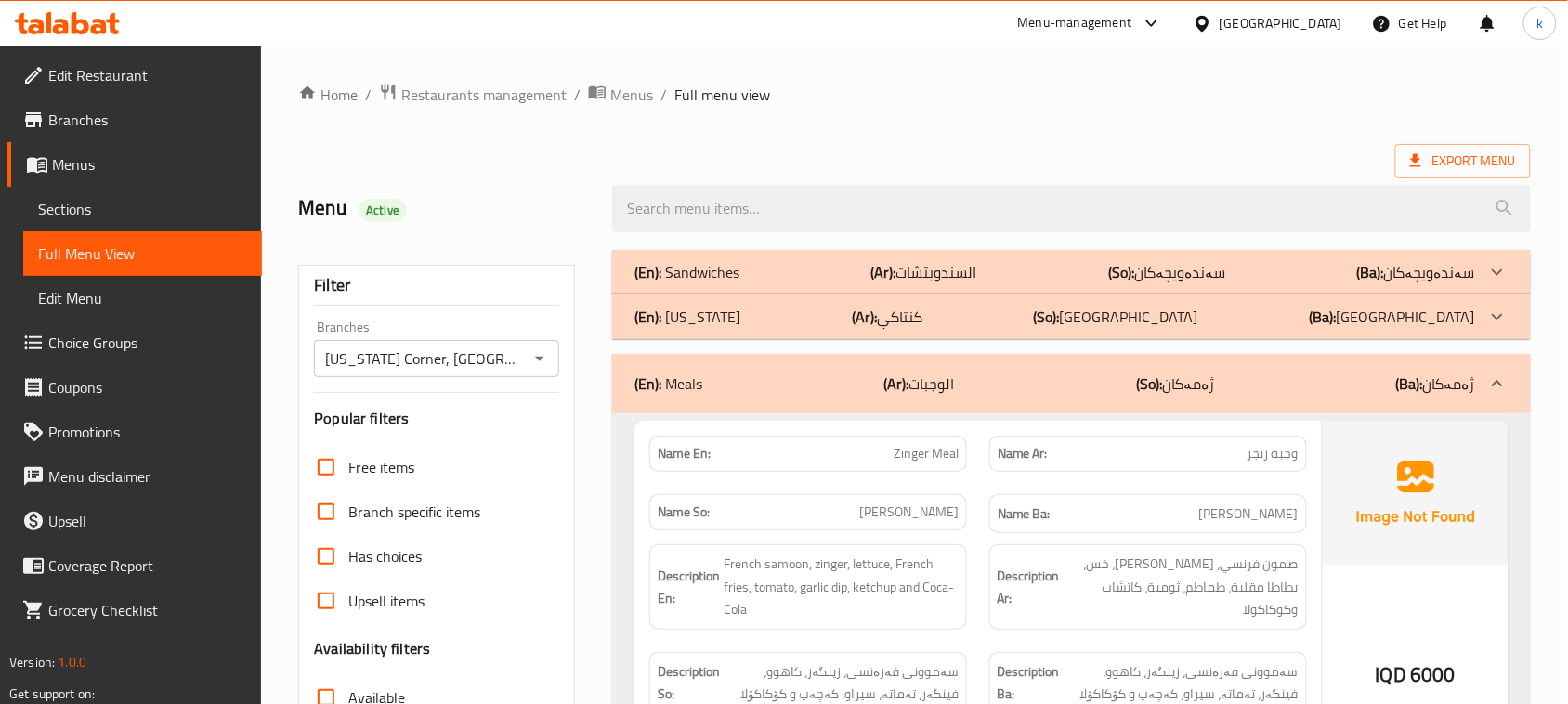
click at [698, 275] on p "(En): Sandwiches" at bounding box center [687, 272] width 105 height 22
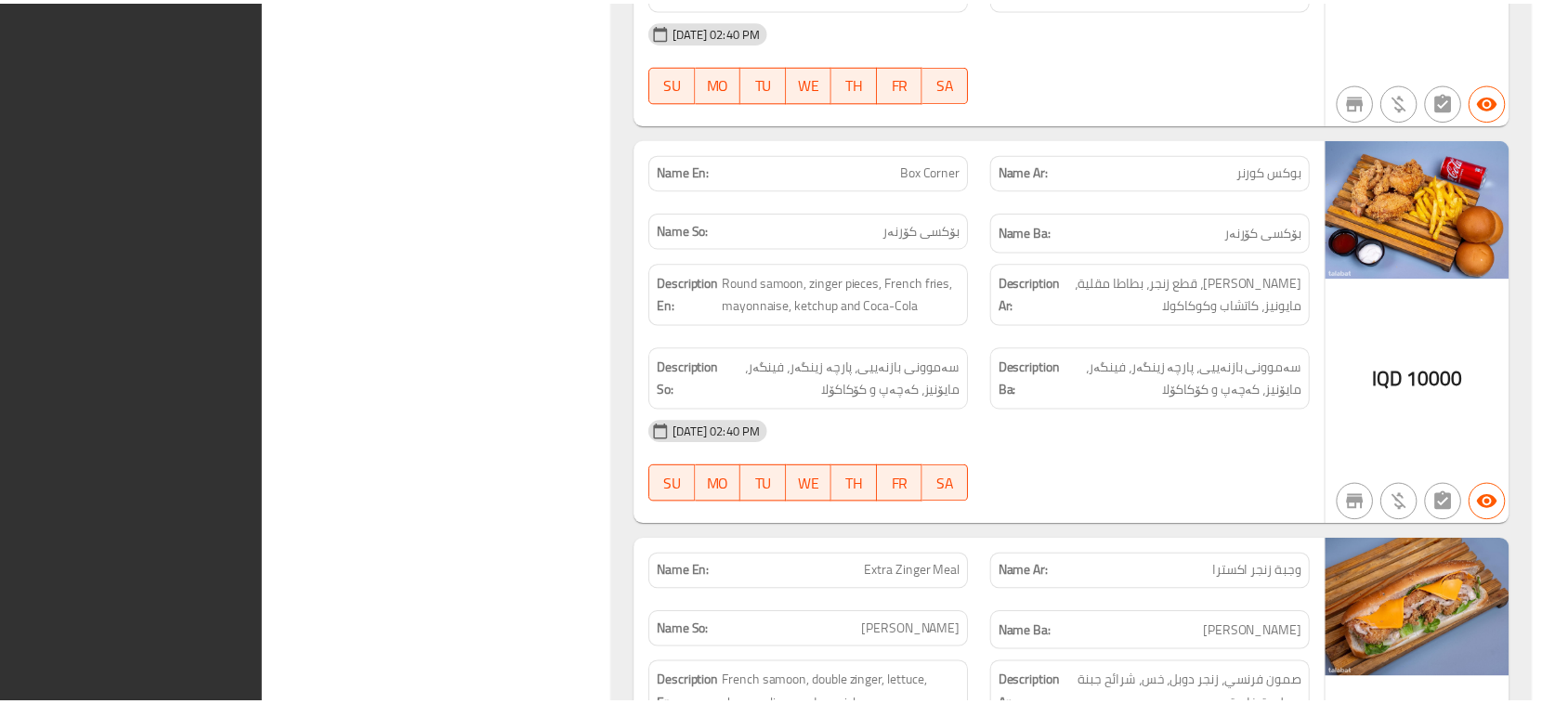
scroll to position [4010, 0]
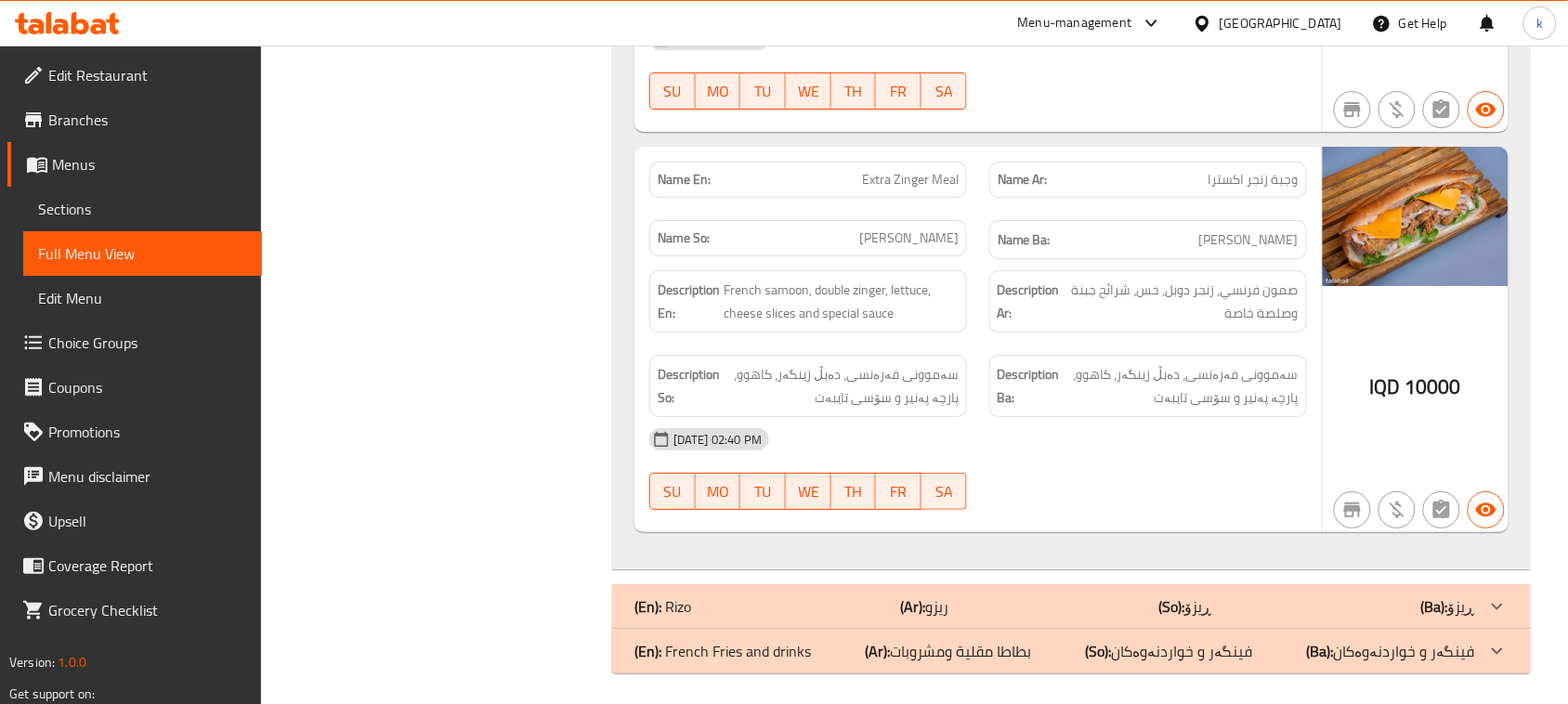
click at [57, 28] on icon at bounding box center [60, 26] width 16 height 16
